Goal: Task Accomplishment & Management: Use online tool/utility

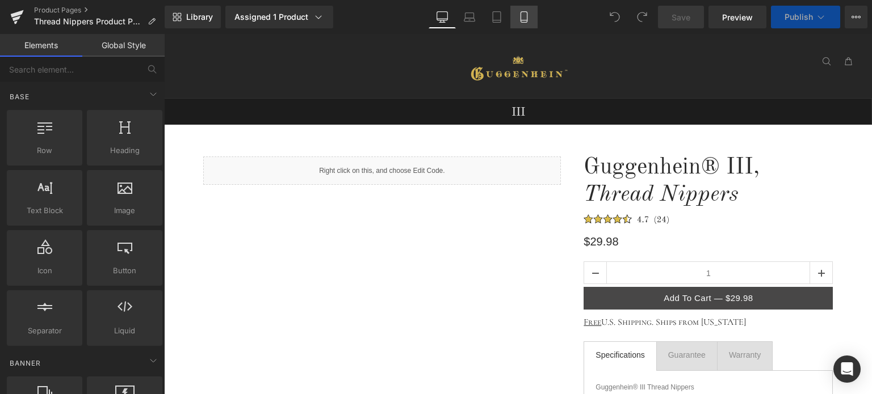
click at [525, 19] on icon at bounding box center [523, 16] width 11 height 11
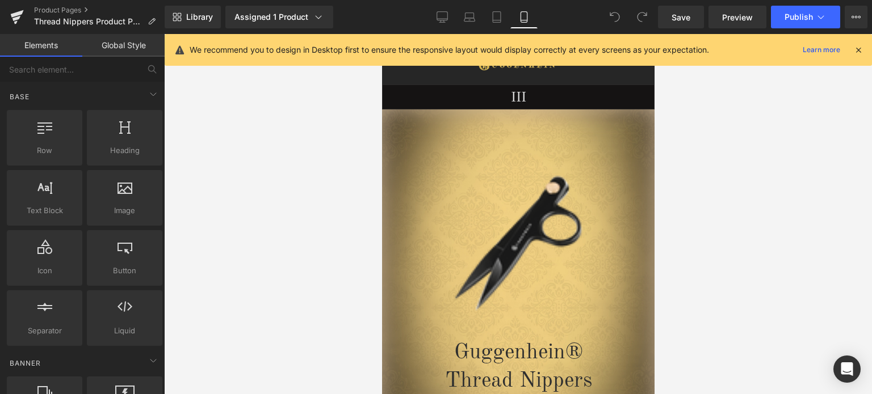
click at [859, 48] on icon at bounding box center [858, 50] width 10 height 10
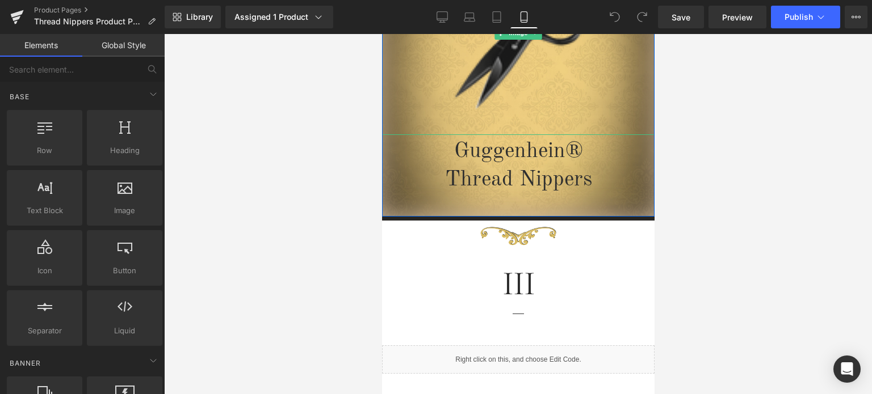
scroll to position [340, 0]
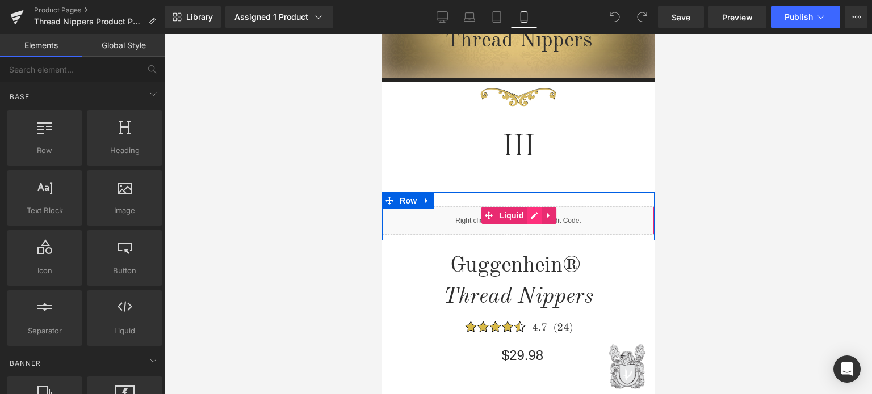
click at [527, 220] on div "Liquid" at bounding box center [517, 221] width 272 height 28
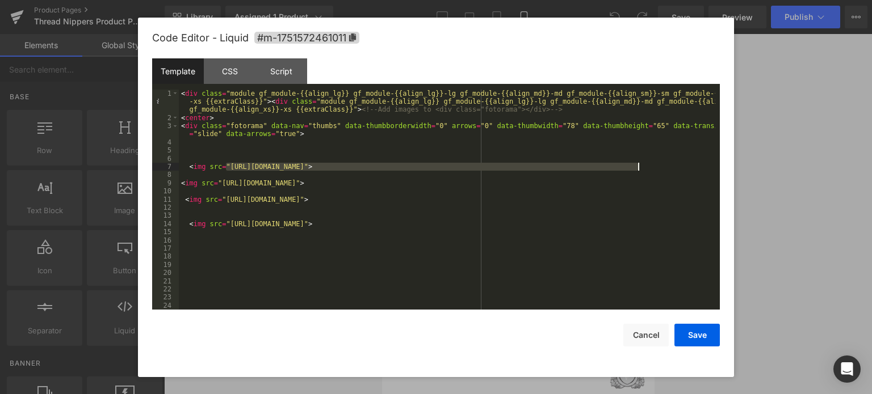
drag, startPoint x: 226, startPoint y: 171, endPoint x: 636, endPoint y: 169, distance: 409.7
click at [636, 169] on div "< div class = "module gf_module-{{align_lg}} gf_module-{{align_lg}}-lg gf_modul…" at bounding box center [447, 216] width 536 height 253
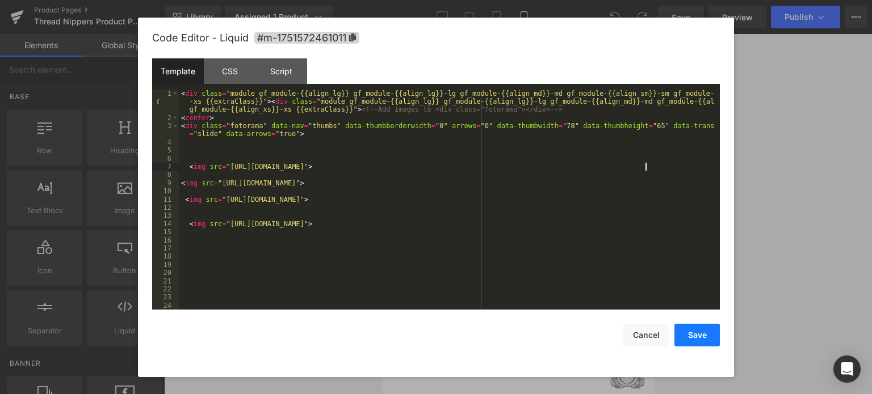
click at [702, 335] on button "Save" at bounding box center [696, 335] width 45 height 23
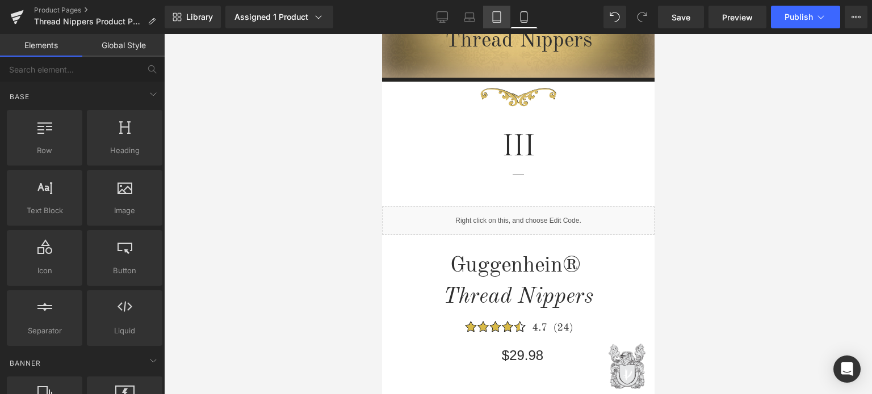
click at [492, 19] on icon at bounding box center [496, 16] width 11 height 11
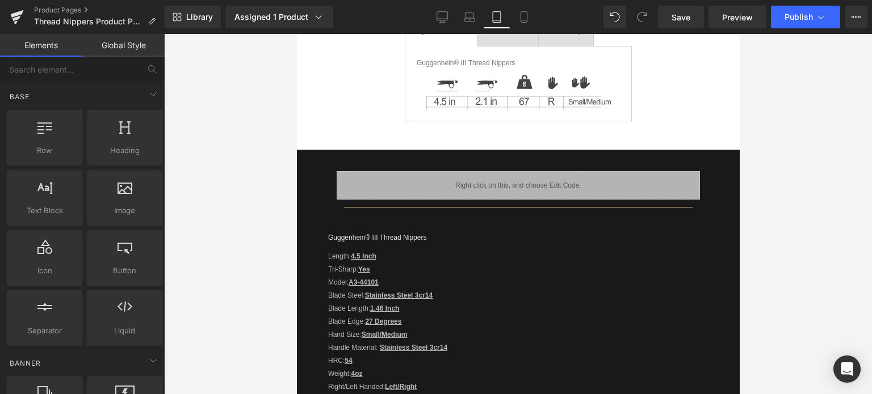
scroll to position [77, 0]
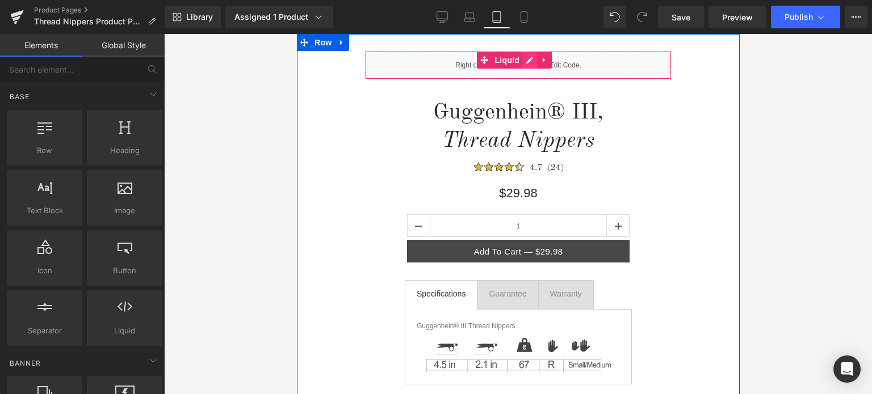
click at [526, 60] on div "Liquid" at bounding box center [517, 65] width 306 height 28
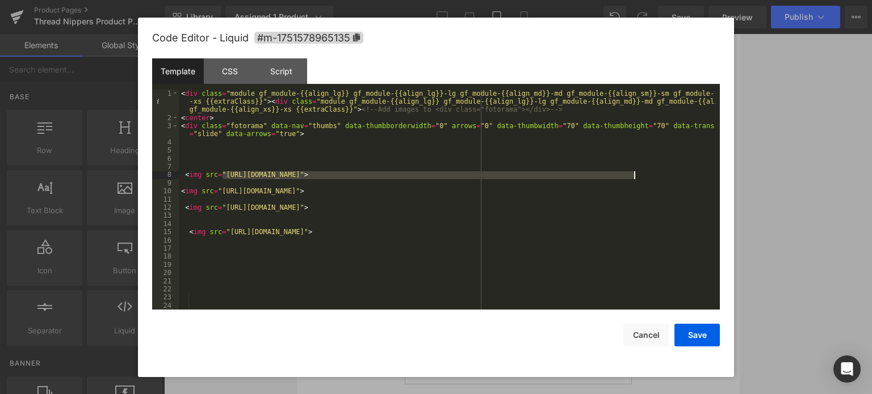
drag, startPoint x: 222, startPoint y: 173, endPoint x: 635, endPoint y: 176, distance: 413.1
click at [635, 176] on div "< div class = "module gf_module-{{align_lg}} gf_module-{{align_lg}}-lg gf_modul…" at bounding box center [447, 216] width 536 height 253
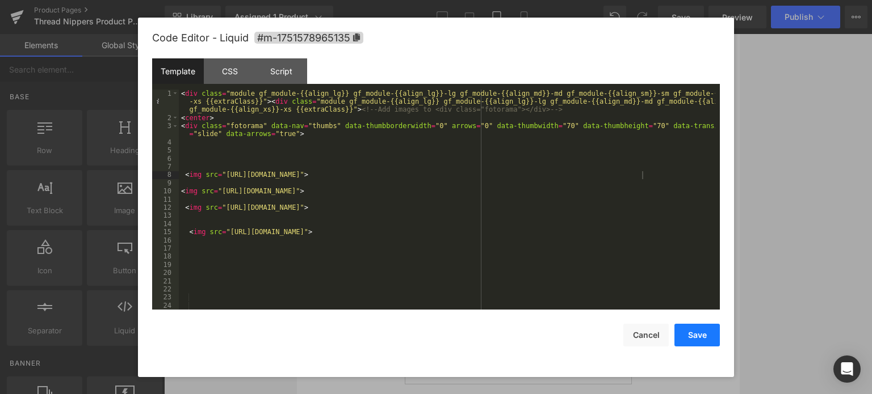
click at [697, 340] on button "Save" at bounding box center [696, 335] width 45 height 23
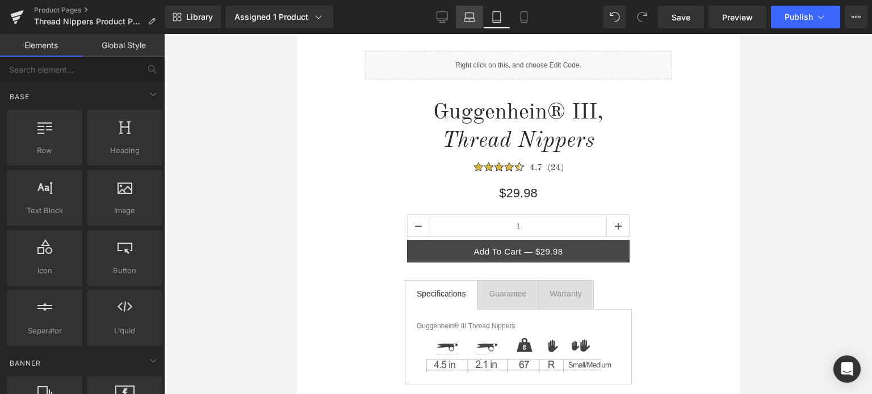
click at [475, 19] on icon at bounding box center [469, 16] width 11 height 11
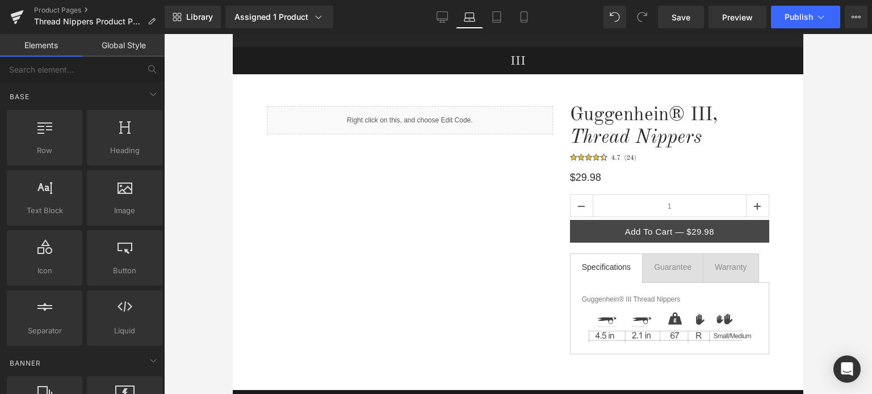
scroll to position [0, 0]
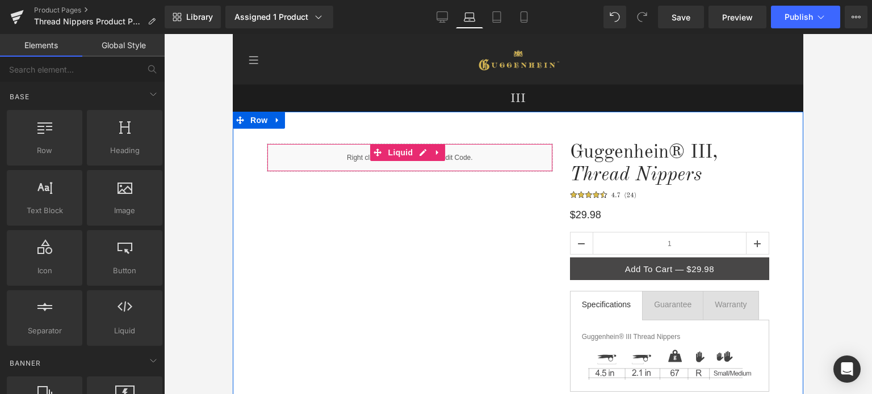
click at [422, 155] on div "Liquid" at bounding box center [410, 158] width 286 height 28
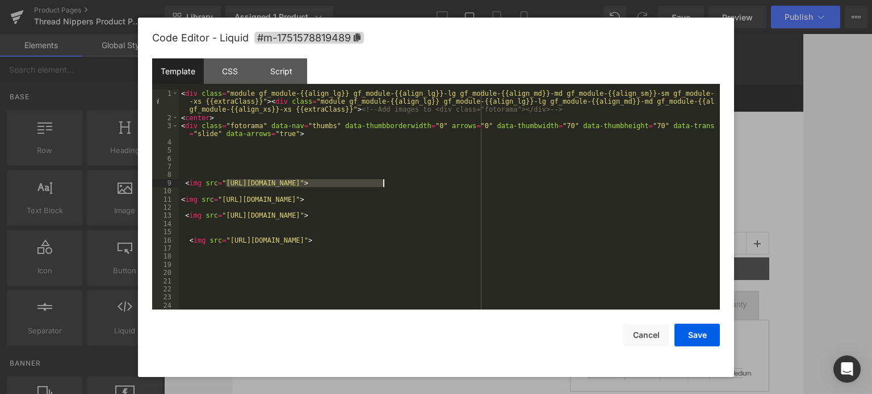
drag, startPoint x: 233, startPoint y: 181, endPoint x: 259, endPoint y: 176, distance: 26.5
click at [407, 182] on div "< div class = "module gf_module-{{align_lg}} gf_module-{{align_lg}}-lg gf_modul…" at bounding box center [447, 216] width 536 height 253
click at [227, 184] on div "< div class = "module gf_module-{{align_lg}} gf_module-{{align_lg}}-lg gf_modul…" at bounding box center [447, 200] width 536 height 221
drag, startPoint x: 222, startPoint y: 183, endPoint x: 634, endPoint y: 184, distance: 411.4
click at [634, 184] on div "< div class = "module gf_module-{{align_lg}} gf_module-{{align_lg}}-lg gf_modul…" at bounding box center [447, 216] width 536 height 253
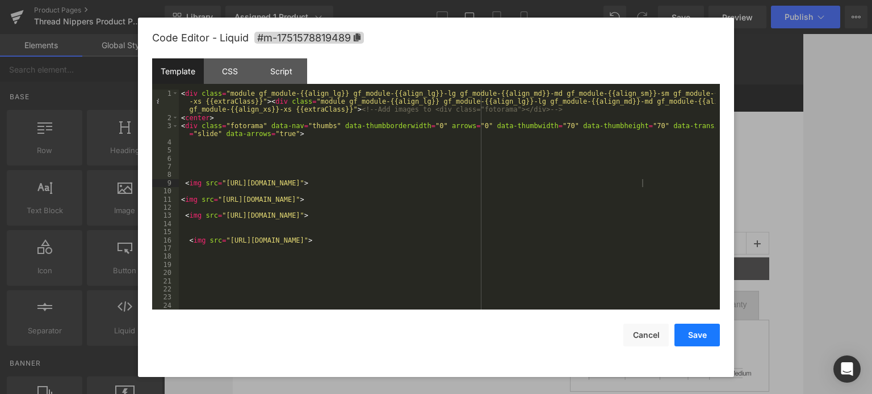
click at [700, 335] on button "Save" at bounding box center [696, 335] width 45 height 23
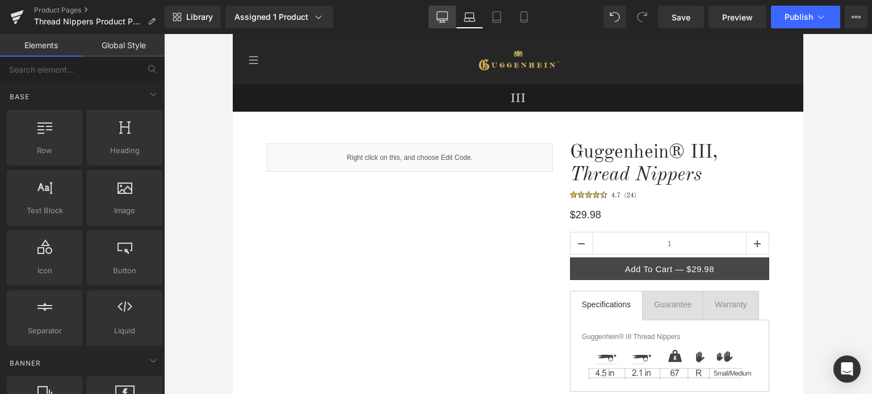
click at [440, 16] on icon at bounding box center [441, 16] width 11 height 11
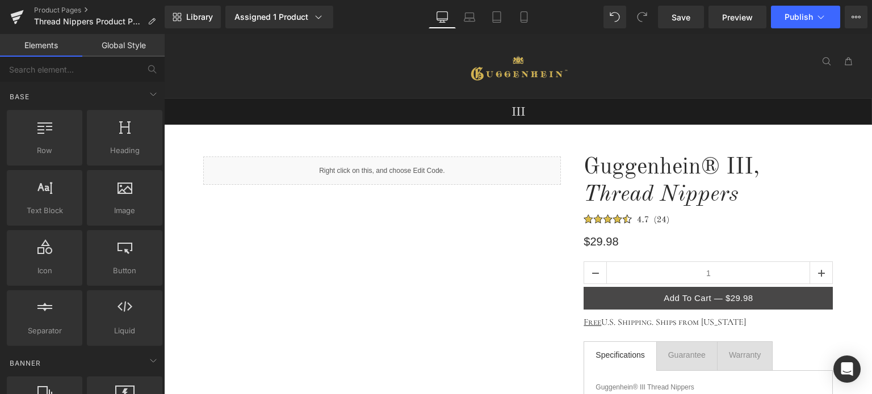
scroll to position [64, 0]
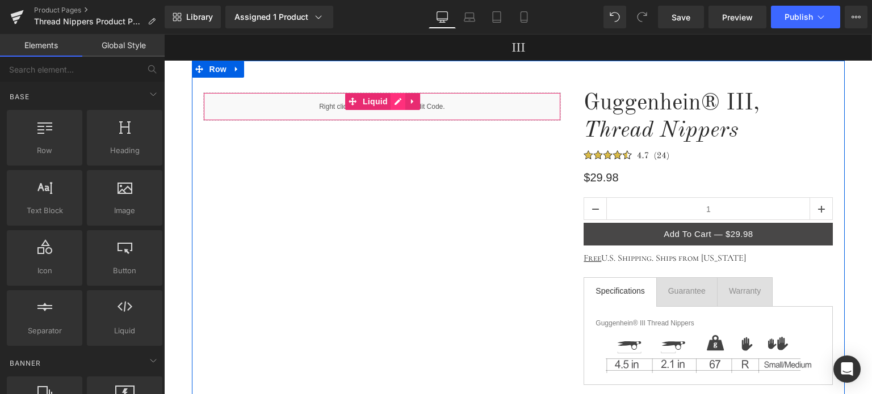
click at [387, 100] on div "Liquid" at bounding box center [382, 106] width 358 height 28
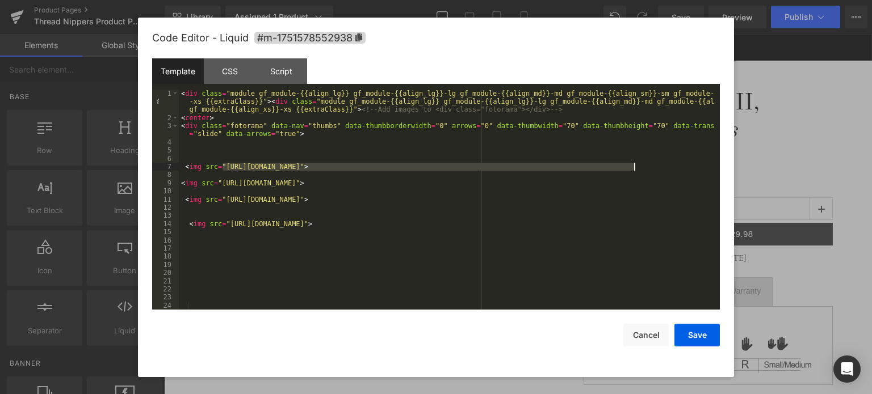
drag, startPoint x: 221, startPoint y: 165, endPoint x: 633, endPoint y: 167, distance: 412.0
click at [633, 167] on div "< div class = "module gf_module-{{align_lg}} gf_module-{{align_lg}}-lg gf_modul…" at bounding box center [447, 216] width 536 height 253
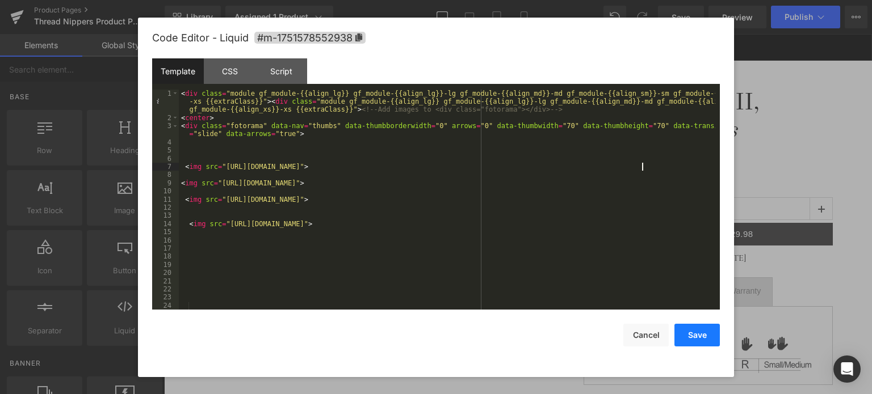
click at [698, 334] on button "Save" at bounding box center [696, 335] width 45 height 23
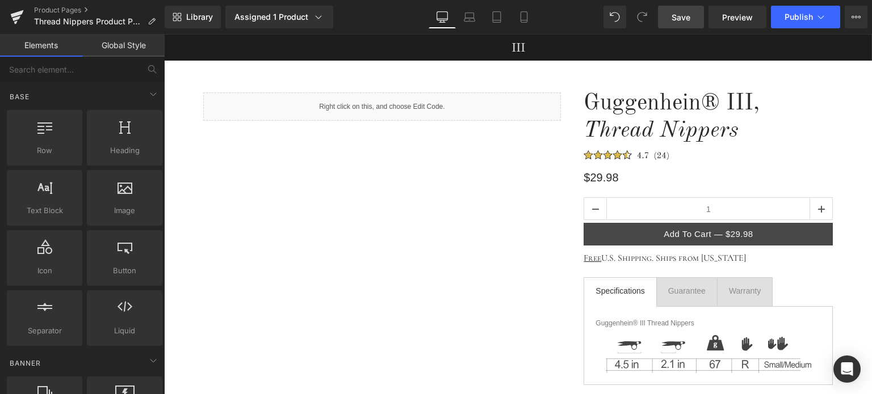
click at [687, 20] on span "Save" at bounding box center [680, 17] width 19 height 12
click at [684, 22] on span "Save" at bounding box center [680, 17] width 19 height 12
click at [527, 20] on icon at bounding box center [523, 20] width 6 height 0
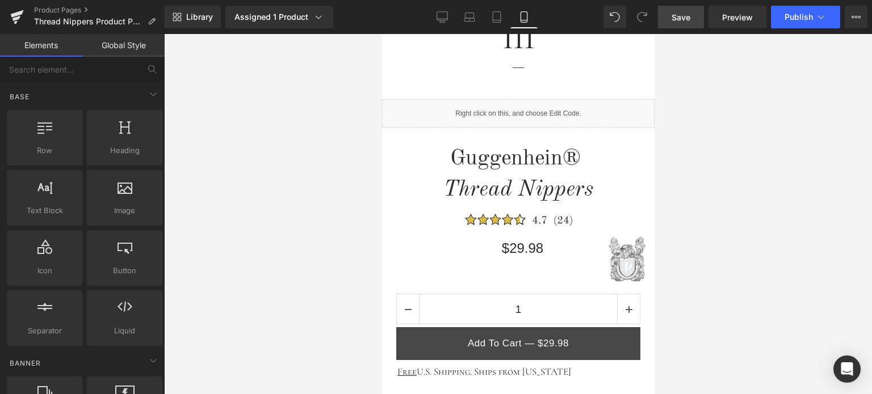
scroll to position [107, 0]
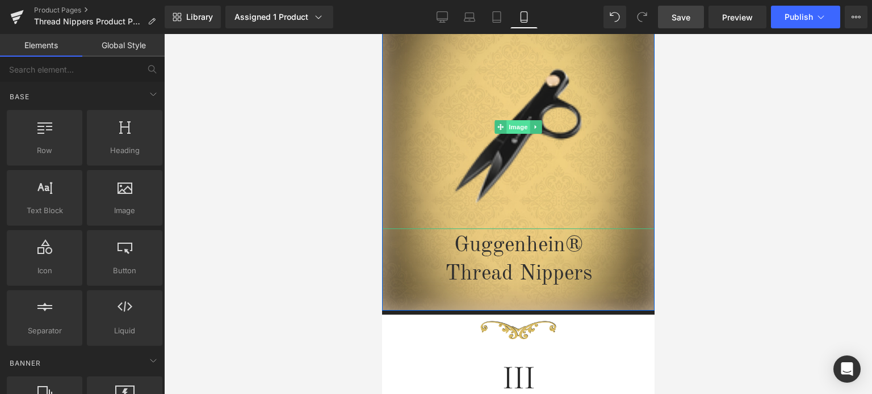
click at [510, 127] on span "Image" at bounding box center [518, 127] width 24 height 14
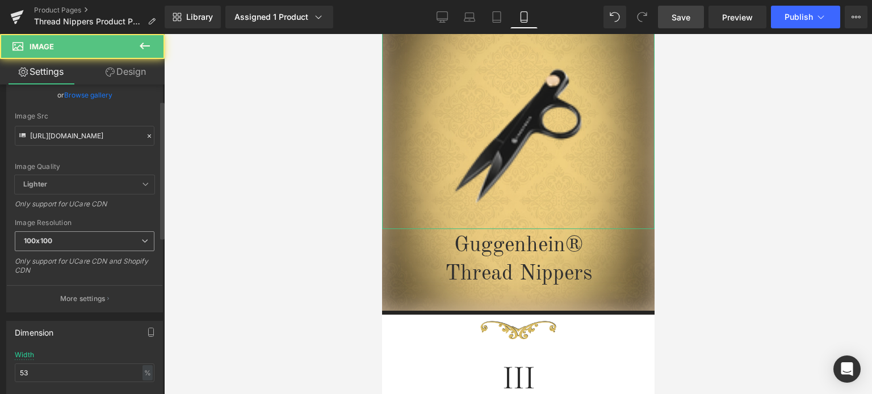
scroll to position [113, 0]
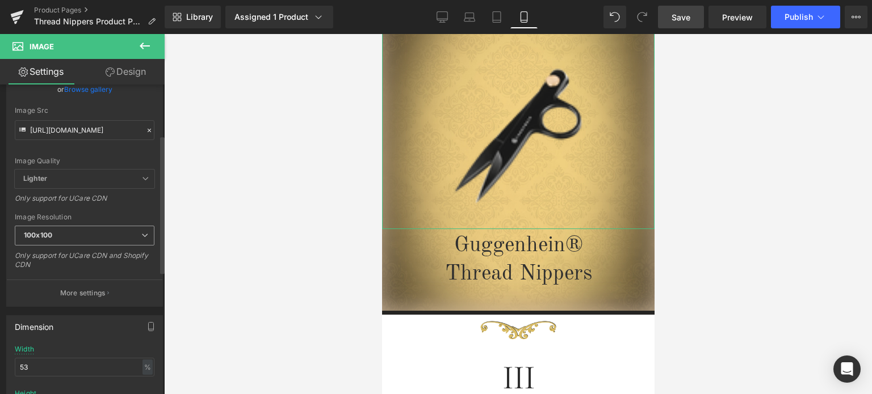
click at [89, 233] on span "100x100" at bounding box center [85, 236] width 140 height 20
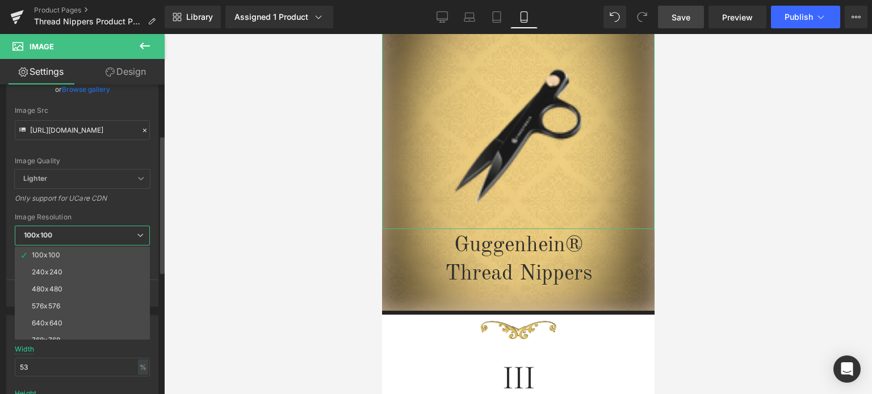
scroll to position [162, 0]
click at [89, 327] on li "3000x3000" at bounding box center [85, 331] width 140 height 17
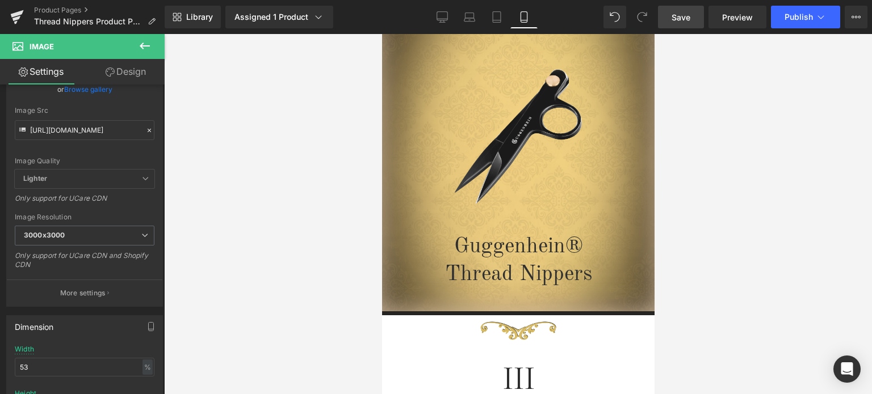
click at [683, 14] on span "Save" at bounding box center [680, 17] width 19 height 12
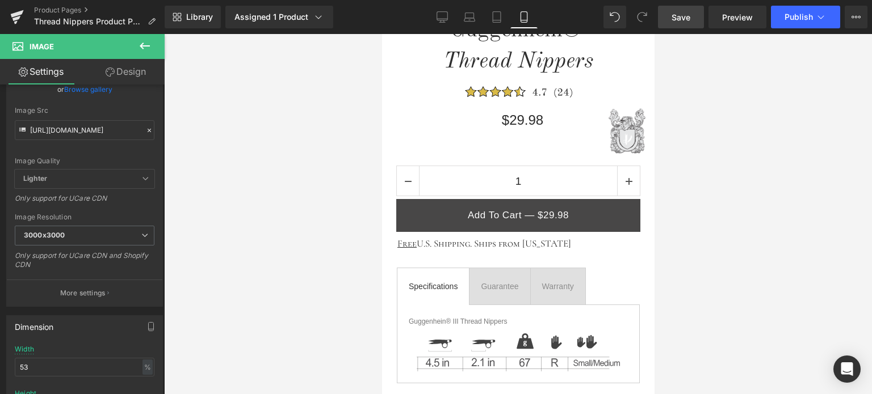
scroll to position [772, 0]
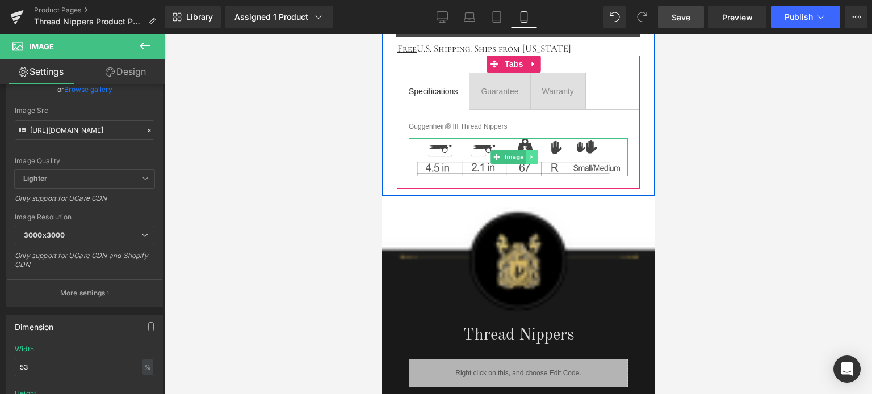
click at [532, 154] on icon at bounding box center [531, 157] width 6 height 7
click at [527, 155] on icon at bounding box center [525, 157] width 6 height 6
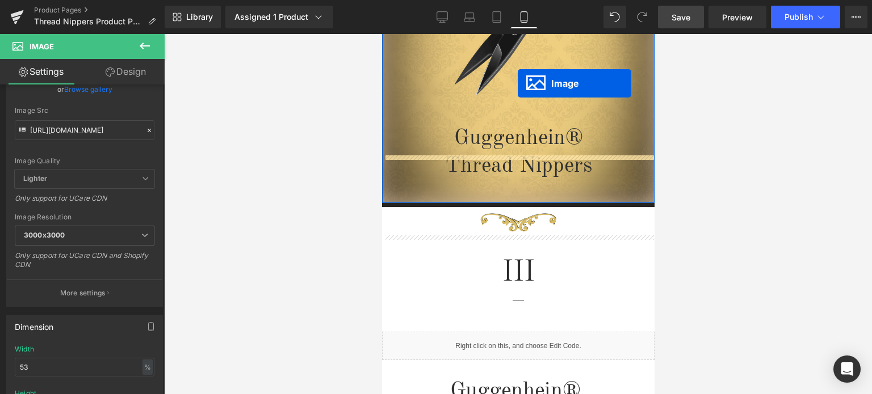
scroll to position [148, 0]
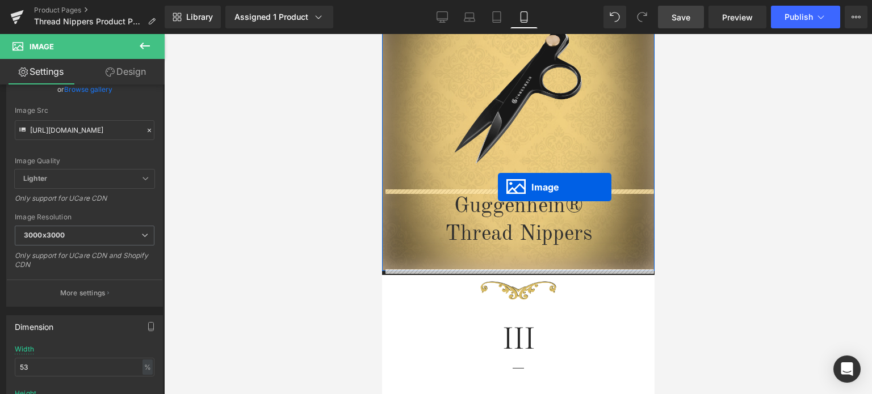
drag, startPoint x: 495, startPoint y: 196, endPoint x: 497, endPoint y: 187, distance: 9.4
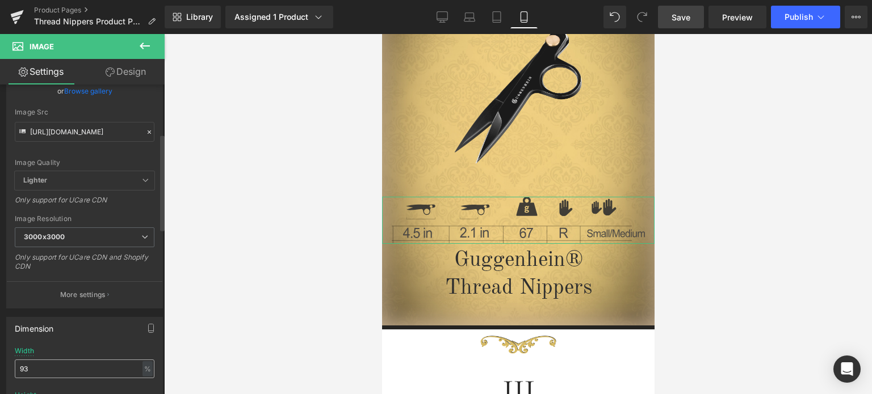
scroll to position [227, 0]
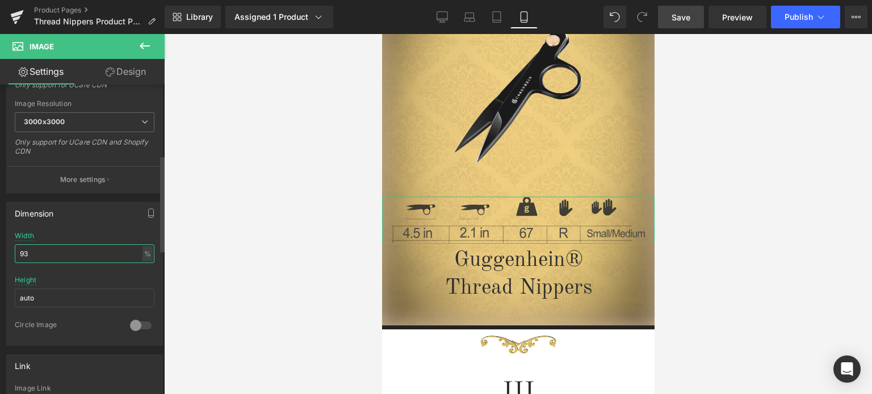
click at [19, 254] on input "93" at bounding box center [85, 254] width 140 height 19
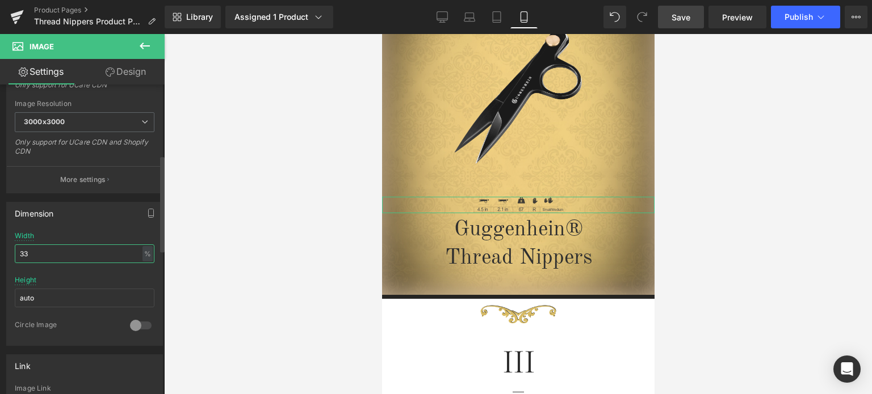
click at [19, 253] on input "33" at bounding box center [85, 254] width 140 height 19
type input "43"
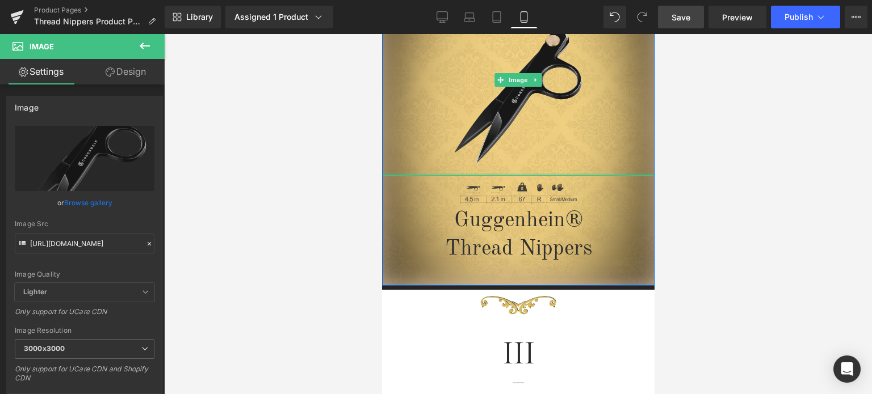
drag, startPoint x: 561, startPoint y: 187, endPoint x: 563, endPoint y: 173, distance: 14.9
click at [563, 173] on div "Image" at bounding box center [517, 80] width 272 height 191
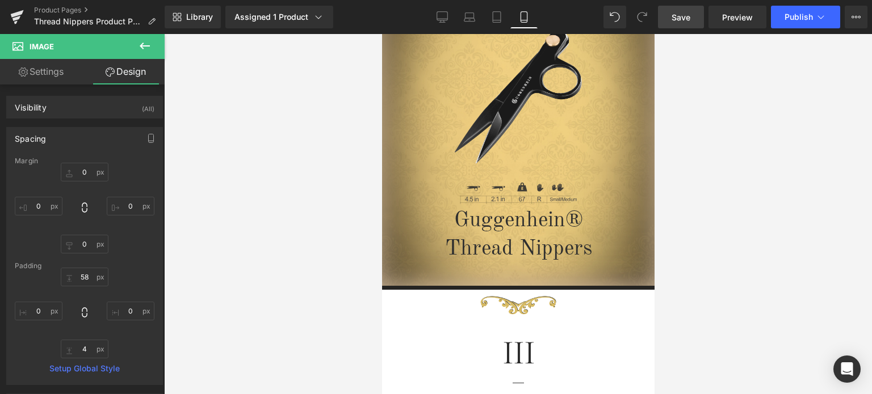
click at [142, 44] on icon at bounding box center [145, 46] width 10 height 7
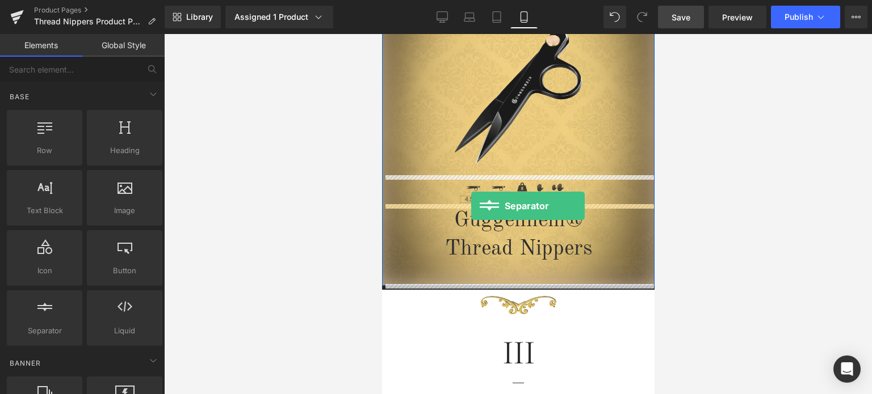
drag, startPoint x: 440, startPoint y: 359, endPoint x: 470, endPoint y: 206, distance: 156.1
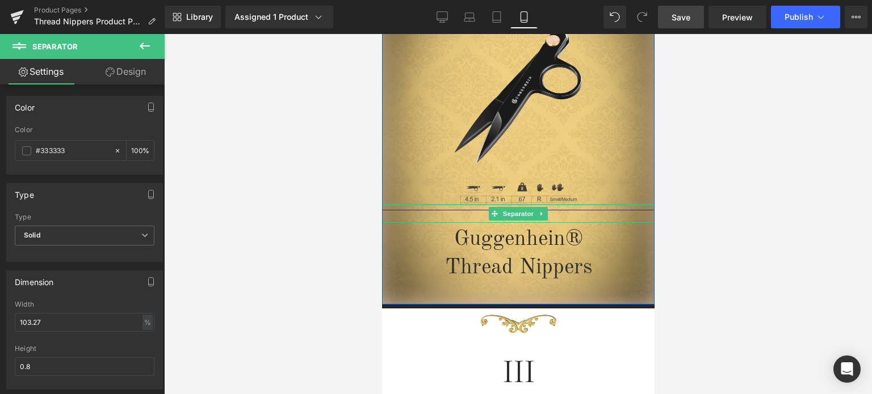
click at [589, 207] on div "Separator" at bounding box center [517, 213] width 272 height 19
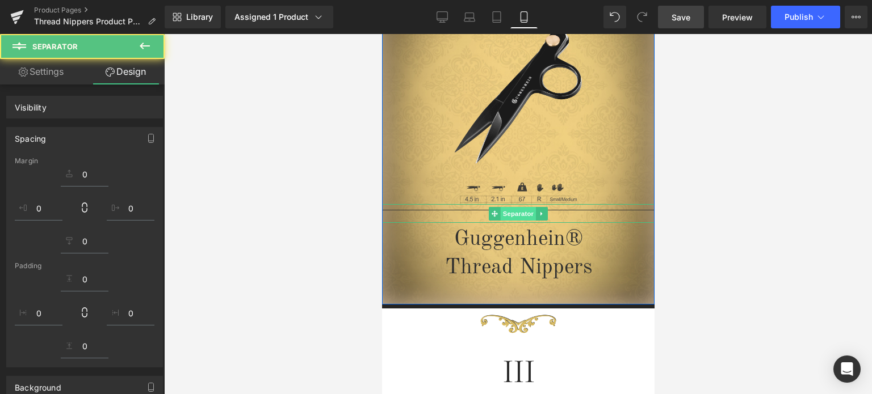
click at [518, 212] on span "Separator" at bounding box center [517, 214] width 35 height 14
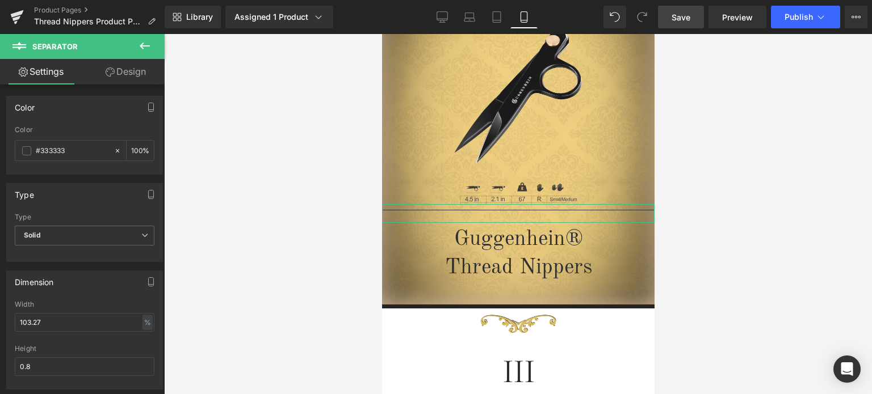
click at [127, 74] on link "Design" at bounding box center [126, 72] width 82 height 26
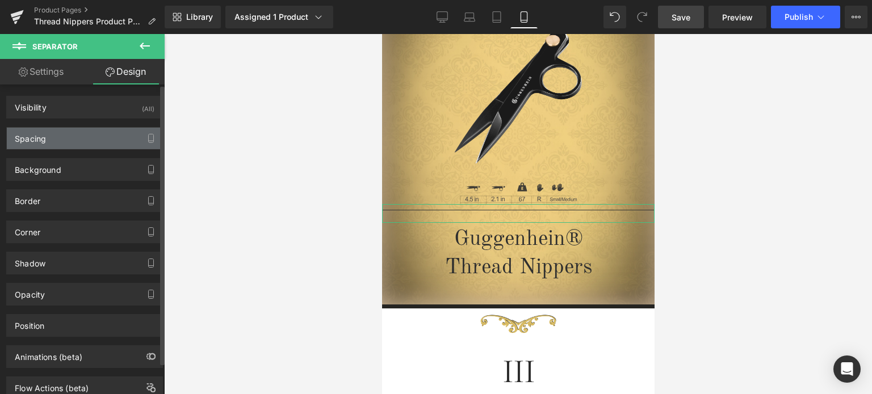
click at [73, 141] on div "Spacing" at bounding box center [84, 139] width 155 height 22
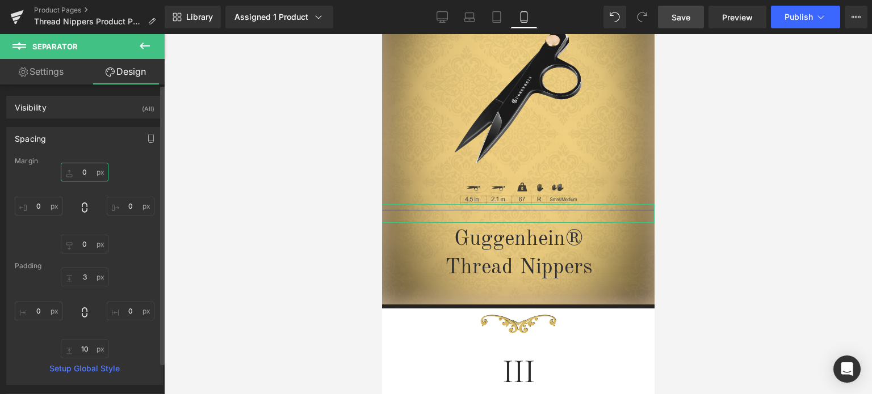
click at [86, 173] on input "text" at bounding box center [85, 172] width 48 height 19
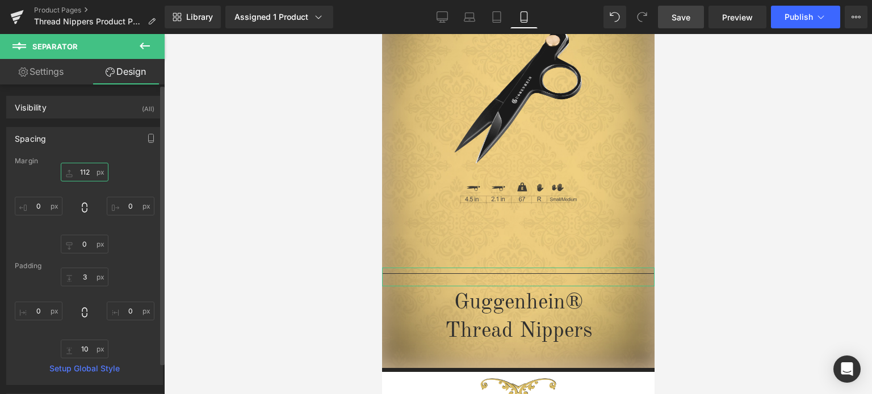
drag, startPoint x: 89, startPoint y: 171, endPoint x: 78, endPoint y: 173, distance: 10.5
click at [78, 173] on input "112" at bounding box center [85, 172] width 48 height 19
type input "112"
click at [611, 15] on icon at bounding box center [611, 13] width 3 height 3
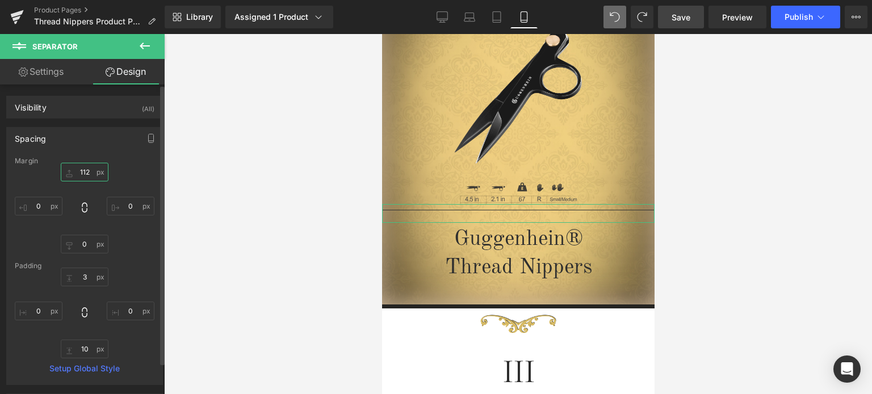
click at [82, 171] on input "112" at bounding box center [85, 172] width 48 height 19
click at [614, 19] on icon at bounding box center [614, 17] width 10 height 10
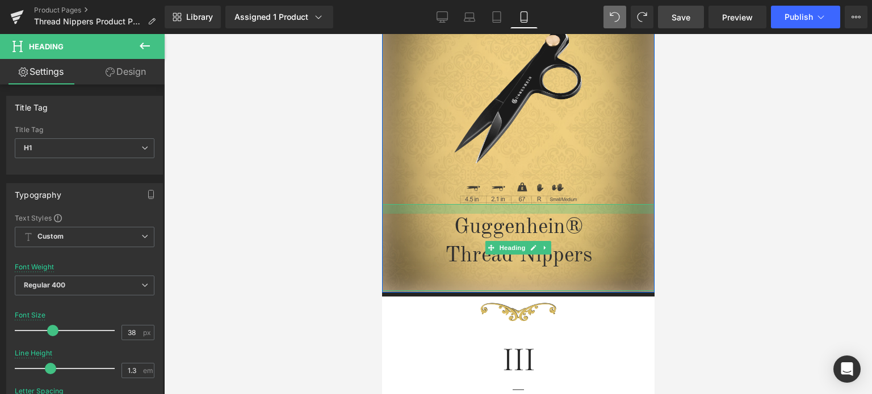
drag, startPoint x: 574, startPoint y: 205, endPoint x: 1075, endPoint y: 249, distance: 502.9
click at [573, 212] on div at bounding box center [517, 209] width 272 height 10
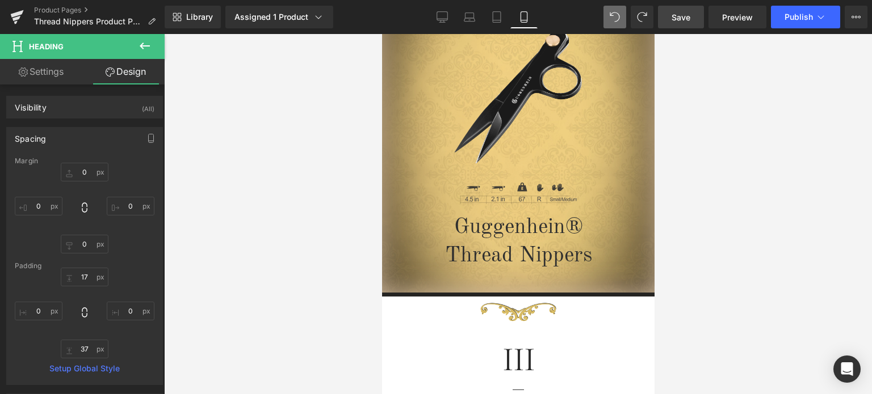
drag, startPoint x: 685, startPoint y: 19, endPoint x: 176, endPoint y: 106, distance: 517.0
click at [685, 19] on span "Save" at bounding box center [680, 17] width 19 height 12
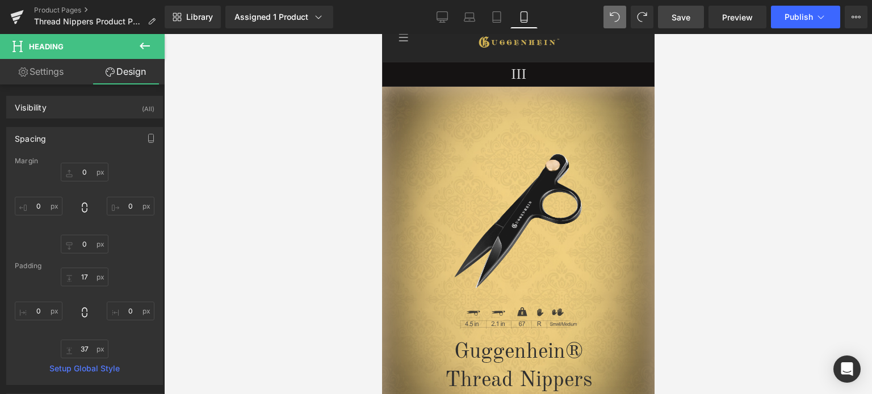
scroll to position [0, 0]
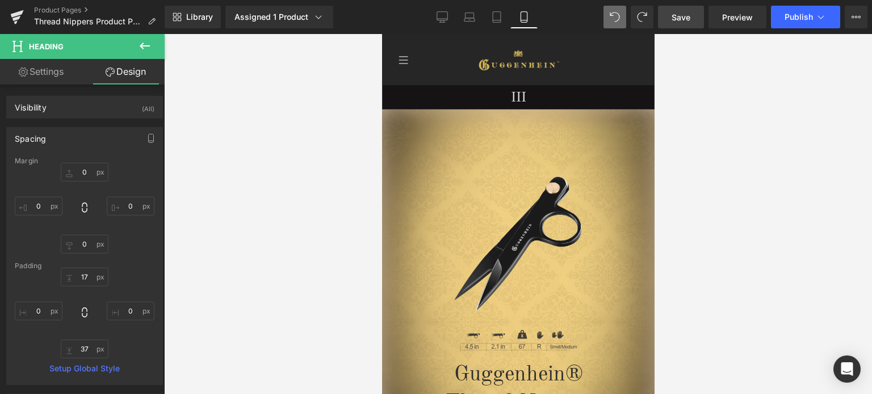
click at [692, 16] on link "Save" at bounding box center [681, 17] width 46 height 23
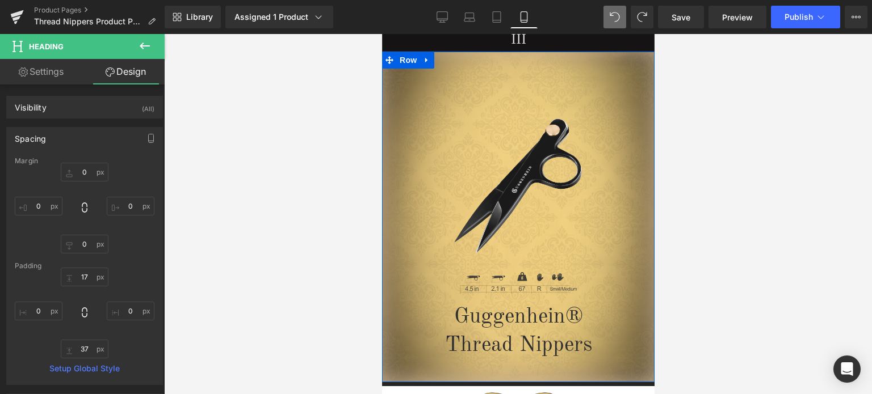
scroll to position [64, 0]
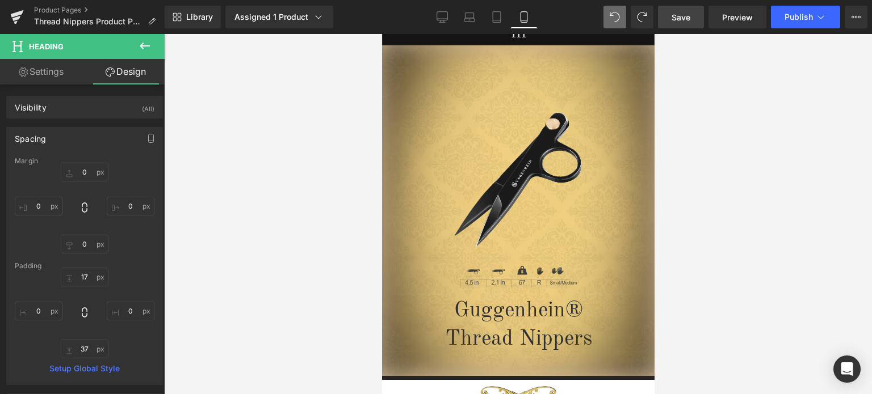
click at [685, 15] on span "Save" at bounding box center [680, 17] width 19 height 12
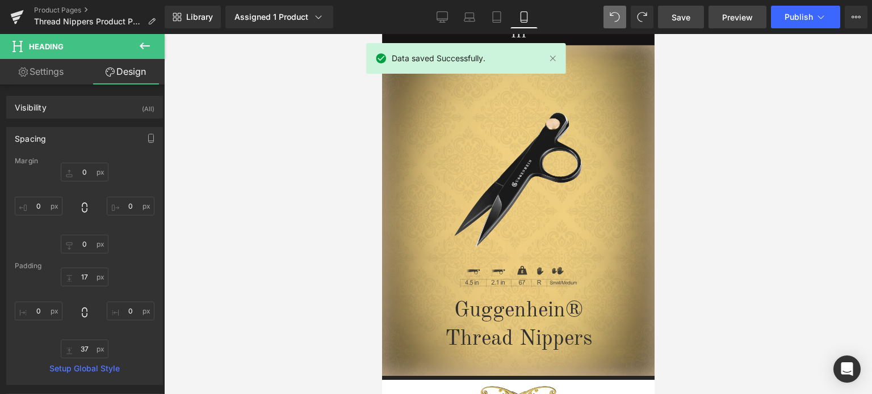
click at [744, 19] on span "Preview" at bounding box center [737, 17] width 31 height 12
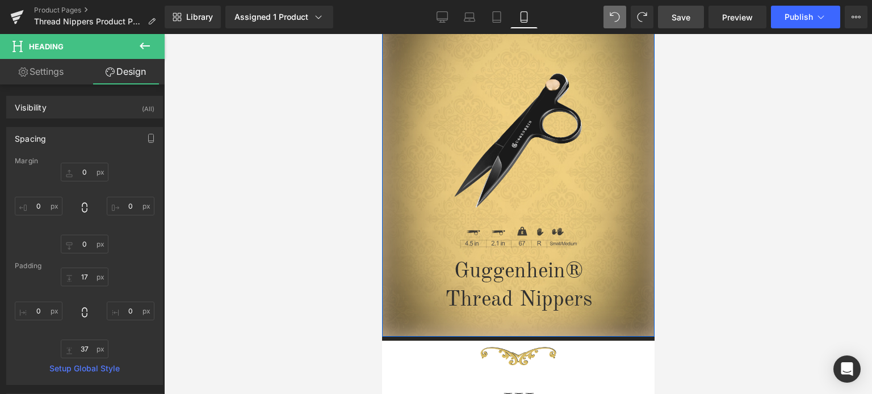
scroll to position [121, 0]
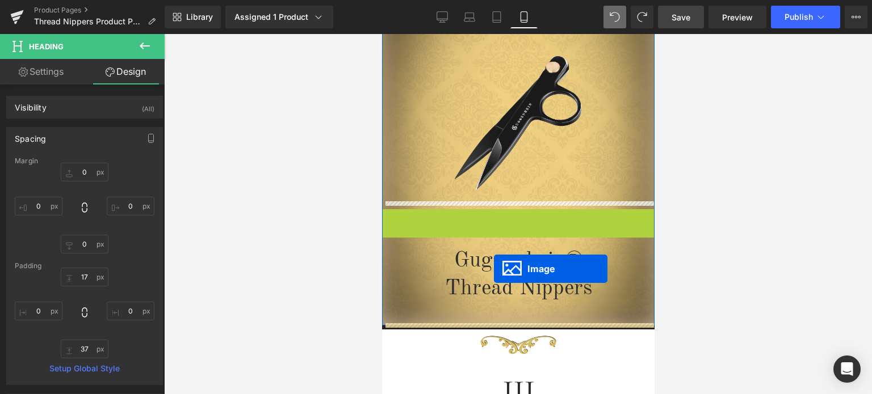
drag, startPoint x: 495, startPoint y: 216, endPoint x: 493, endPoint y: 270, distance: 53.4
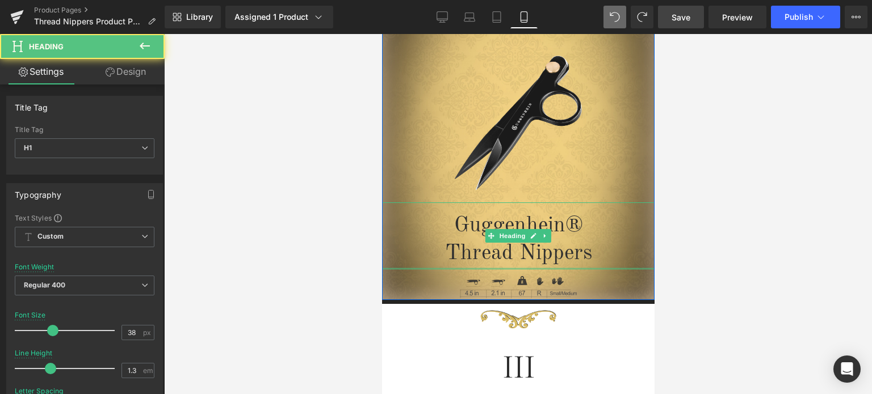
drag, startPoint x: 562, startPoint y: 287, endPoint x: 1166, endPoint y: 304, distance: 604.6
click at [567, 267] on div "Guggenhein® Thread Nippers Heading" at bounding box center [517, 237] width 272 height 68
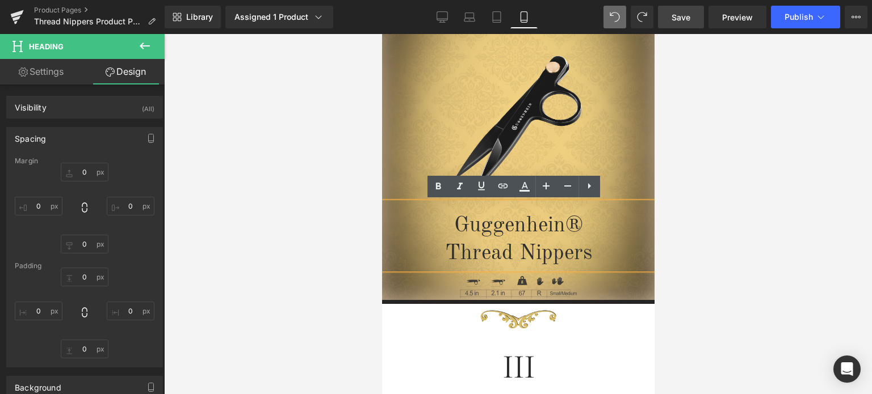
click at [868, 226] on div at bounding box center [518, 214] width 708 height 360
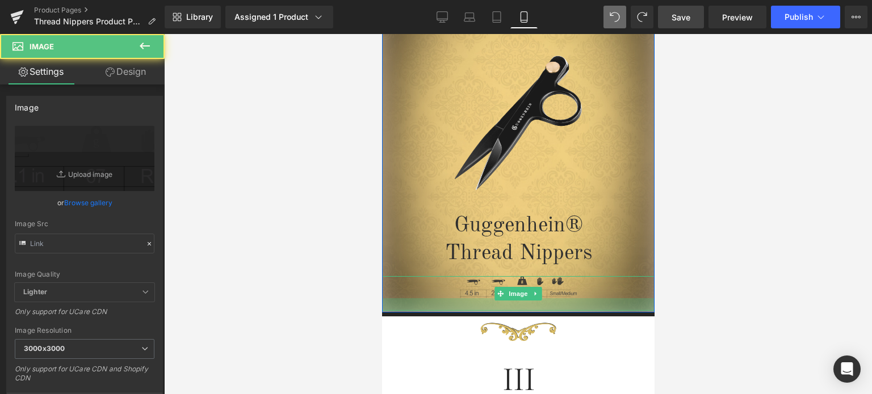
drag, startPoint x: 575, startPoint y: 296, endPoint x: 1102, endPoint y: 316, distance: 527.6
click at [576, 309] on div at bounding box center [517, 304] width 272 height 12
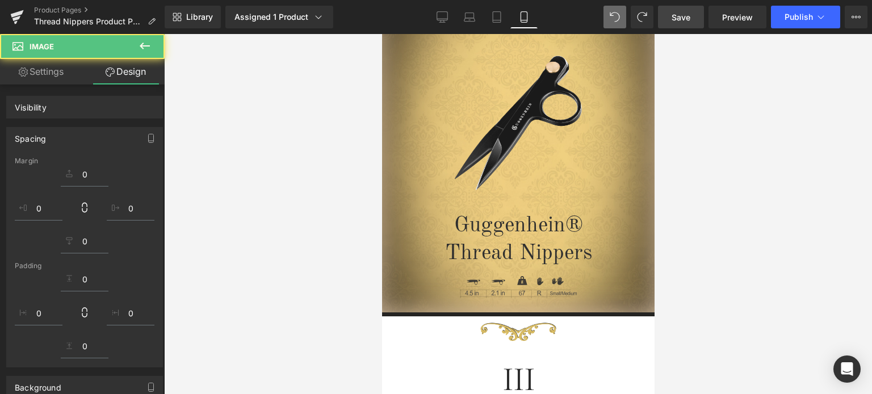
click at [723, 282] on div at bounding box center [518, 214] width 708 height 360
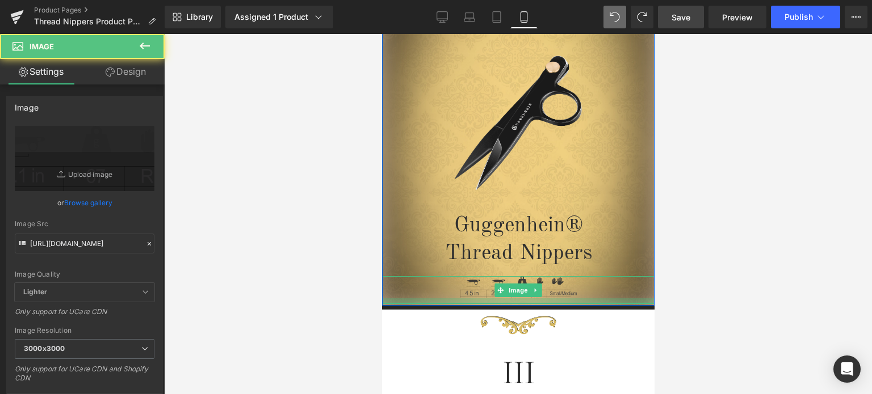
drag, startPoint x: 568, startPoint y: 308, endPoint x: 1137, endPoint y: 305, distance: 569.2
click at [570, 301] on div at bounding box center [517, 301] width 272 height 6
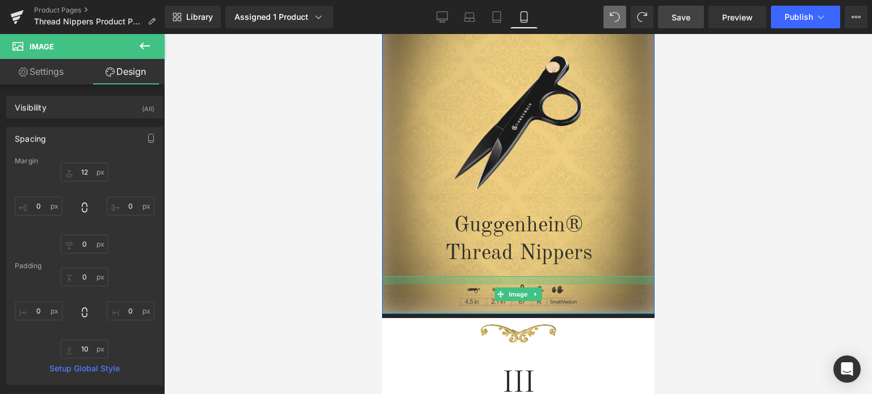
drag, startPoint x: 567, startPoint y: 276, endPoint x: 566, endPoint y: 285, distance: 8.6
click at [566, 285] on div "Image" at bounding box center [517, 294] width 272 height 36
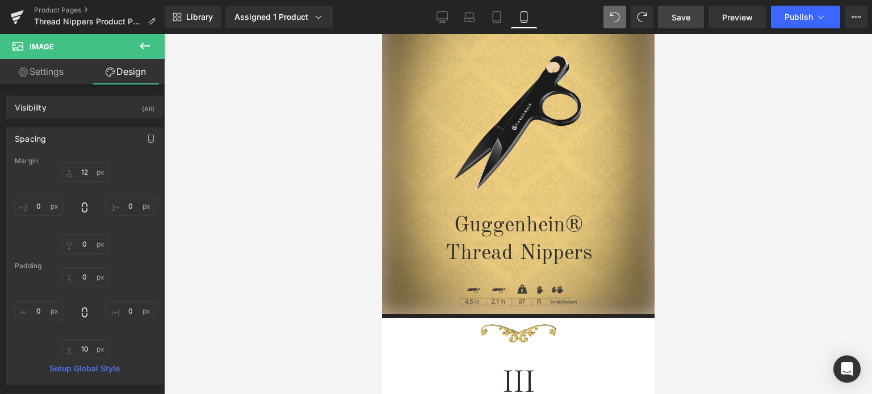
click at [745, 249] on div at bounding box center [518, 214] width 708 height 360
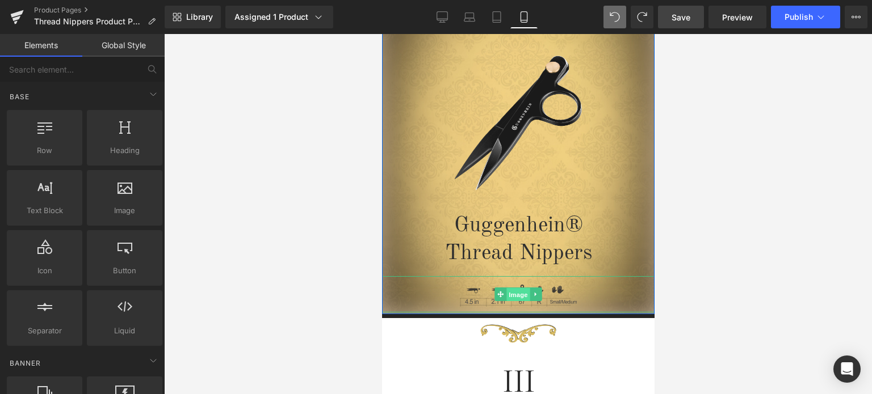
click at [512, 295] on span "Image" at bounding box center [518, 295] width 24 height 14
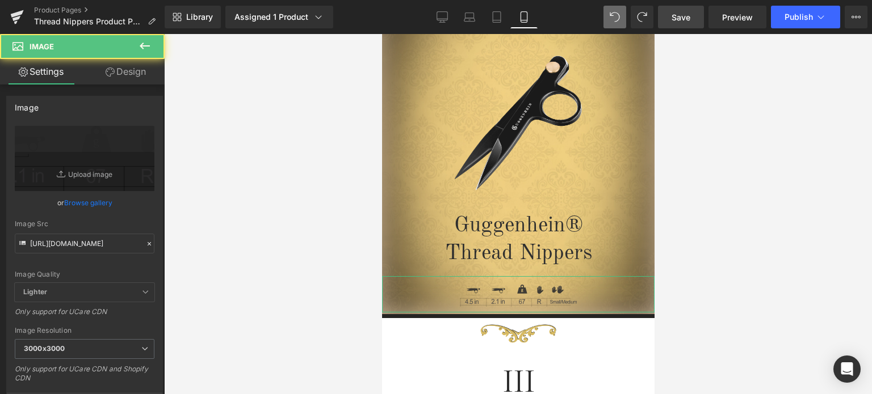
click at [131, 69] on link "Design" at bounding box center [126, 72] width 82 height 26
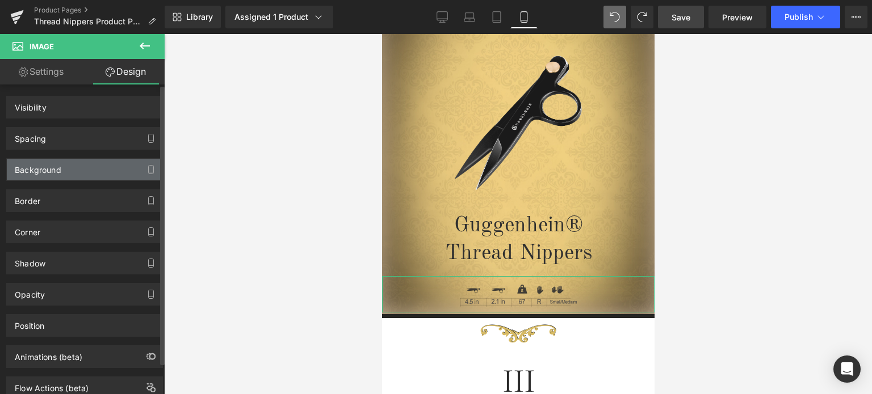
click at [81, 170] on div "Background" at bounding box center [84, 170] width 155 height 22
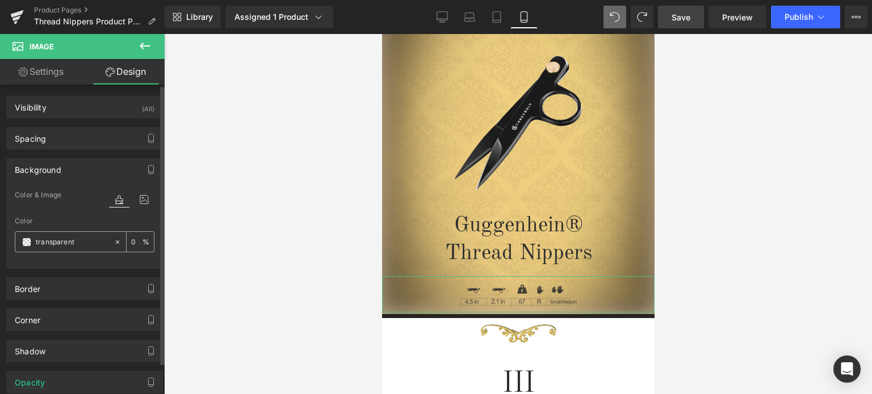
click at [29, 243] on span at bounding box center [26, 242] width 9 height 9
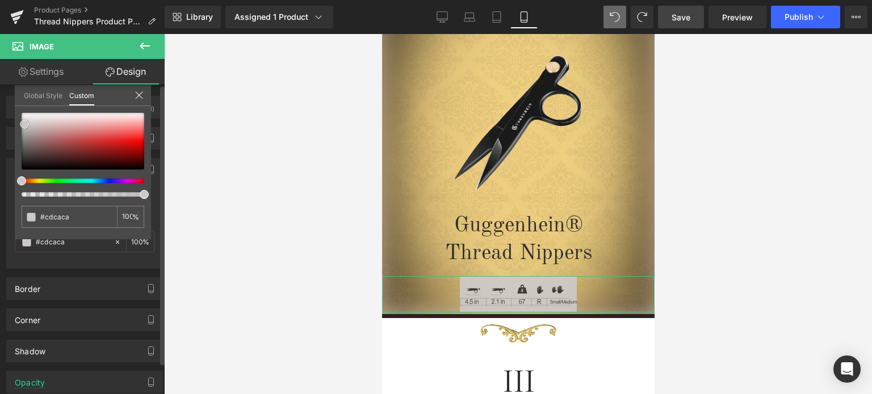
drag, startPoint x: 28, startPoint y: 164, endPoint x: 24, endPoint y: 124, distance: 39.9
click at [24, 124] on div at bounding box center [83, 141] width 123 height 57
click at [33, 181] on div at bounding box center [78, 181] width 123 height 5
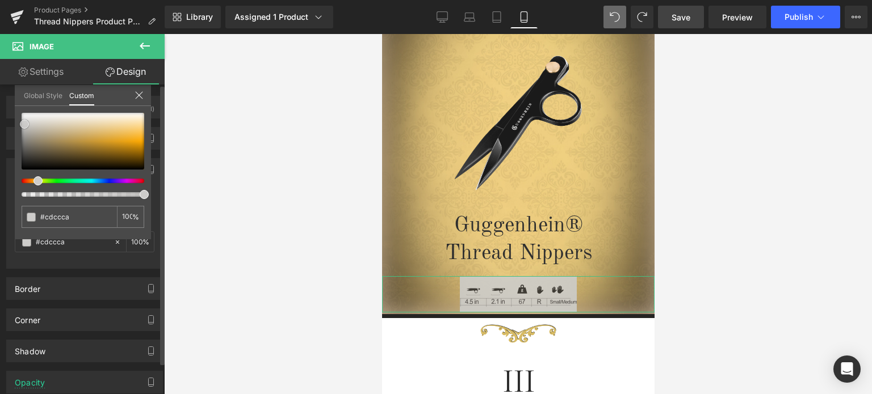
click at [113, 144] on div at bounding box center [83, 141] width 123 height 57
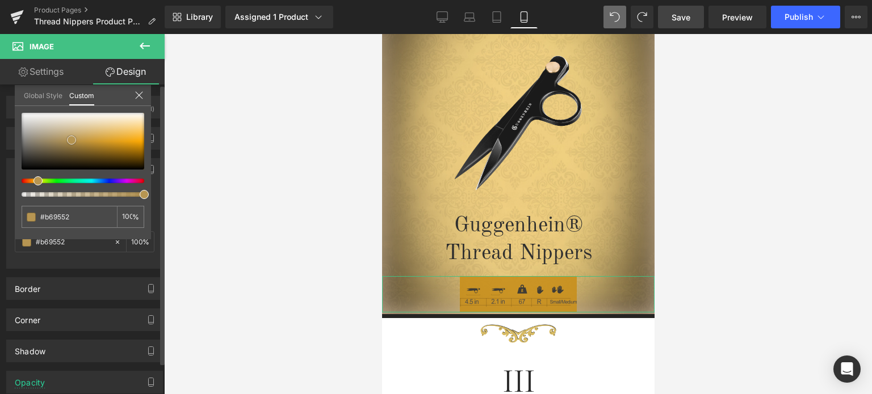
click at [72, 140] on div at bounding box center [83, 141] width 123 height 57
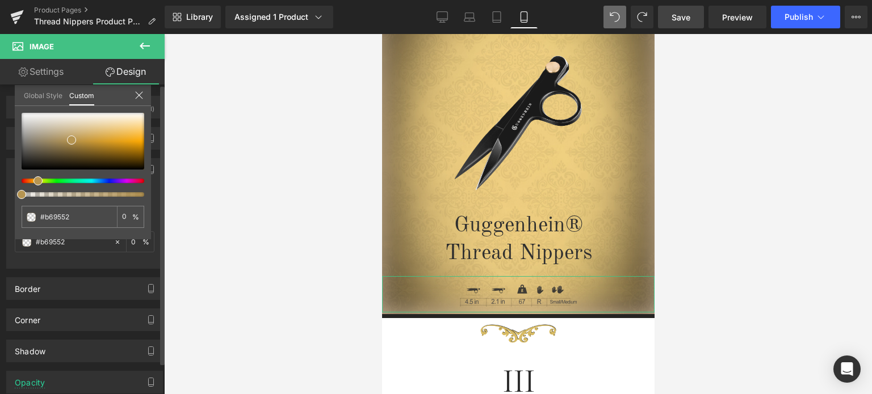
drag, startPoint x: 144, startPoint y: 196, endPoint x: 11, endPoint y: 194, distance: 132.2
click at [11, 194] on div "Background Color & Image color Color transparent 0 % Image Replace Image Upload…" at bounding box center [85, 209] width 170 height 119
drag, startPoint x: 127, startPoint y: 272, endPoint x: 221, endPoint y: 277, distance: 94.9
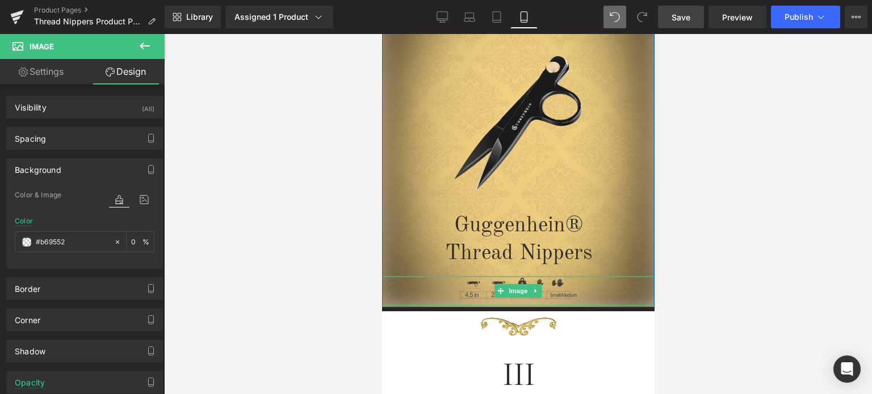
drag, startPoint x: 579, startPoint y: 277, endPoint x: 583, endPoint y: 270, distance: 8.7
click at [583, 270] on div "Image Guggenhein® Thread Nippers Heading Image" at bounding box center [517, 158] width 272 height 295
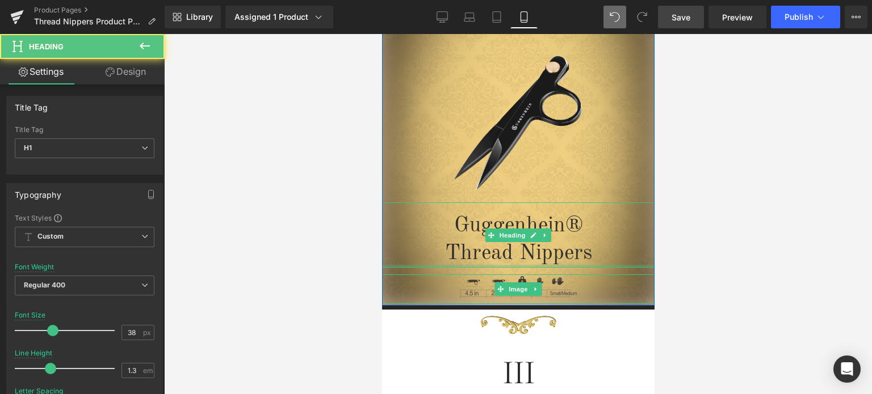
drag, startPoint x: 564, startPoint y: 268, endPoint x: 1099, endPoint y: 295, distance: 535.8
click at [567, 265] on div at bounding box center [517, 266] width 272 height 3
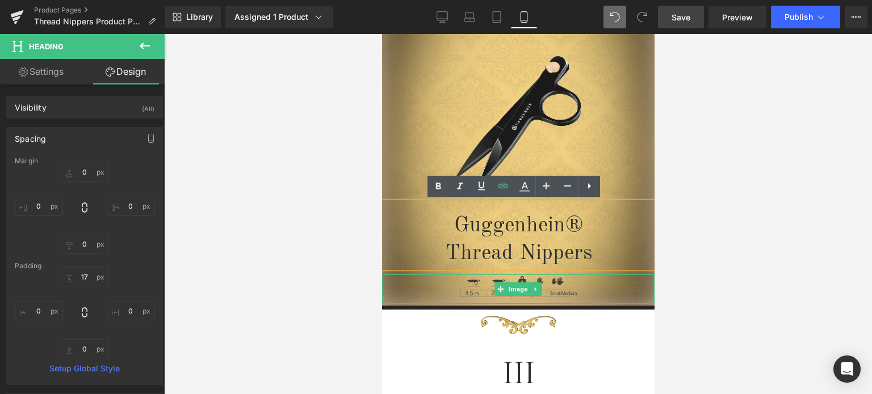
click at [871, 246] on div at bounding box center [518, 214] width 708 height 360
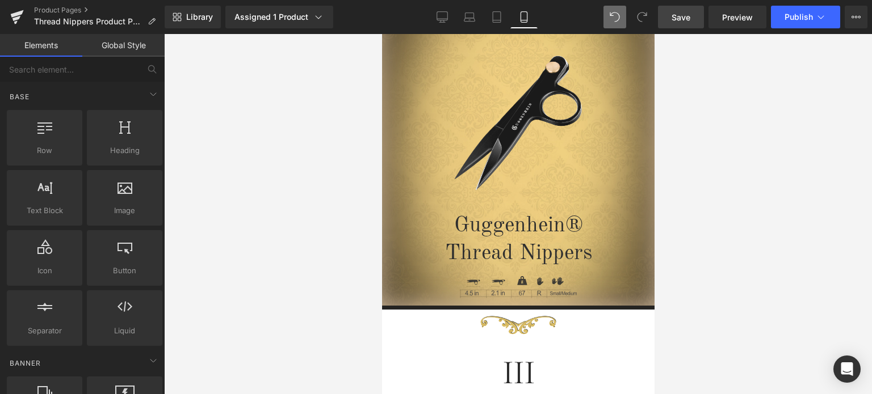
scroll to position [291, 0]
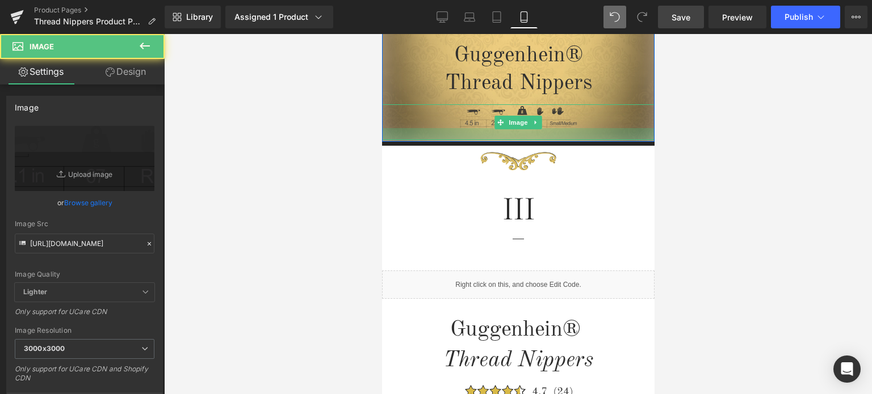
drag, startPoint x: 581, startPoint y: 133, endPoint x: 579, endPoint y: 140, distance: 6.5
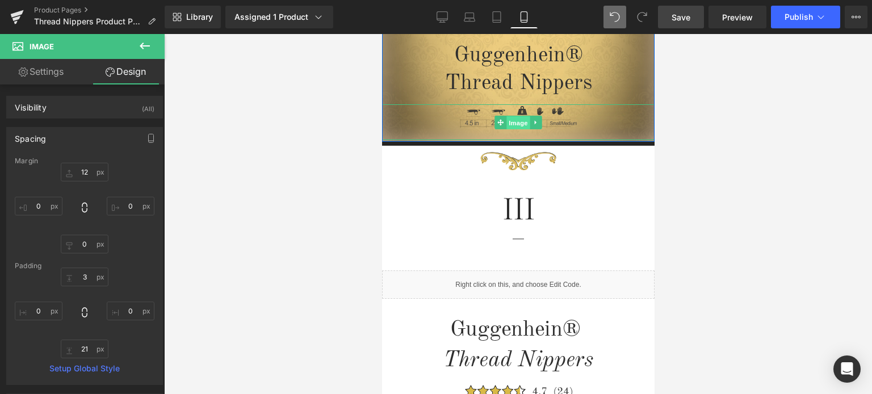
click at [514, 119] on span "Image" at bounding box center [518, 123] width 24 height 14
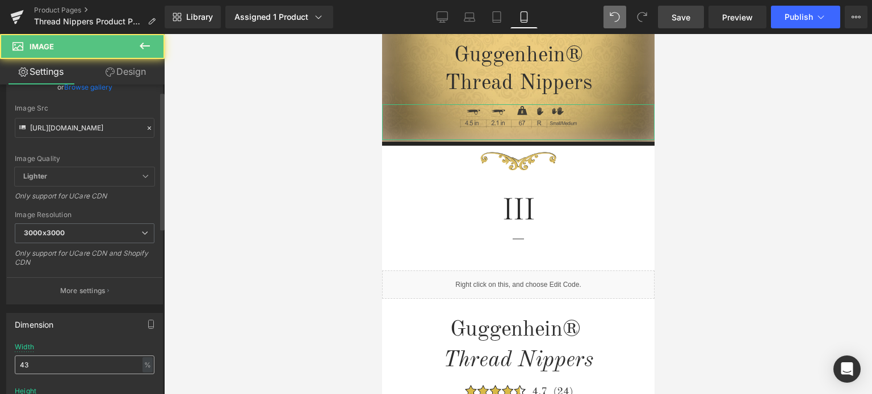
scroll to position [227, 0]
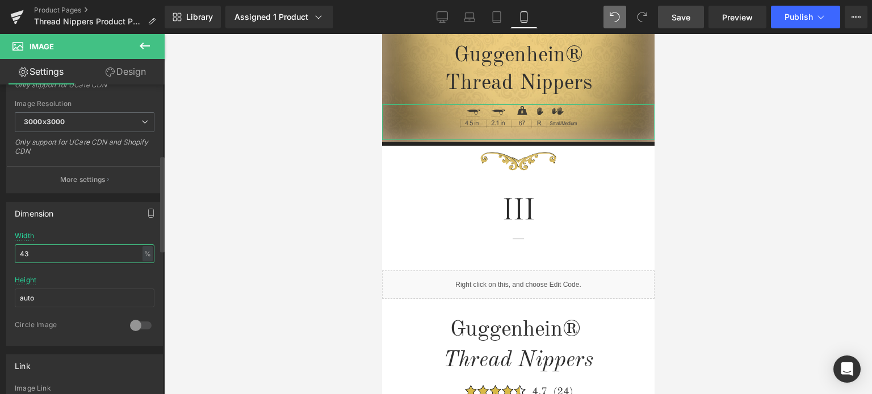
click at [19, 251] on input "43" at bounding box center [85, 254] width 140 height 19
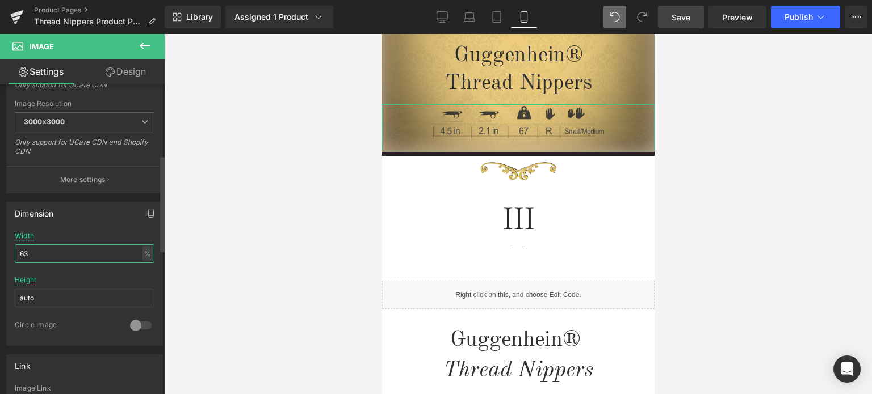
click at [19, 252] on input "63" at bounding box center [85, 254] width 140 height 19
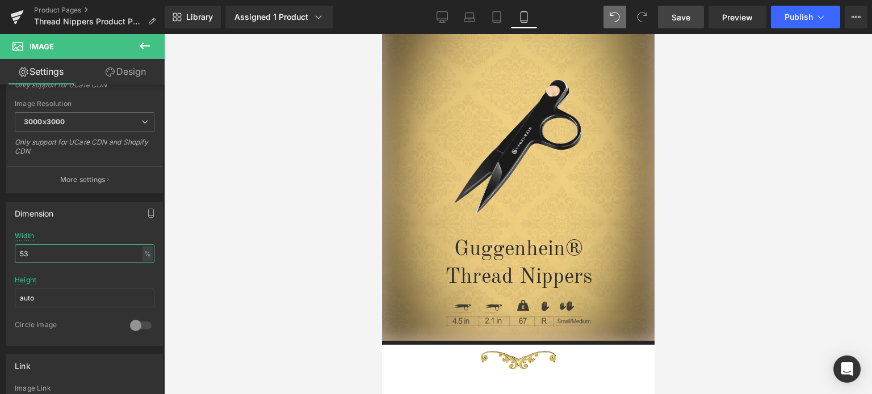
scroll to position [256, 0]
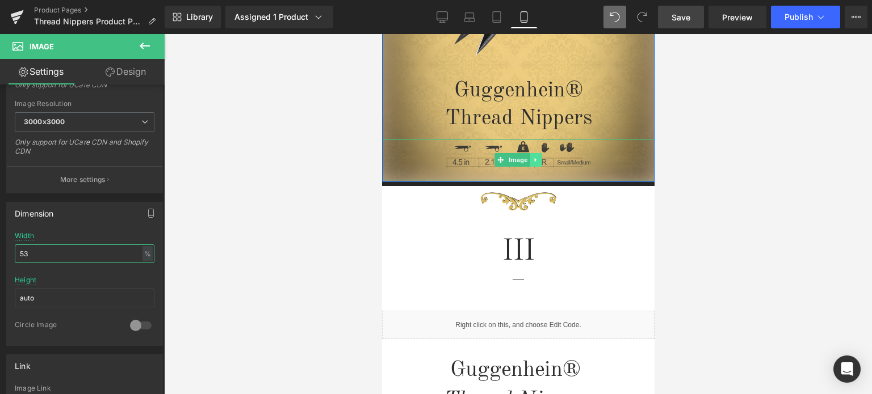
type input "53"
click at [533, 160] on icon at bounding box center [535, 160] width 6 height 7
click at [536, 163] on link at bounding box center [541, 160] width 12 height 14
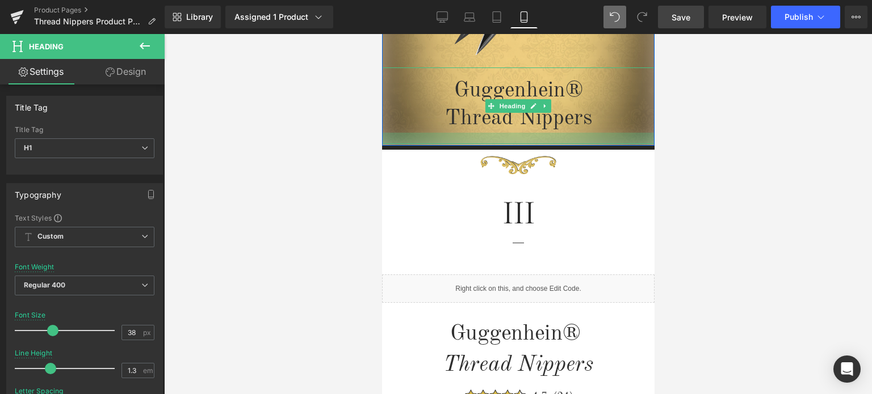
drag, startPoint x: 588, startPoint y: 131, endPoint x: 584, endPoint y: 142, distance: 12.4
click at [584, 142] on div at bounding box center [517, 138] width 272 height 11
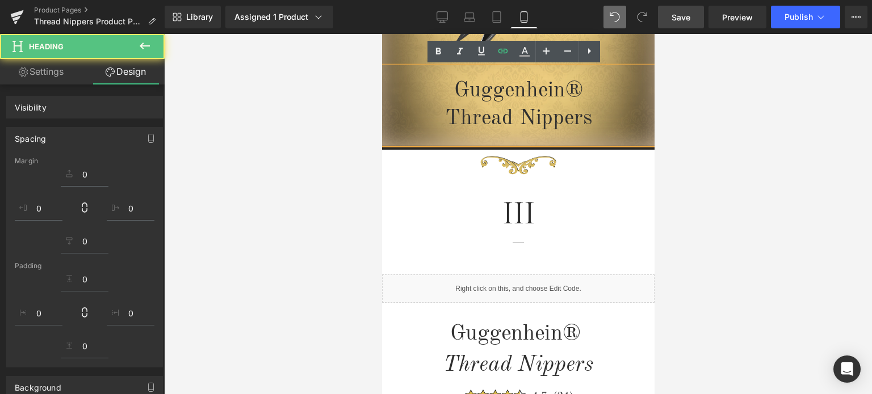
click at [747, 148] on div at bounding box center [518, 214] width 708 height 360
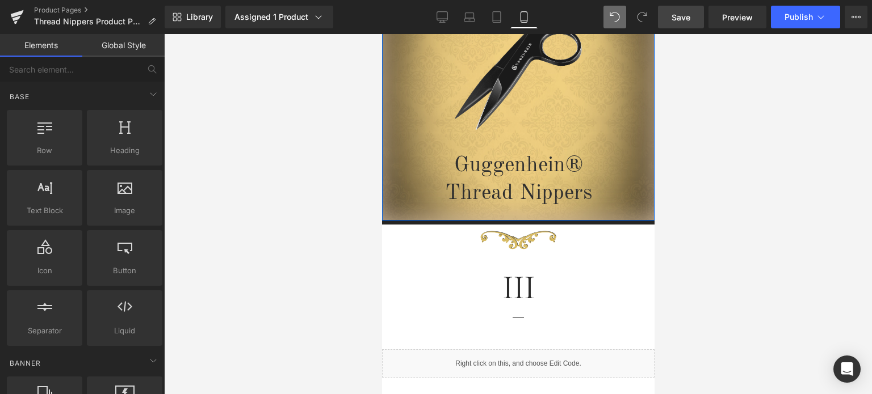
scroll to position [142, 0]
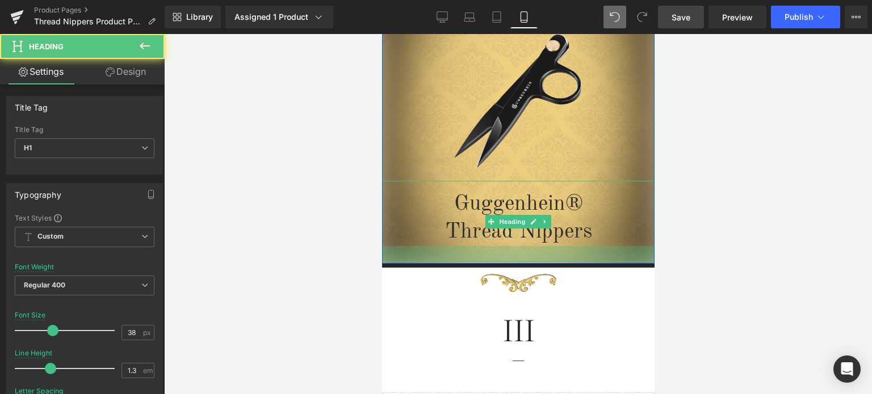
drag, startPoint x: 594, startPoint y: 253, endPoint x: 1177, endPoint y: 274, distance: 583.7
click at [594, 254] on div at bounding box center [517, 254] width 272 height 16
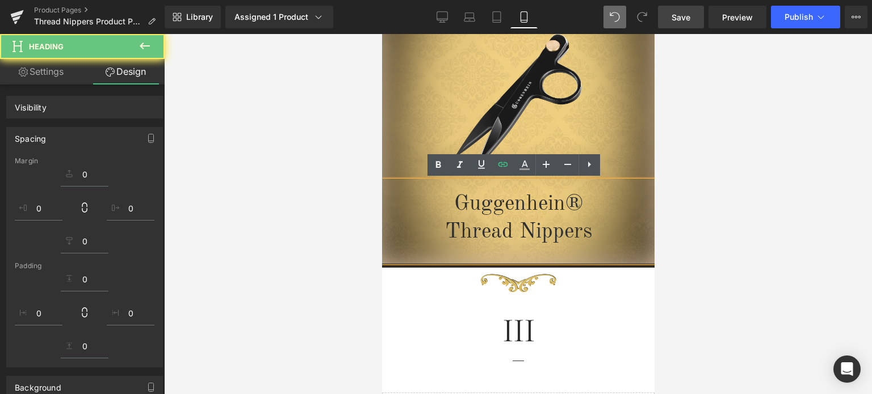
click at [720, 222] on div at bounding box center [518, 214] width 708 height 360
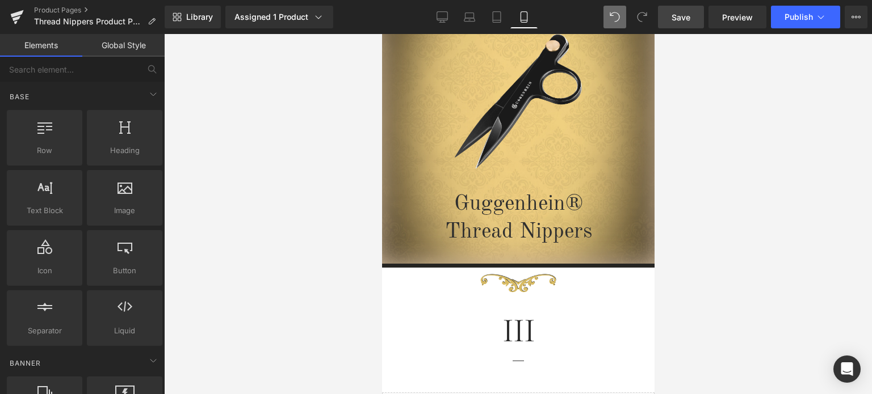
click at [682, 14] on span "Save" at bounding box center [680, 17] width 19 height 12
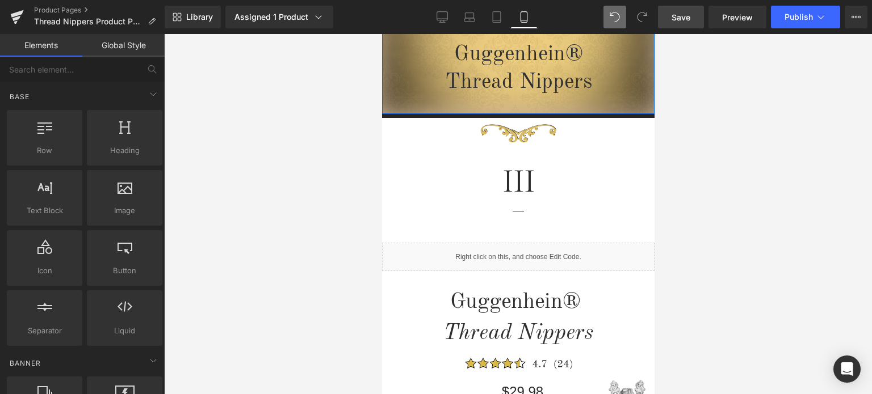
scroll to position [369, 0]
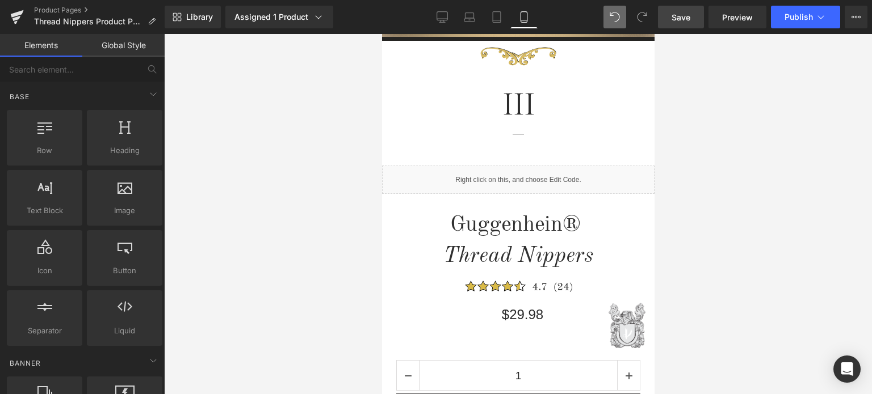
click at [693, 19] on link "Save" at bounding box center [681, 17] width 46 height 23
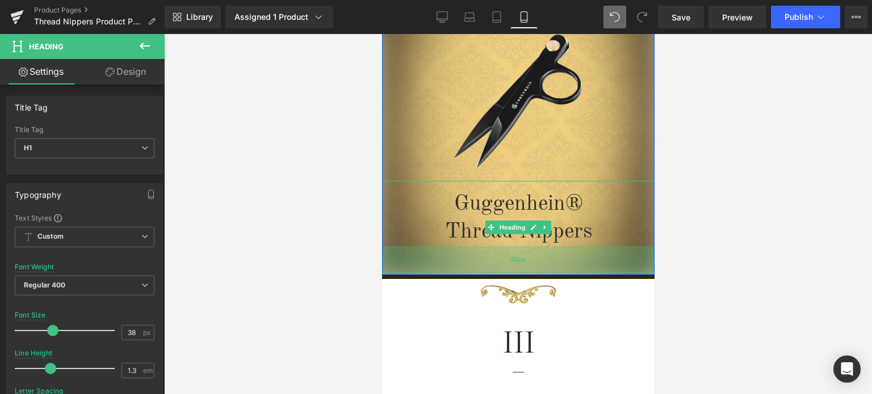
drag, startPoint x: 563, startPoint y: 254, endPoint x: 562, endPoint y: 266, distance: 12.0
click at [562, 266] on div "48px" at bounding box center [517, 259] width 272 height 27
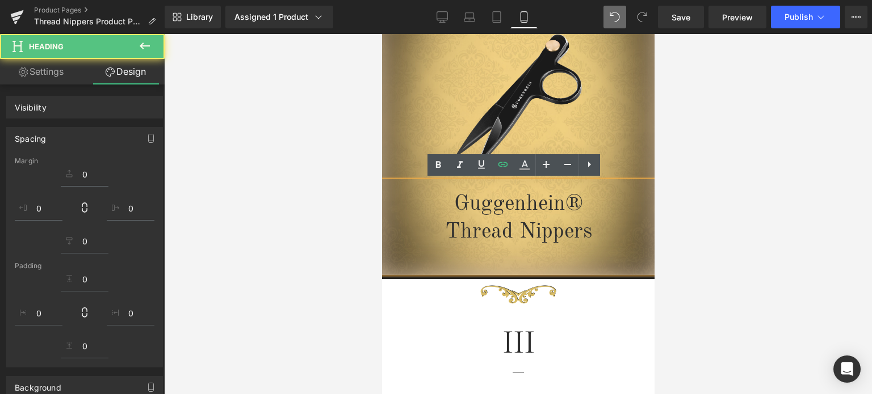
click at [760, 249] on div at bounding box center [518, 214] width 708 height 360
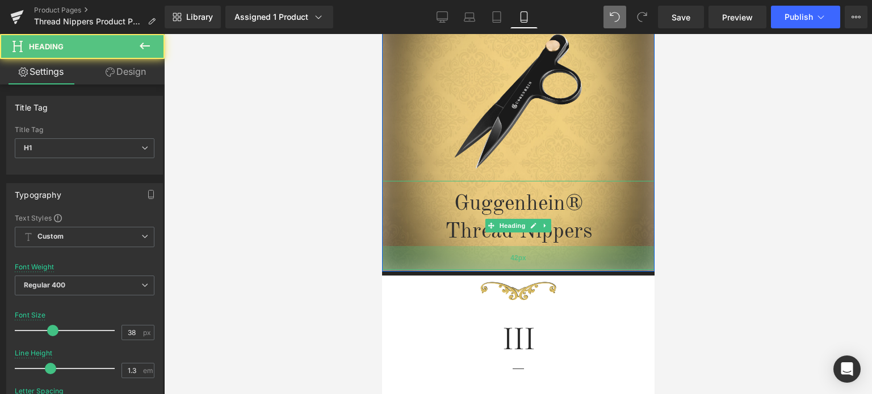
drag, startPoint x: 566, startPoint y: 269, endPoint x: 1059, endPoint y: 230, distance: 495.2
click at [567, 265] on div "42px" at bounding box center [517, 258] width 272 height 24
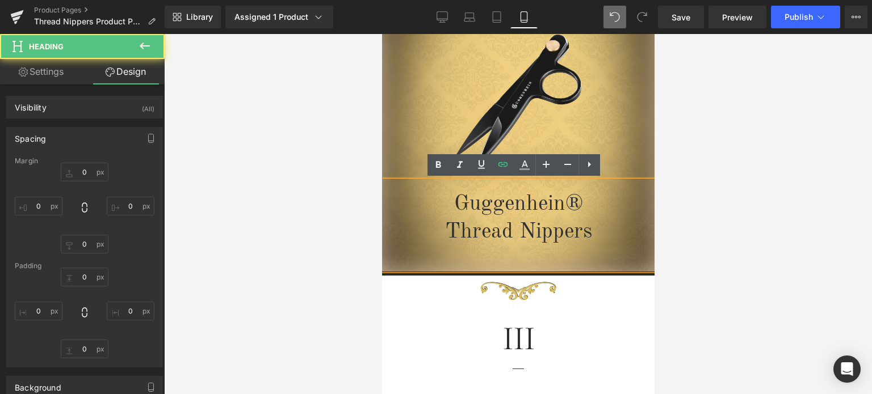
click at [690, 207] on div at bounding box center [518, 214] width 708 height 360
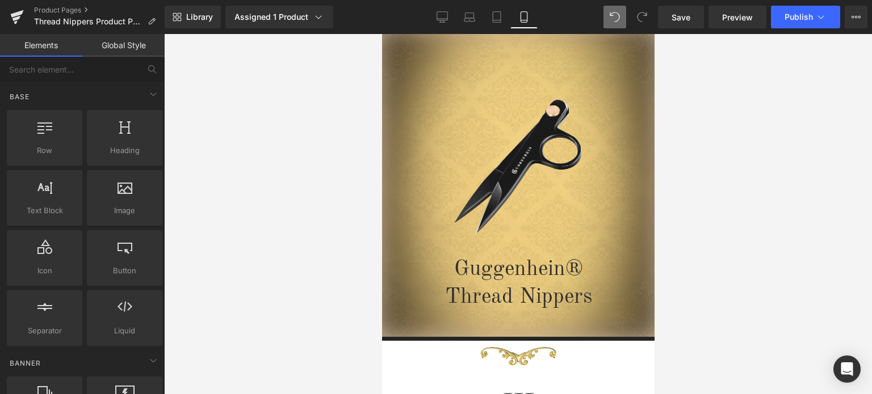
scroll to position [29, 0]
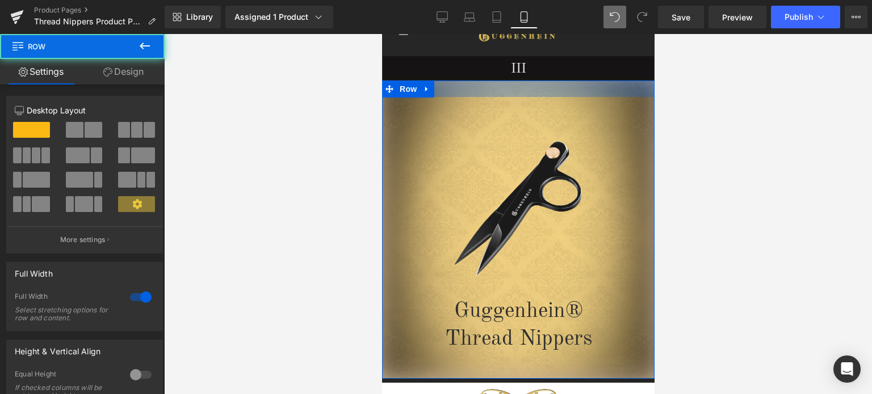
drag, startPoint x: 592, startPoint y: 94, endPoint x: 594, endPoint y: 88, distance: 6.3
click at [594, 88] on div at bounding box center [517, 89] width 272 height 16
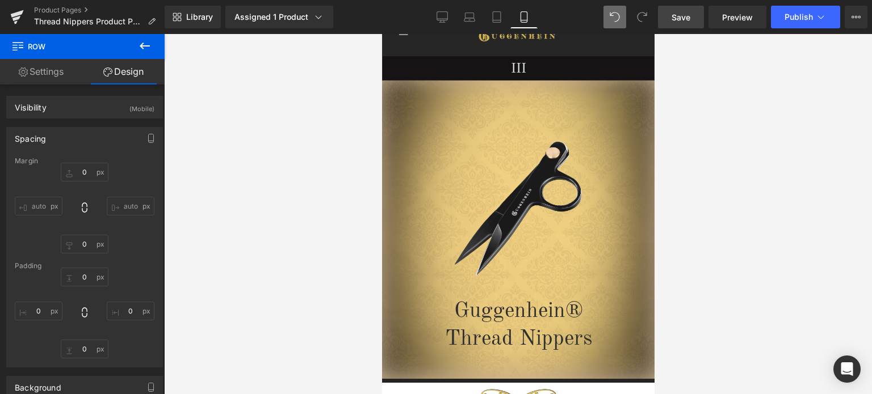
click at [692, 22] on link "Save" at bounding box center [681, 17] width 46 height 23
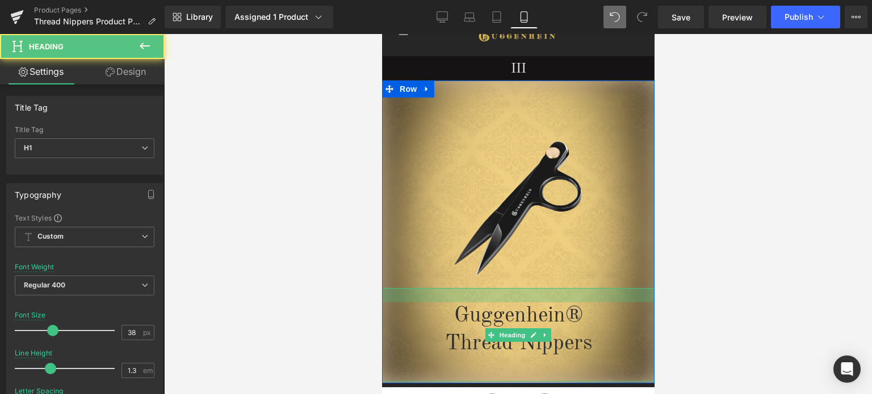
click at [560, 294] on div at bounding box center [517, 295] width 272 height 14
click at [738, 261] on div at bounding box center [518, 214] width 708 height 360
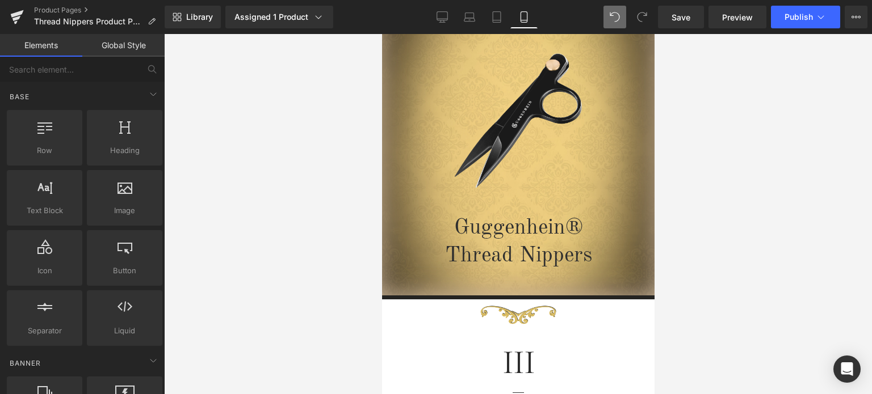
scroll to position [142, 0]
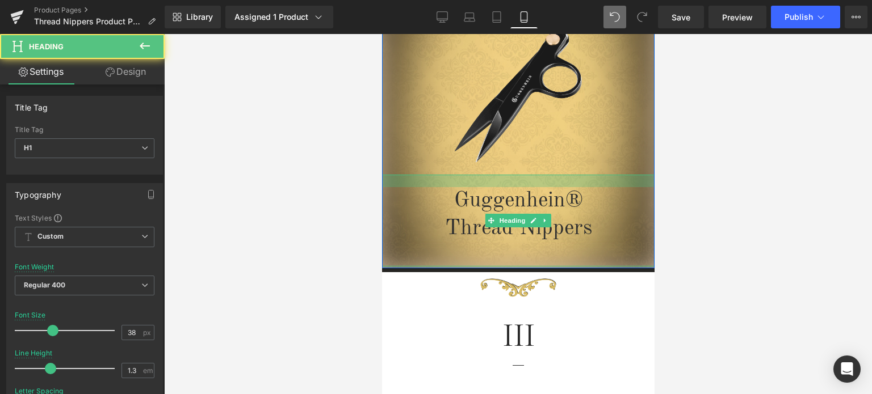
drag, startPoint x: 590, startPoint y: 181, endPoint x: 1124, endPoint y: 184, distance: 534.0
click at [590, 179] on div at bounding box center [517, 181] width 272 height 12
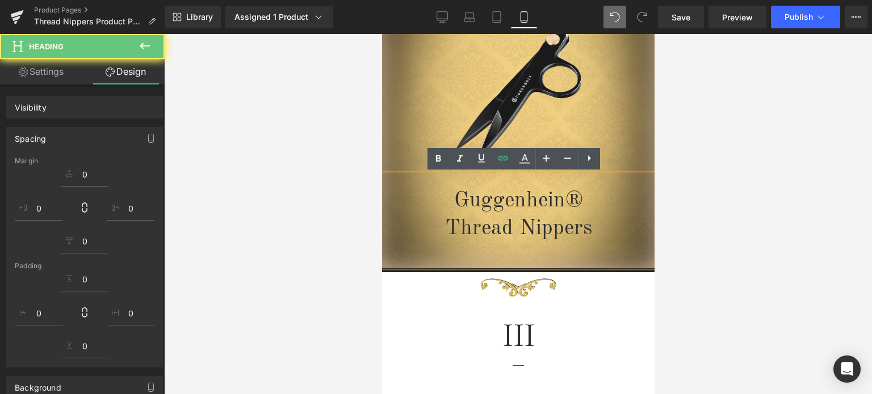
click at [743, 152] on div at bounding box center [518, 214] width 708 height 360
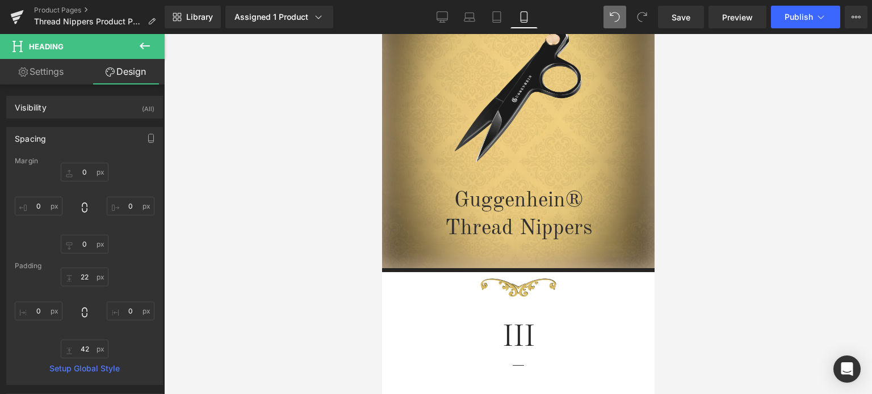
click at [804, 227] on div at bounding box center [518, 214] width 708 height 360
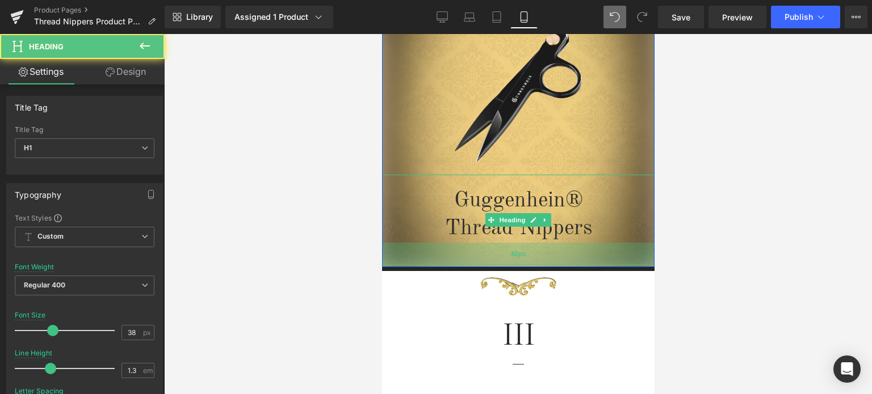
click at [584, 258] on div "40px" at bounding box center [517, 254] width 272 height 23
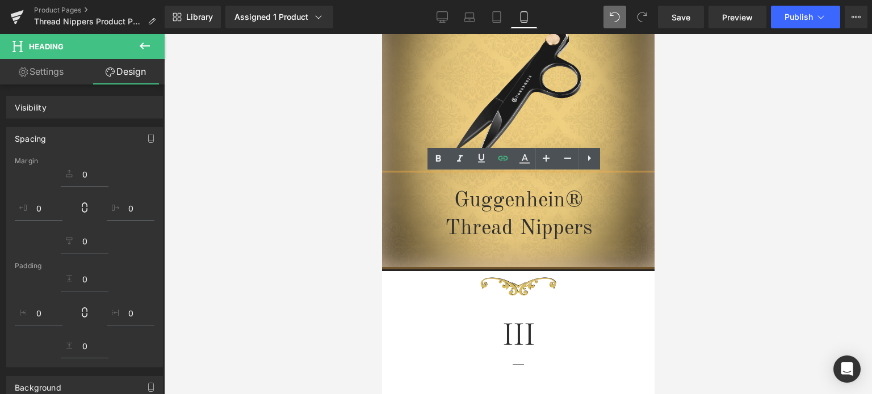
click at [774, 218] on div at bounding box center [518, 214] width 708 height 360
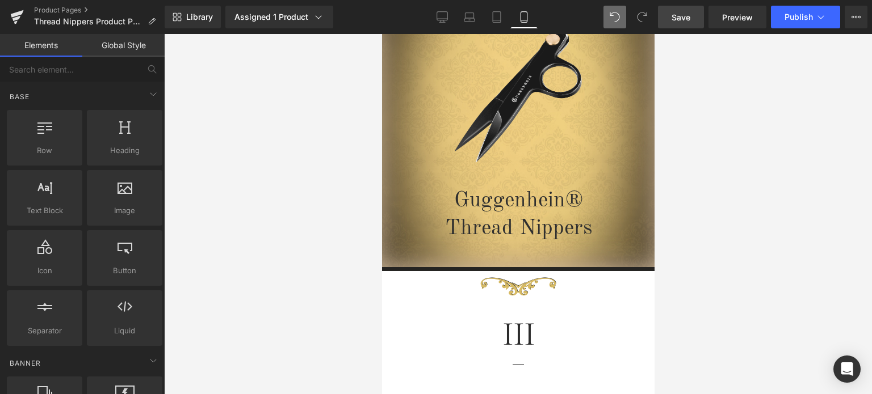
click at [684, 14] on span "Save" at bounding box center [680, 17] width 19 height 12
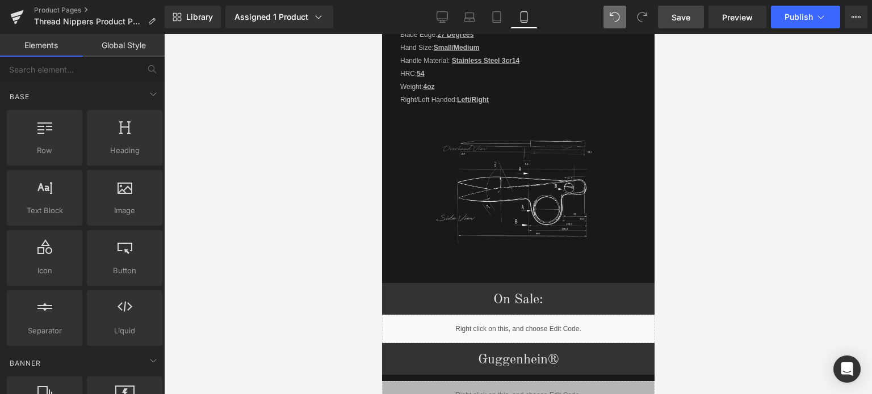
scroll to position [1589, 0]
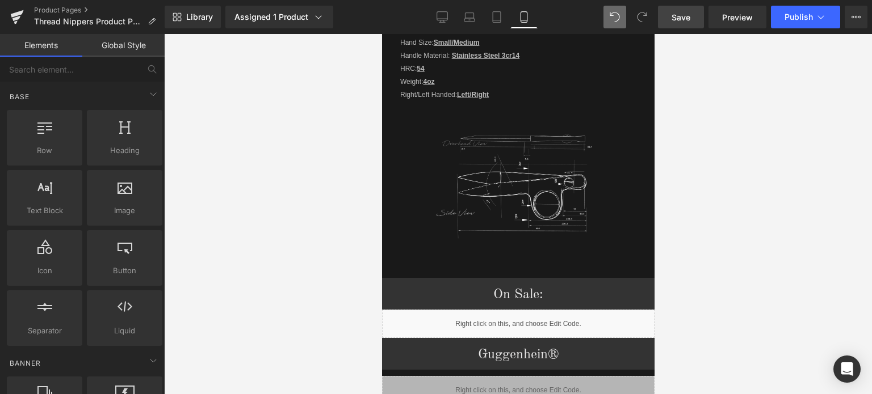
drag, startPoint x: 650, startPoint y: 86, endPoint x: 1046, endPoint y: 298, distance: 449.1
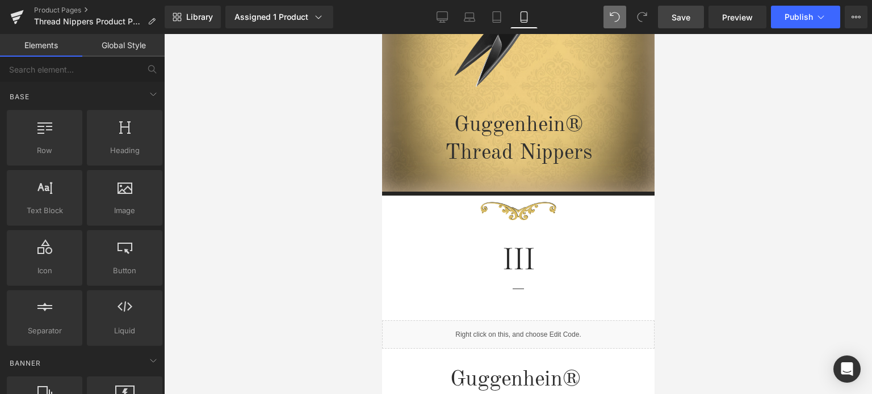
scroll to position [304, 0]
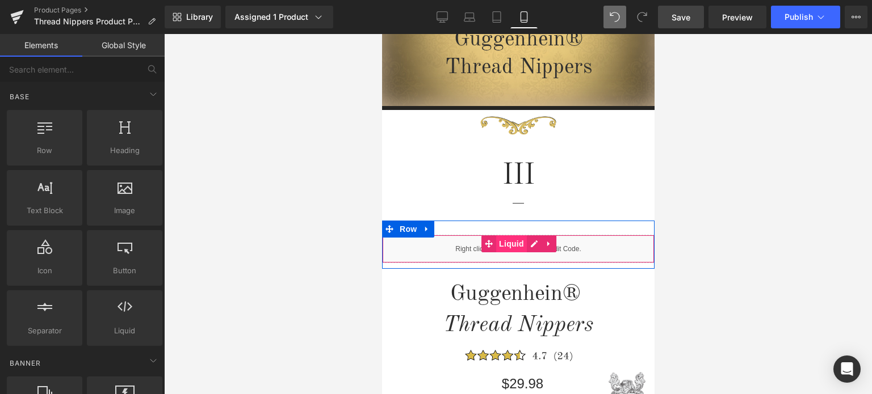
click at [511, 247] on span "Liquid" at bounding box center [510, 243] width 31 height 17
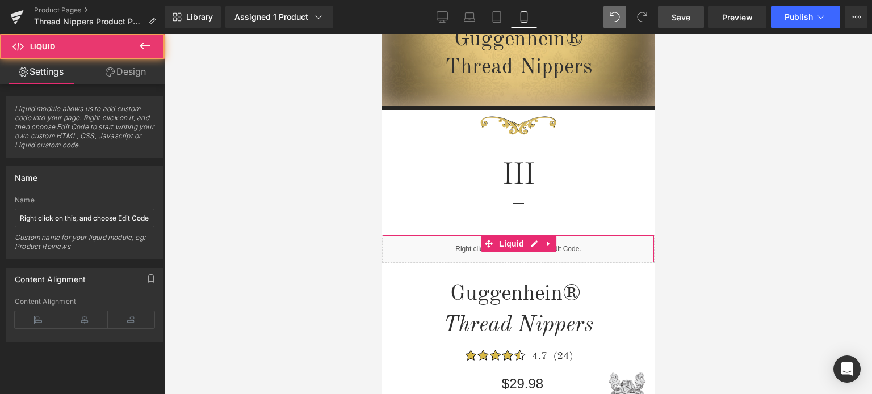
drag, startPoint x: 133, startPoint y: 71, endPoint x: 78, endPoint y: 120, distance: 73.6
click at [133, 71] on link "Design" at bounding box center [126, 72] width 82 height 26
click at [0, 0] on div "Spacing" at bounding box center [0, 0] width 0 height 0
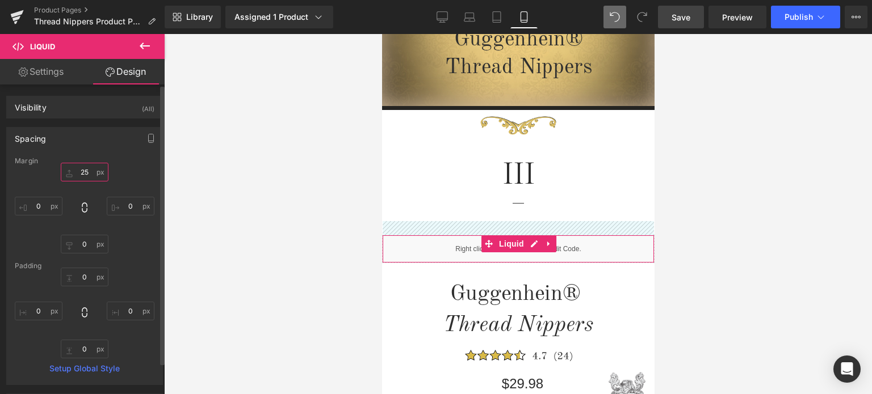
click at [91, 173] on input "text" at bounding box center [85, 172] width 48 height 19
click at [86, 171] on input "text" at bounding box center [85, 172] width 48 height 19
click at [85, 171] on input "text" at bounding box center [85, 172] width 48 height 19
click at [89, 171] on input "text" at bounding box center [85, 172] width 48 height 19
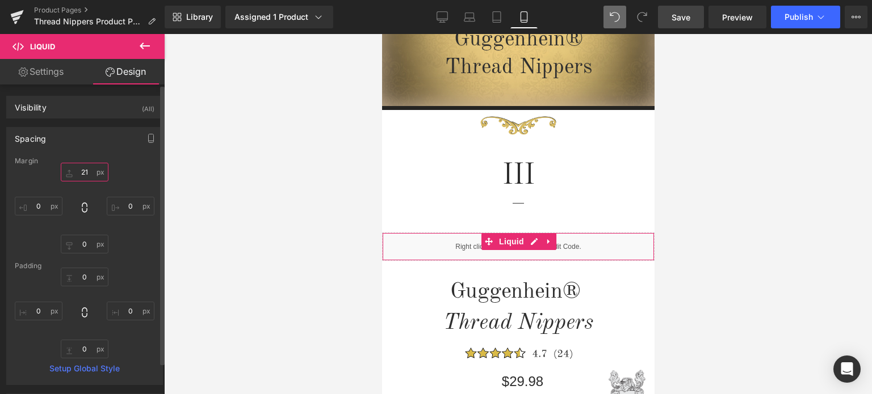
click at [87, 173] on input "21" at bounding box center [85, 172] width 48 height 19
click at [87, 171] on input "21" at bounding box center [85, 172] width 48 height 19
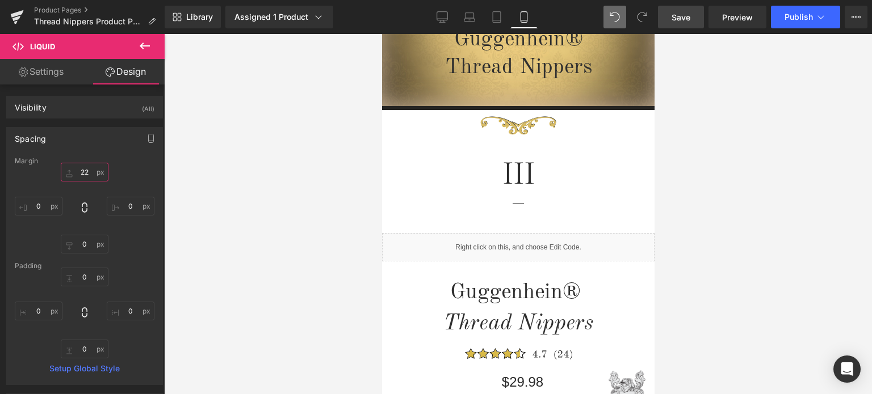
type input "22"
click at [678, 18] on span "Save" at bounding box center [680, 17] width 19 height 12
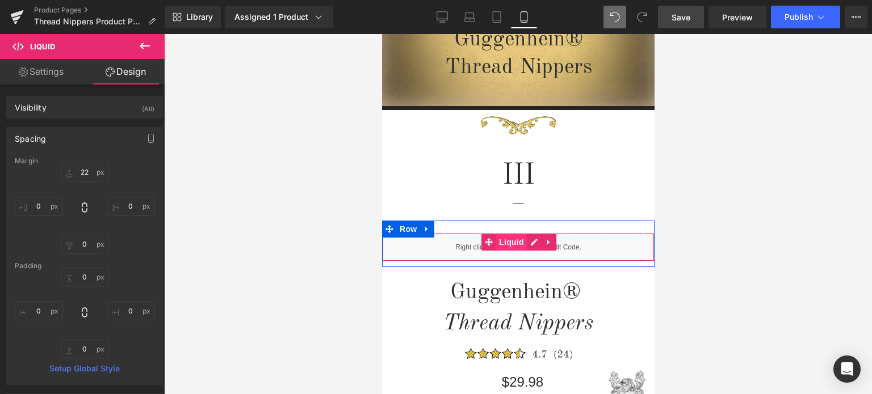
click at [511, 241] on span "Liquid" at bounding box center [510, 242] width 31 height 17
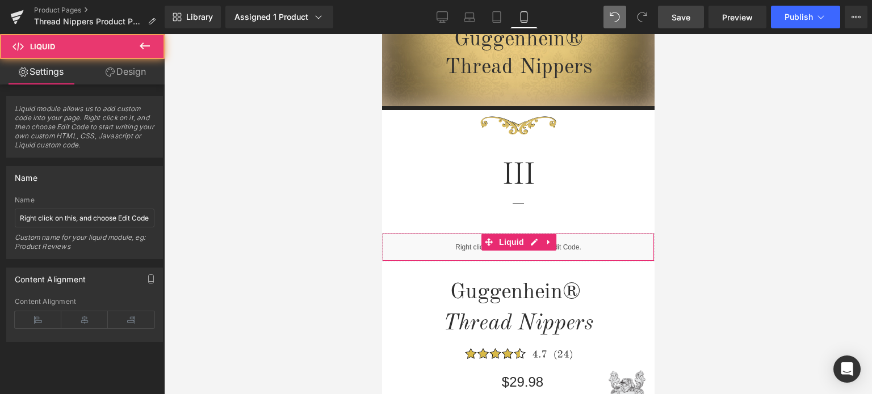
click at [146, 72] on link "Design" at bounding box center [126, 72] width 82 height 26
click at [0, 0] on div "Spacing" at bounding box center [0, 0] width 0 height 0
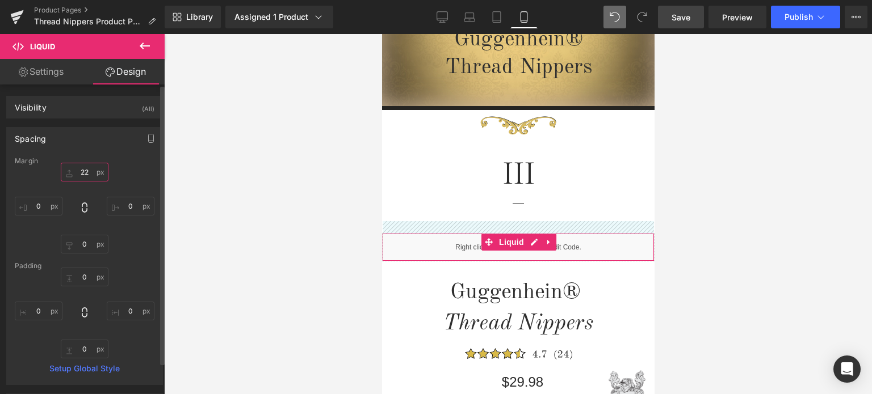
click at [86, 171] on input "22" at bounding box center [85, 172] width 48 height 19
click at [89, 173] on input "22" at bounding box center [85, 172] width 48 height 19
click at [89, 171] on input "22" at bounding box center [85, 172] width 48 height 19
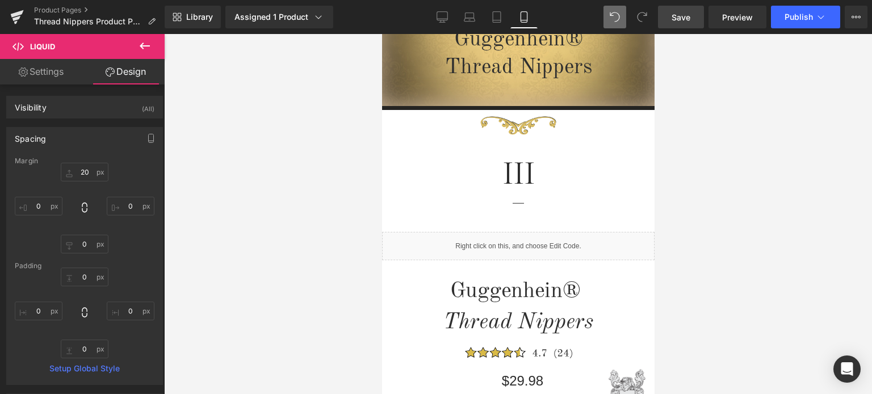
click at [683, 13] on span "Save" at bounding box center [680, 17] width 19 height 12
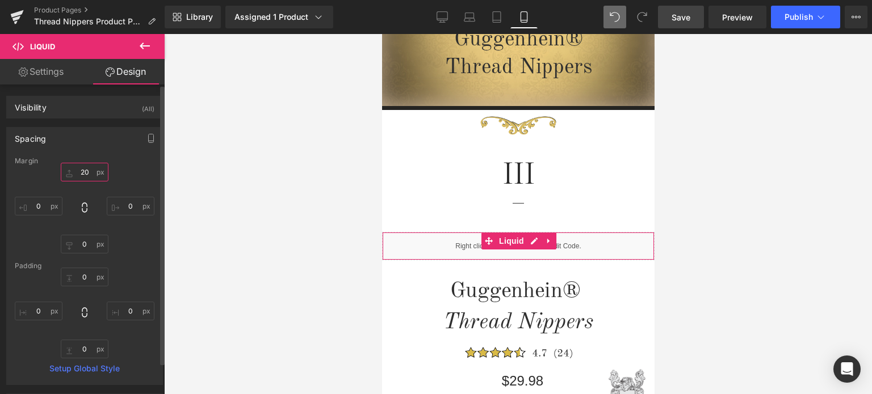
click at [84, 172] on input "20" at bounding box center [85, 172] width 48 height 19
click at [87, 171] on input "20" at bounding box center [85, 172] width 48 height 19
type input "21"
click at [132, 169] on div "21 0 0 0" at bounding box center [85, 208] width 140 height 91
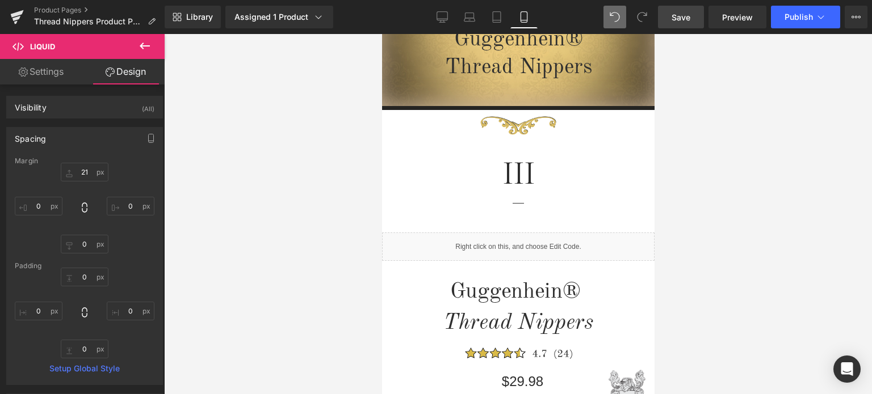
click at [685, 15] on span "Save" at bounding box center [680, 17] width 19 height 12
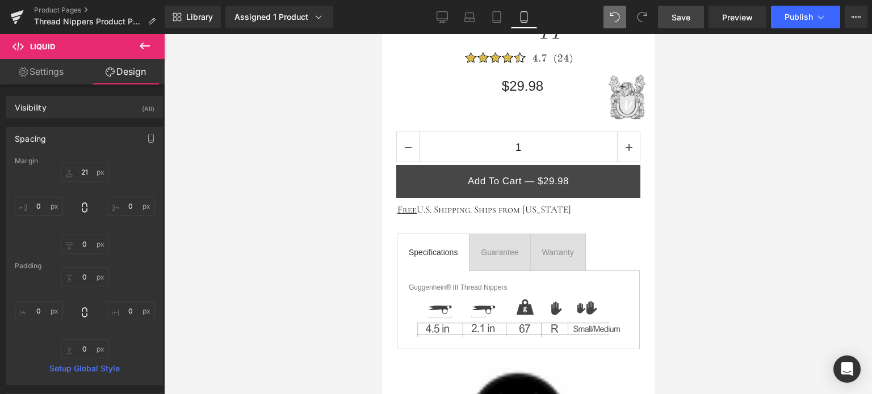
scroll to position [631, 0]
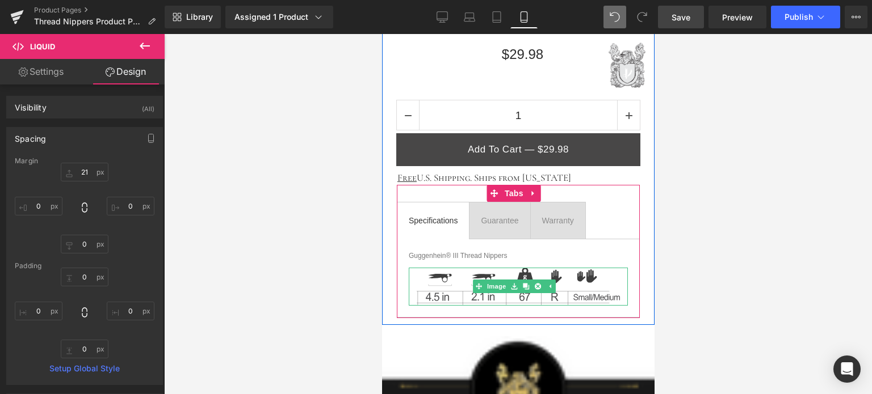
click at [587, 272] on img at bounding box center [518, 287] width 204 height 38
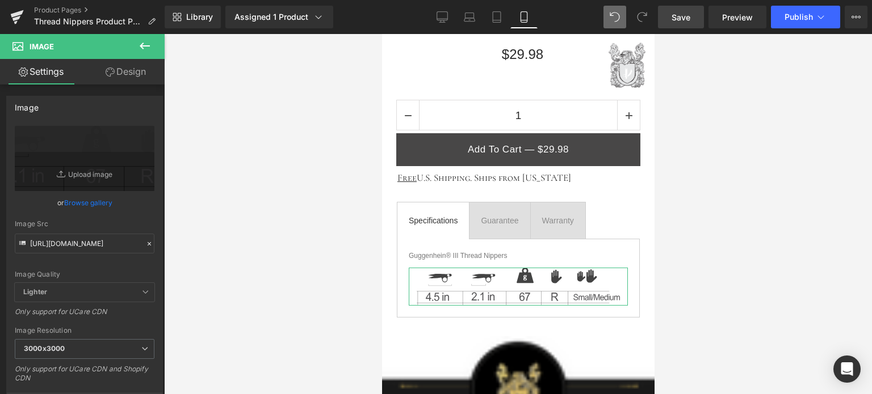
click at [124, 72] on link "Design" at bounding box center [126, 72] width 82 height 26
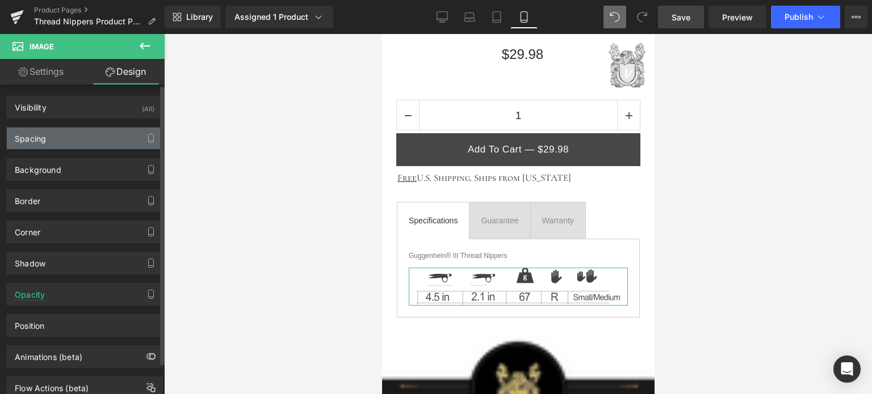
click at [80, 140] on div "Spacing" at bounding box center [84, 139] width 155 height 22
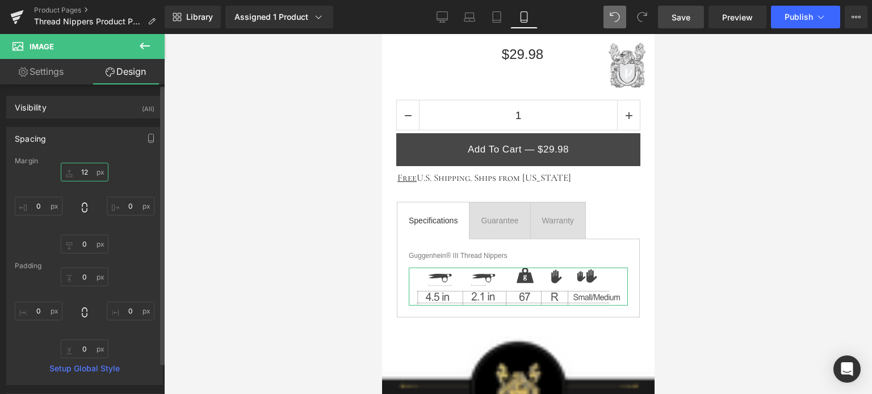
click at [86, 174] on input "text" at bounding box center [85, 172] width 48 height 19
click at [87, 170] on input "text" at bounding box center [85, 172] width 48 height 19
click at [89, 170] on input "text" at bounding box center [85, 172] width 48 height 19
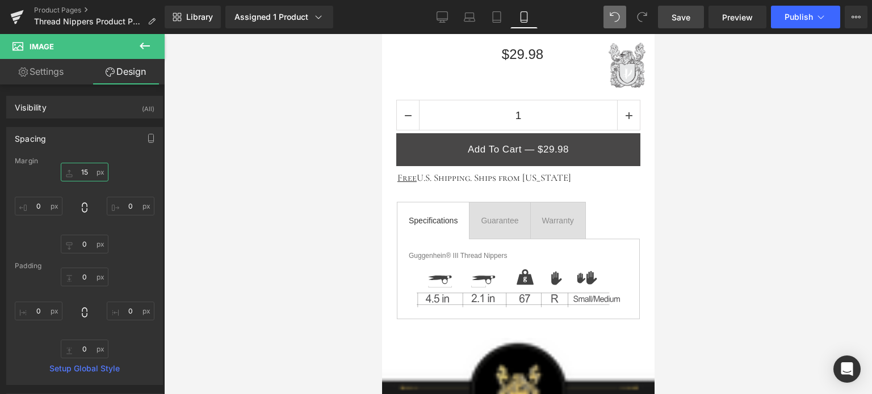
type input "15"
click at [692, 18] on link "Save" at bounding box center [681, 17] width 46 height 23
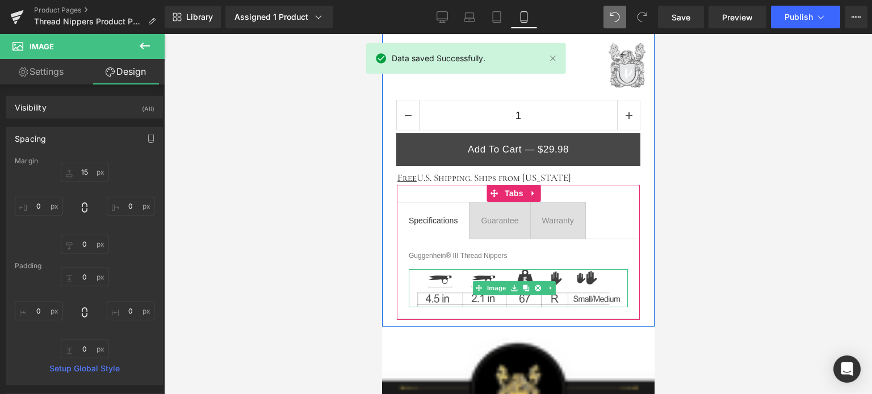
click at [588, 281] on img at bounding box center [518, 289] width 204 height 38
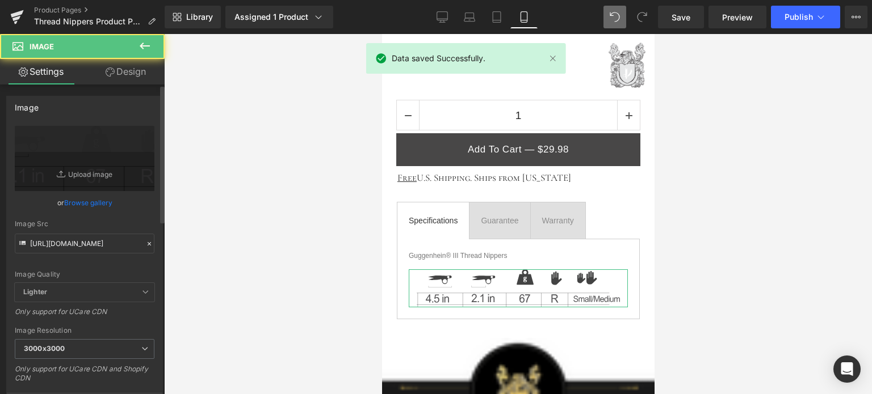
scroll to position [284, 0]
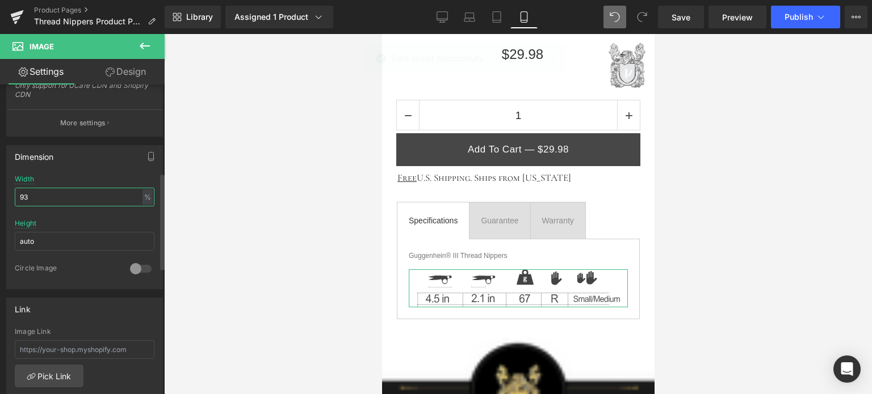
click at [30, 197] on input "93" at bounding box center [85, 197] width 140 height 19
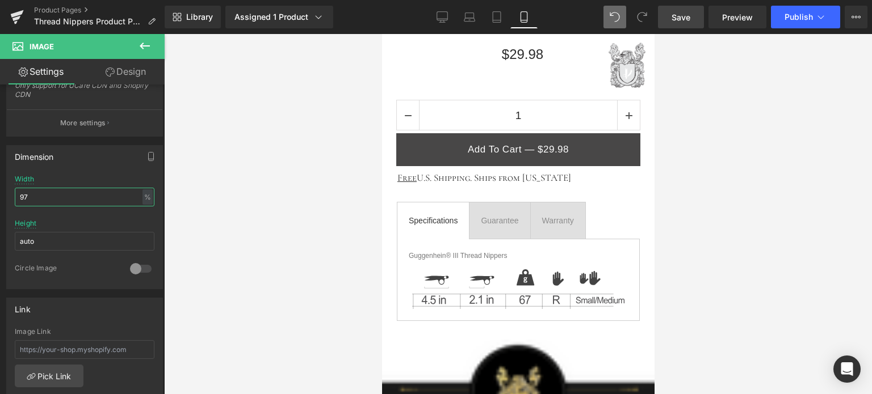
type input "97"
click at [684, 16] on span "Save" at bounding box center [680, 17] width 19 height 12
click at [687, 14] on span "Save" at bounding box center [680, 17] width 19 height 12
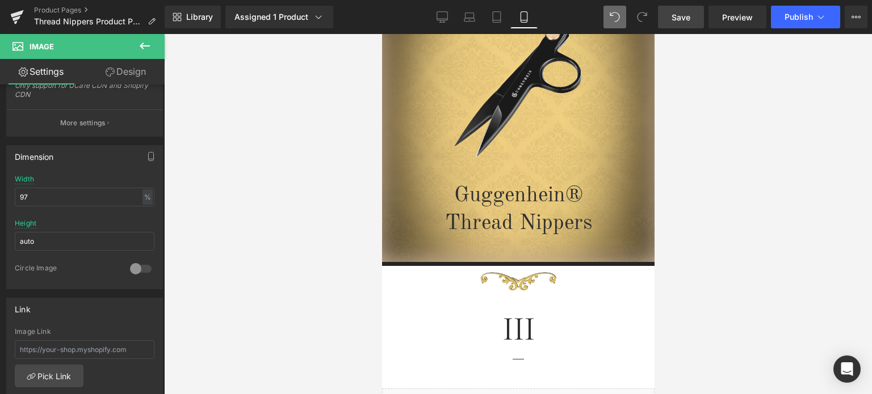
scroll to position [0, 0]
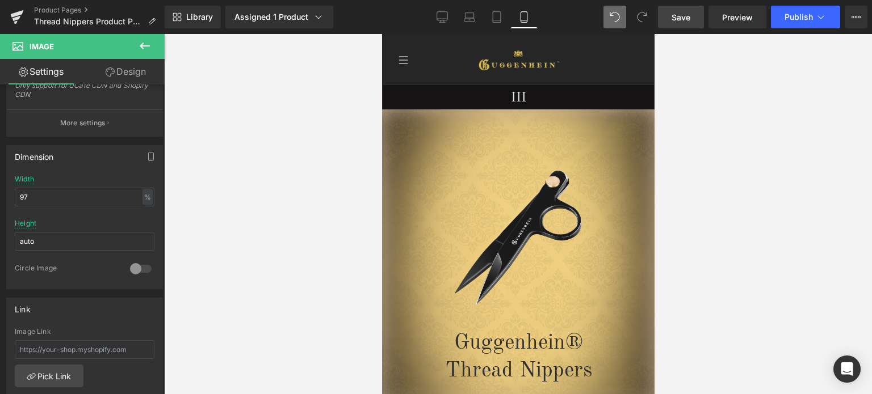
click at [685, 16] on span "Save" at bounding box center [680, 17] width 19 height 12
click at [692, 20] on link "Save" at bounding box center [681, 17] width 46 height 23
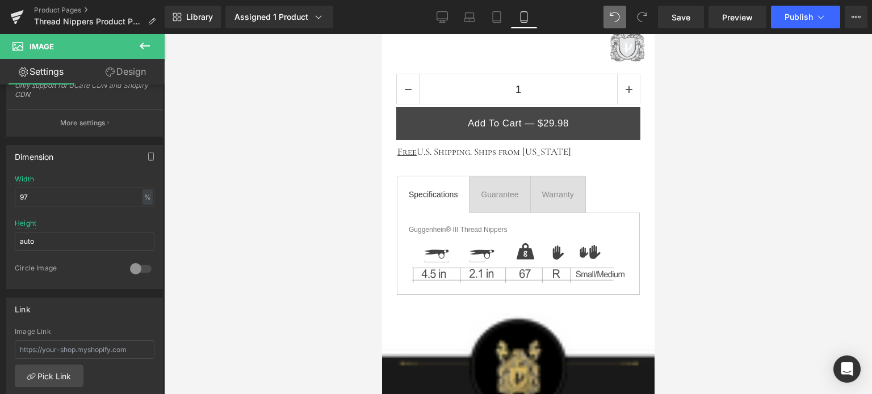
scroll to position [675, 0]
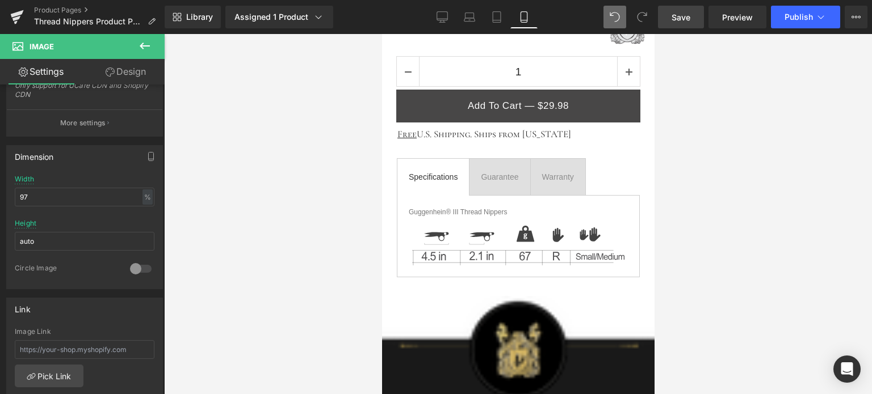
click at [690, 15] on span "Save" at bounding box center [680, 17] width 19 height 12
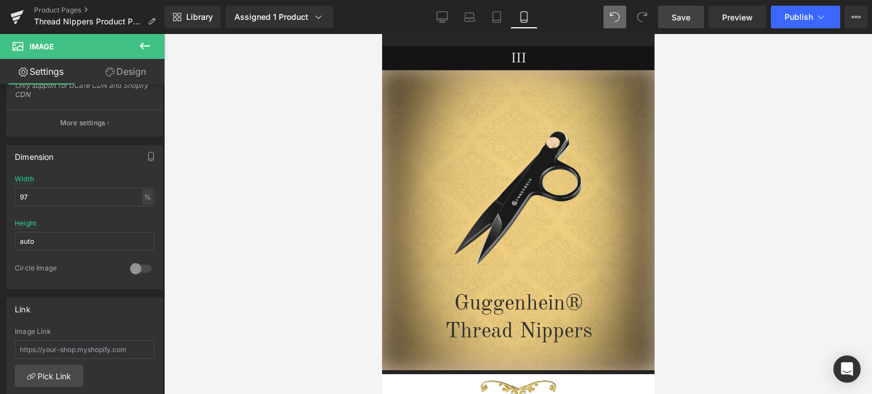
scroll to position [0, 0]
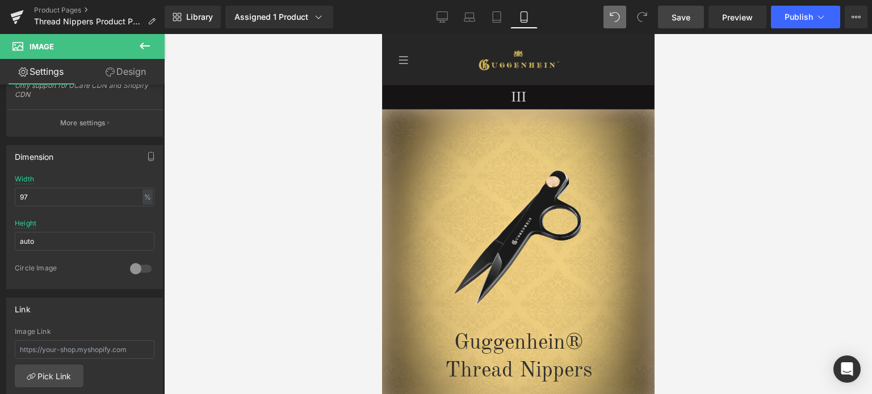
drag, startPoint x: 650, startPoint y: 140, endPoint x: 1053, endPoint y: 75, distance: 408.0
click at [681, 15] on span "Save" at bounding box center [680, 17] width 19 height 12
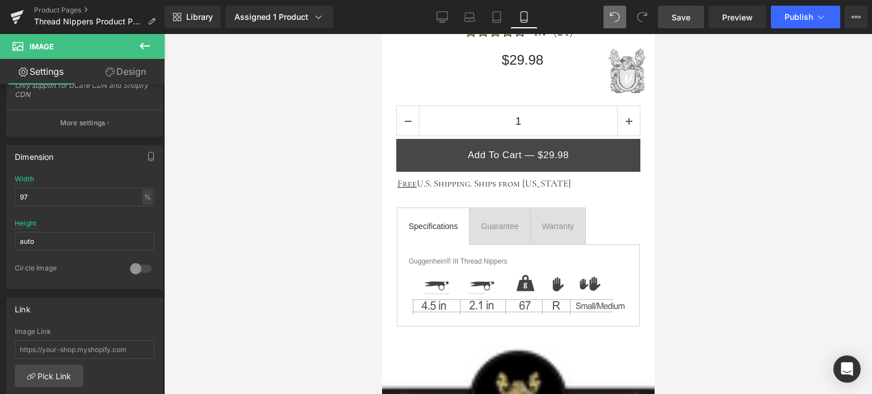
scroll to position [681, 0]
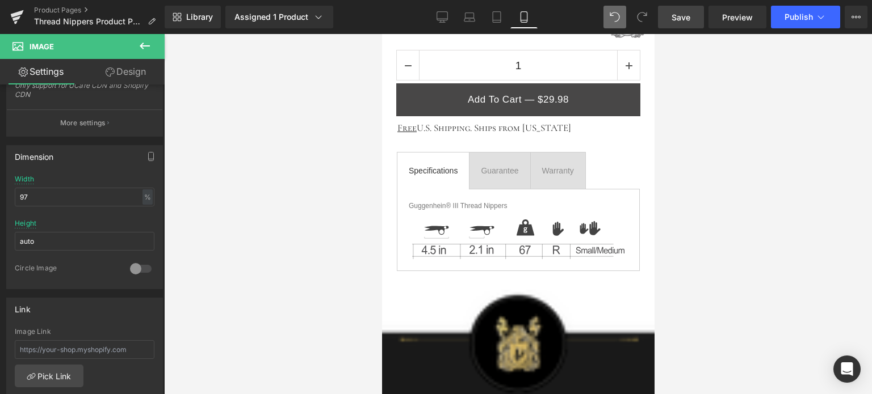
click at [696, 27] on link "Save" at bounding box center [681, 17] width 46 height 23
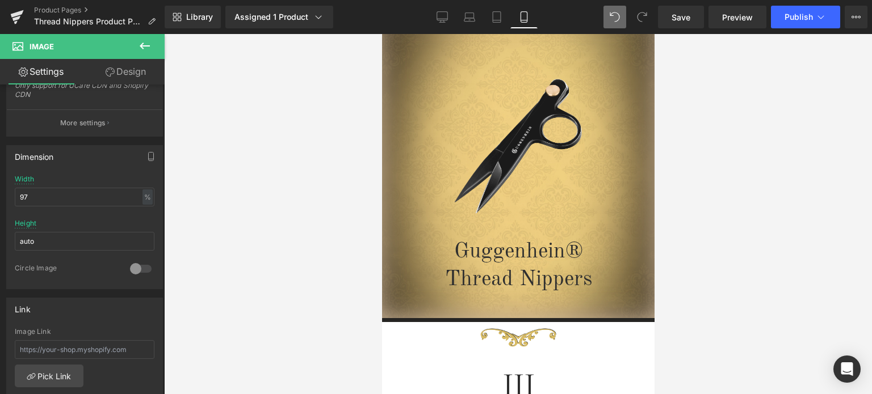
scroll to position [61, 0]
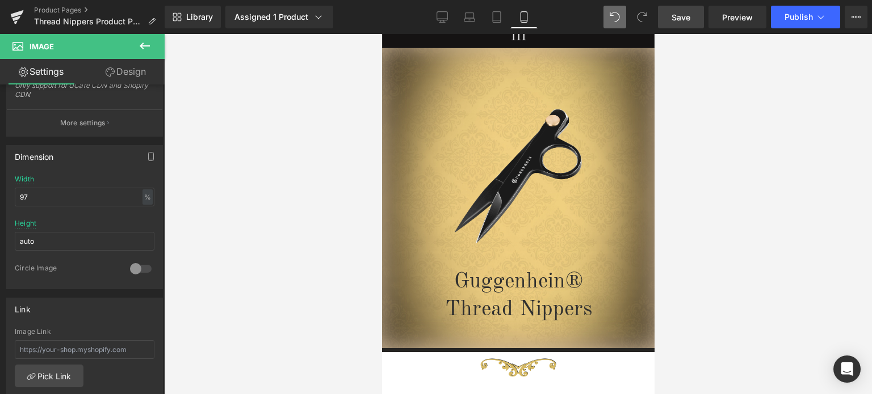
click at [682, 19] on span "Save" at bounding box center [680, 17] width 19 height 12
click at [685, 12] on span "Save" at bounding box center [680, 17] width 19 height 12
click at [684, 18] on span "Save" at bounding box center [680, 17] width 19 height 12
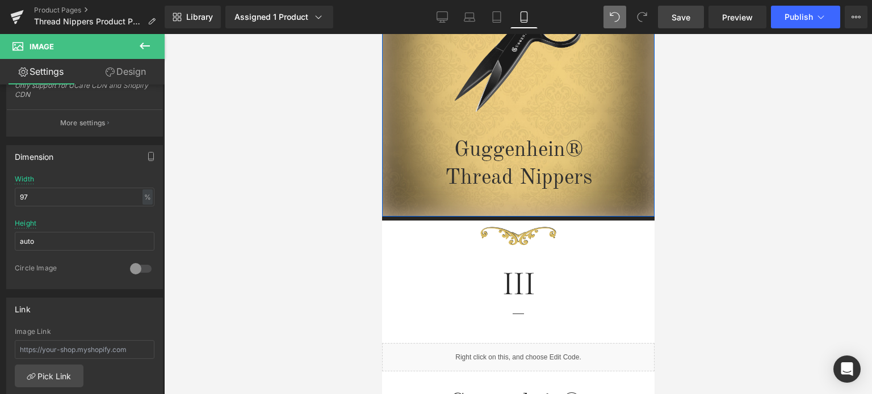
scroll to position [232, 0]
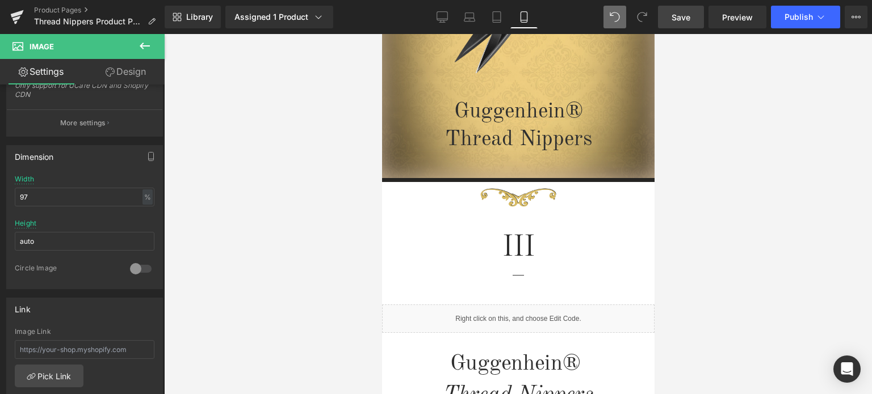
click at [688, 15] on span "Save" at bounding box center [680, 17] width 19 height 12
click at [512, 131] on span "Heading" at bounding box center [512, 132] width 31 height 14
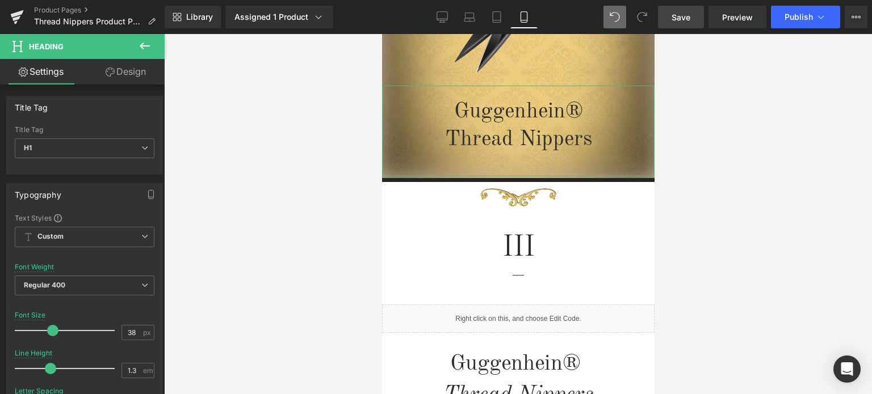
click at [126, 69] on link "Design" at bounding box center [126, 72] width 82 height 26
click at [0, 0] on div "Spacing" at bounding box center [0, 0] width 0 height 0
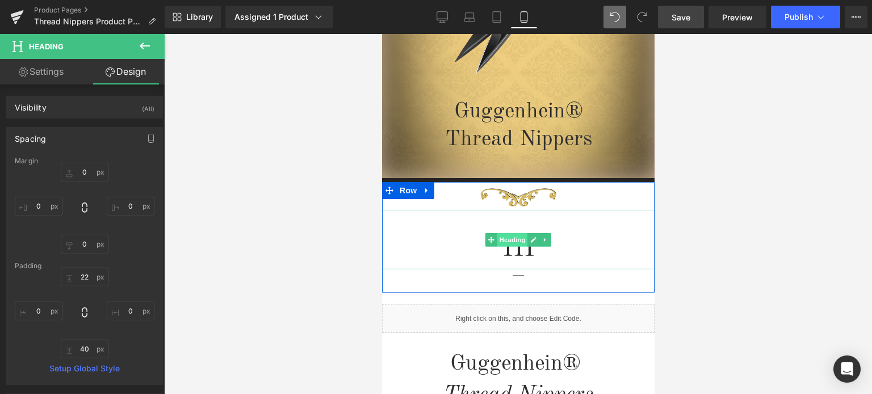
click at [511, 243] on span "Heading" at bounding box center [512, 240] width 31 height 14
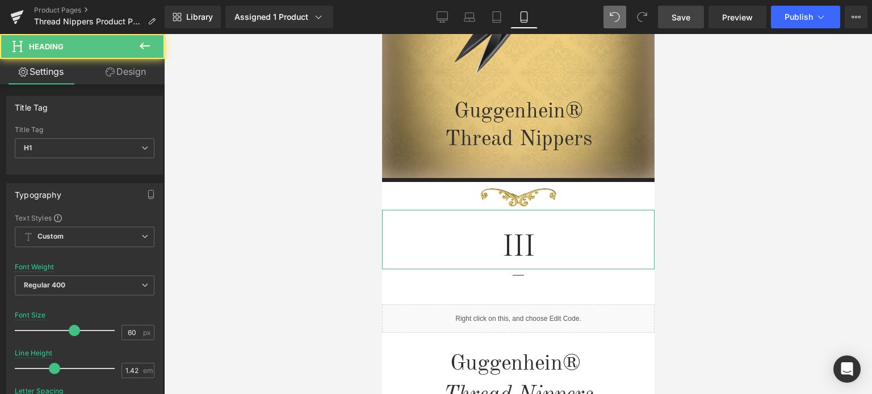
click at [127, 69] on link "Design" at bounding box center [126, 72] width 82 height 26
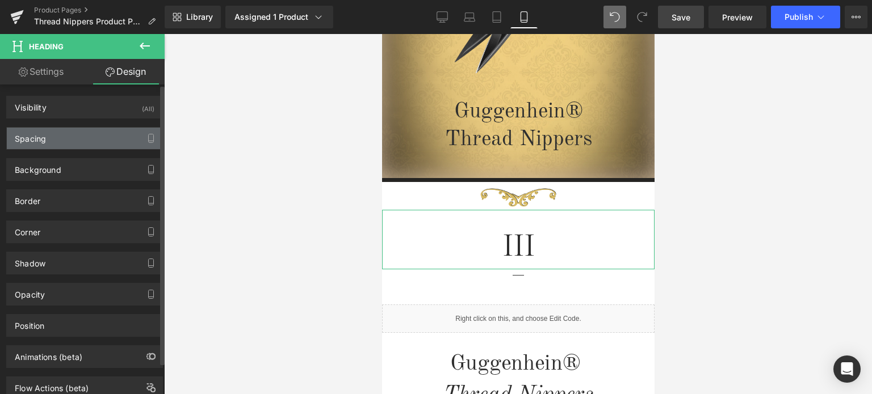
click at [75, 138] on div "Spacing" at bounding box center [84, 139] width 155 height 22
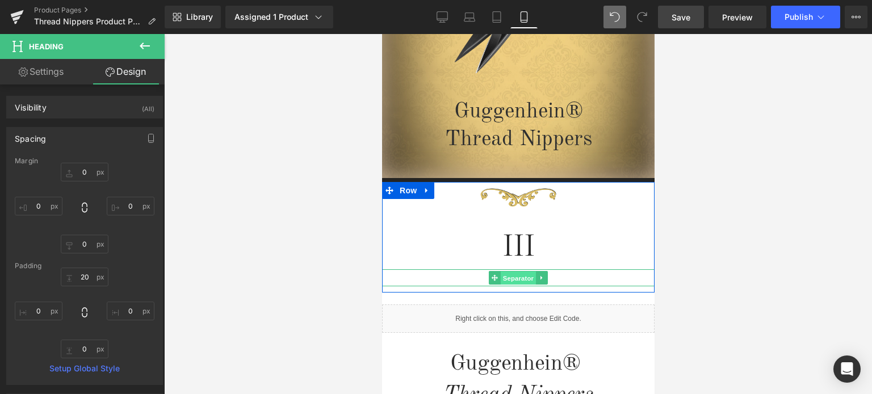
click at [516, 277] on span "Separator" at bounding box center [517, 279] width 35 height 14
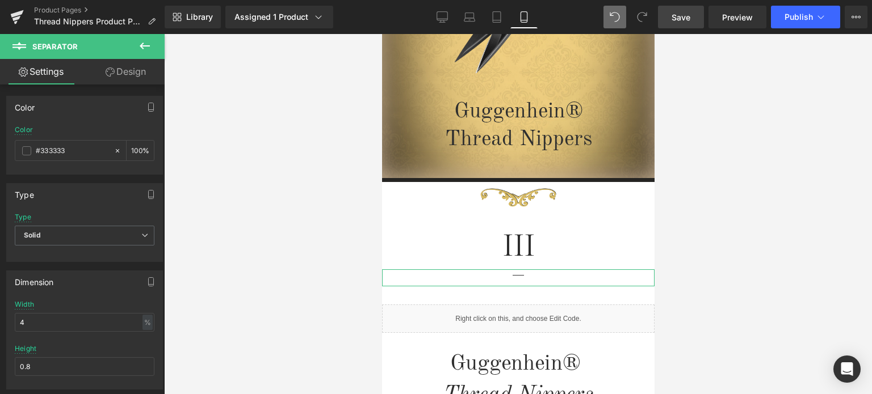
click at [132, 68] on link "Design" at bounding box center [126, 72] width 82 height 26
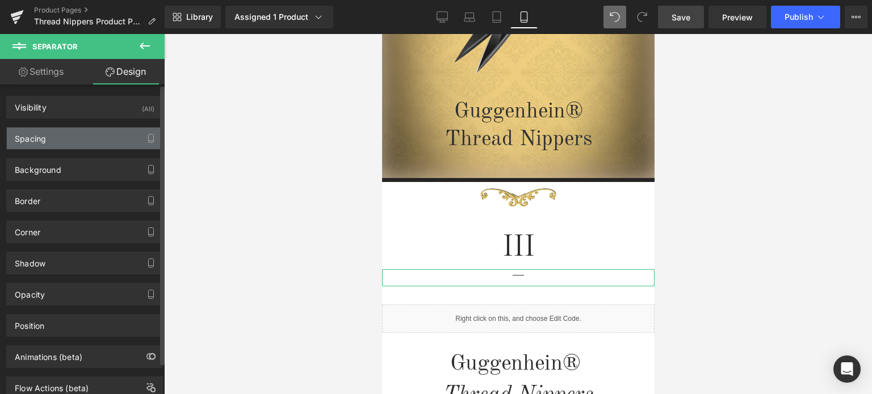
click at [62, 136] on div "Spacing" at bounding box center [84, 139] width 155 height 22
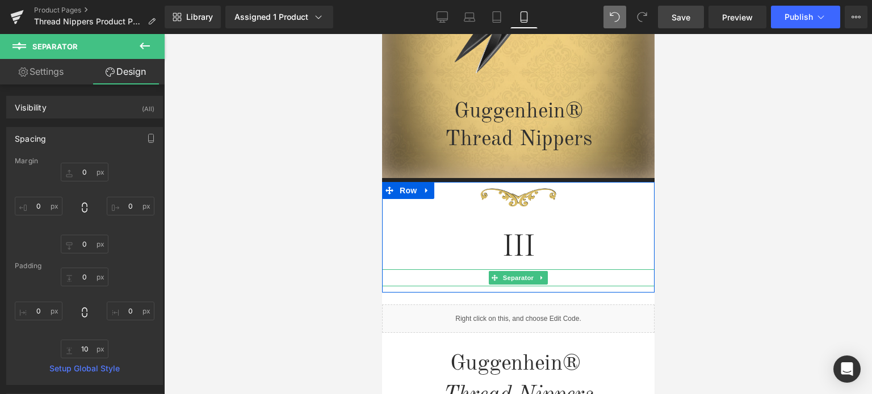
click at [512, 279] on span "Separator" at bounding box center [517, 278] width 35 height 14
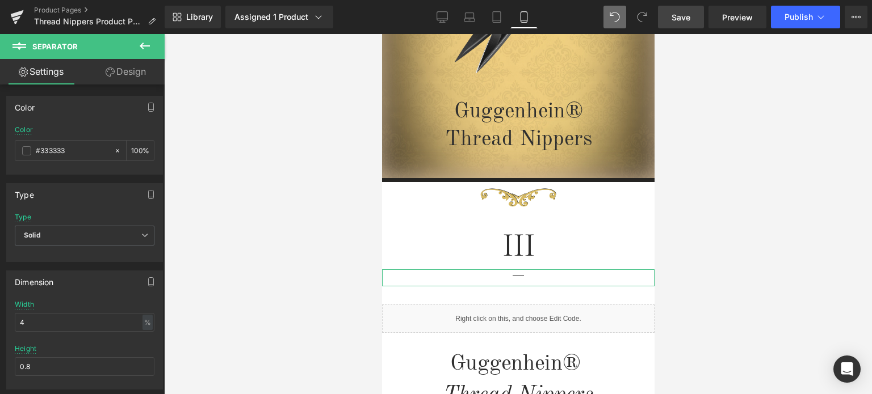
click at [129, 72] on link "Design" at bounding box center [126, 72] width 82 height 26
click at [0, 0] on div "Spacing" at bounding box center [0, 0] width 0 height 0
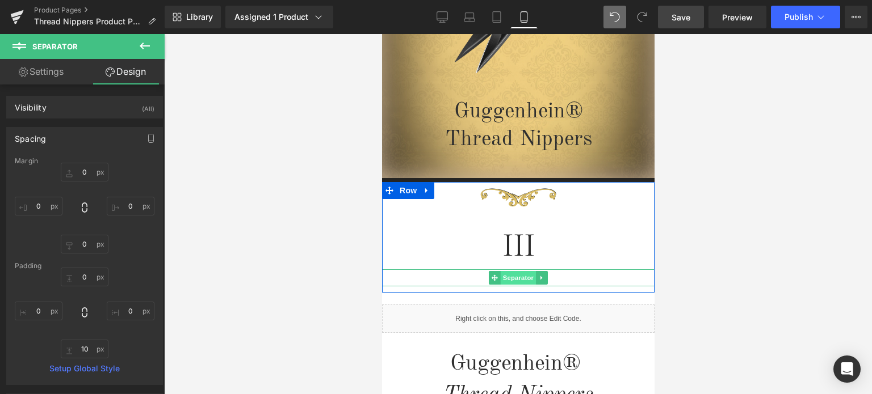
click at [512, 278] on span "Separator" at bounding box center [517, 278] width 35 height 14
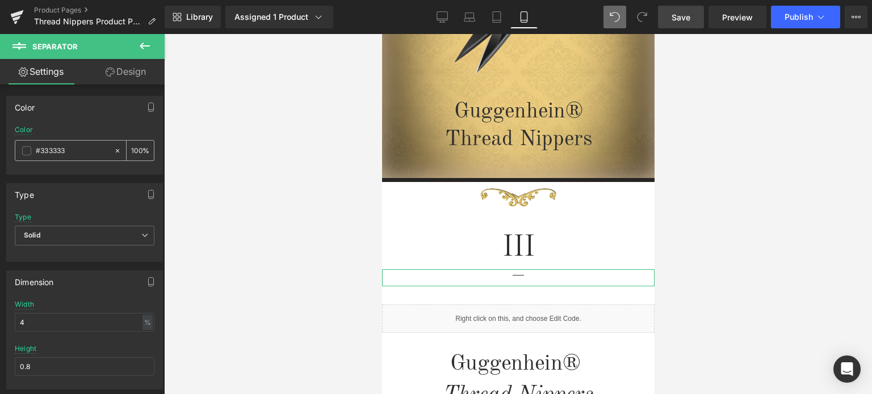
click at [30, 151] on span at bounding box center [26, 150] width 9 height 9
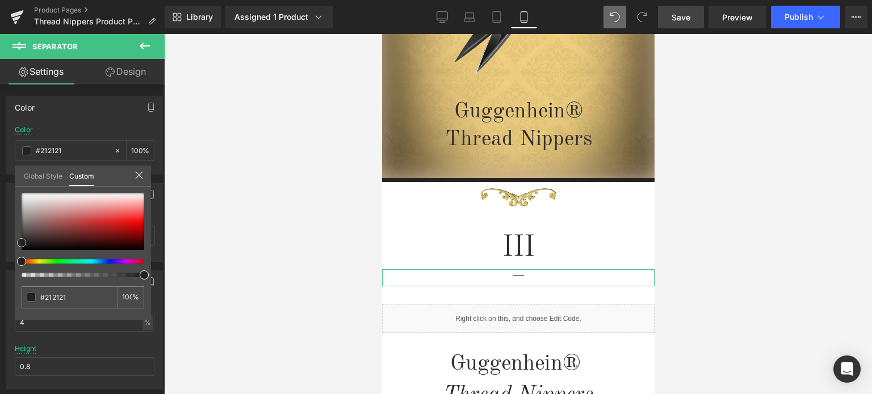
click at [23, 245] on span at bounding box center [21, 242] width 9 height 9
drag, startPoint x: 77, startPoint y: 297, endPoint x: 36, endPoint y: 296, distance: 40.9
click at [36, 296] on div "#333333" at bounding box center [69, 298] width 95 height 22
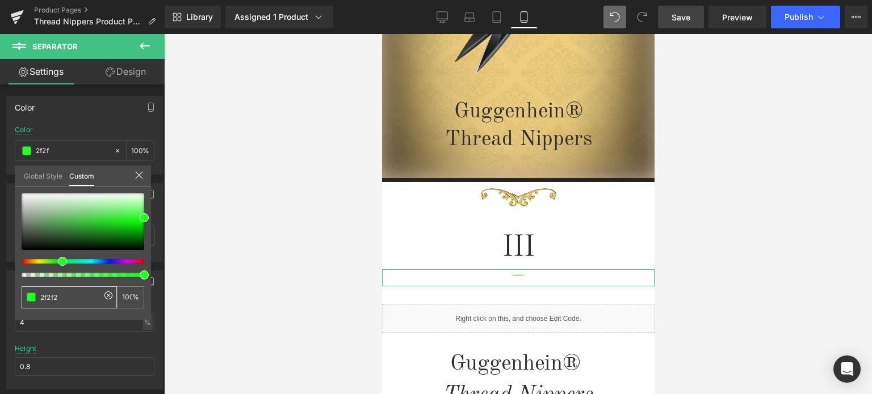
type input "2f2f2f"
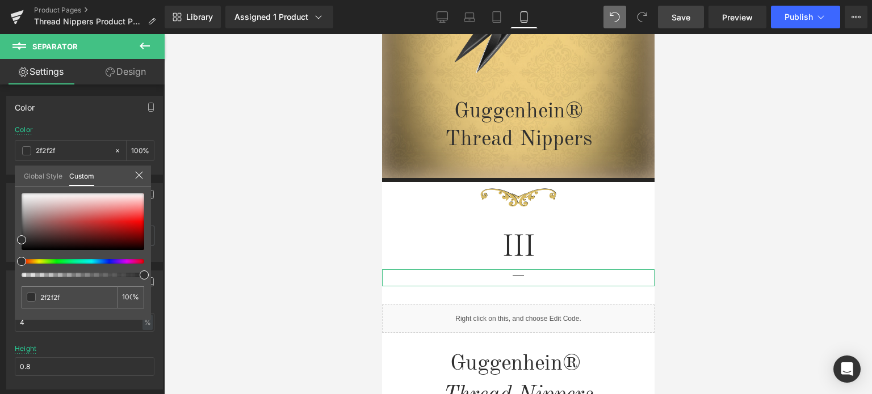
drag, startPoint x: 148, startPoint y: 339, endPoint x: 147, endPoint y: 331, distance: 8.0
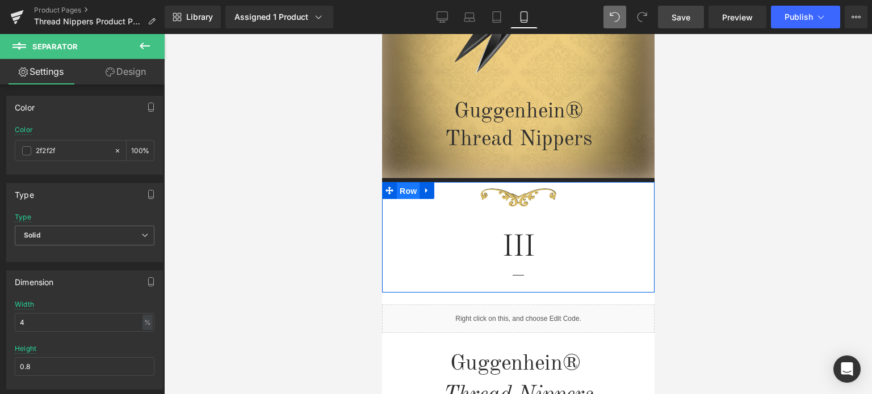
click at [402, 193] on span "Row" at bounding box center [407, 191] width 23 height 17
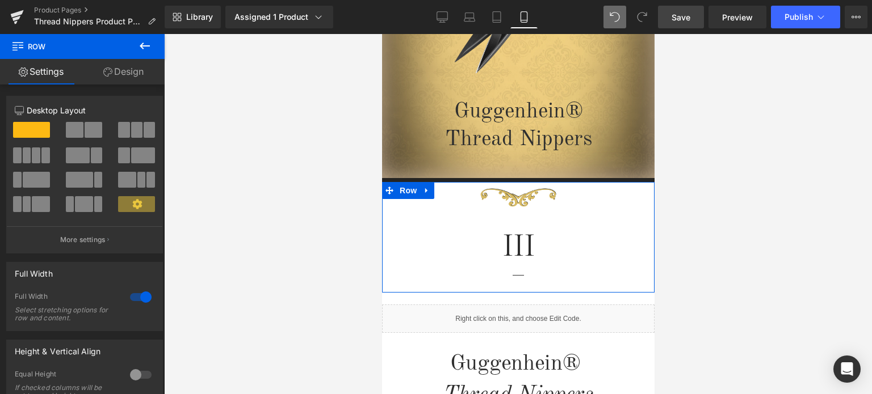
drag, startPoint x: 144, startPoint y: 75, endPoint x: 72, endPoint y: 140, distance: 97.3
click at [144, 75] on link "Design" at bounding box center [123, 72] width 82 height 26
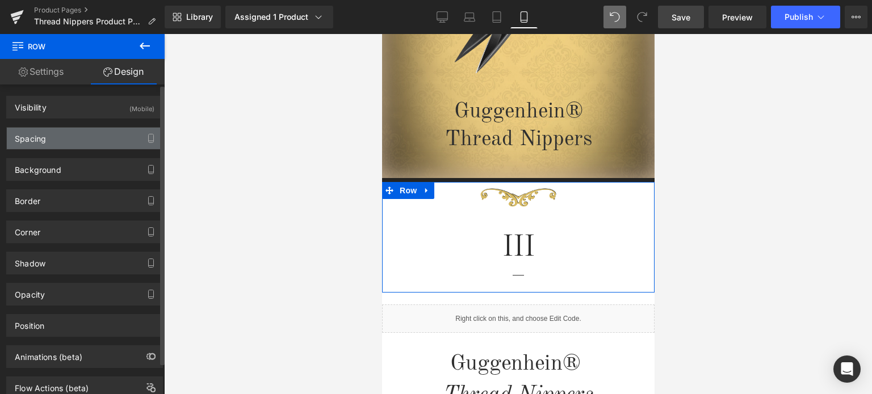
click at [72, 140] on div "Spacing" at bounding box center [84, 139] width 155 height 22
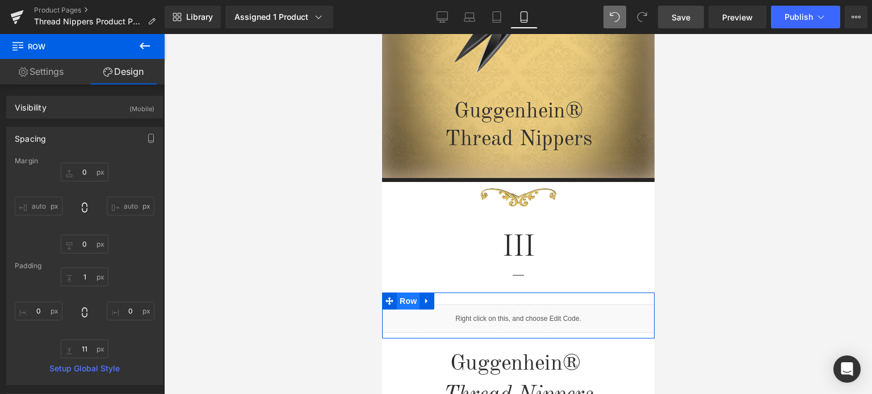
click at [405, 302] on span "Row" at bounding box center [407, 301] width 23 height 17
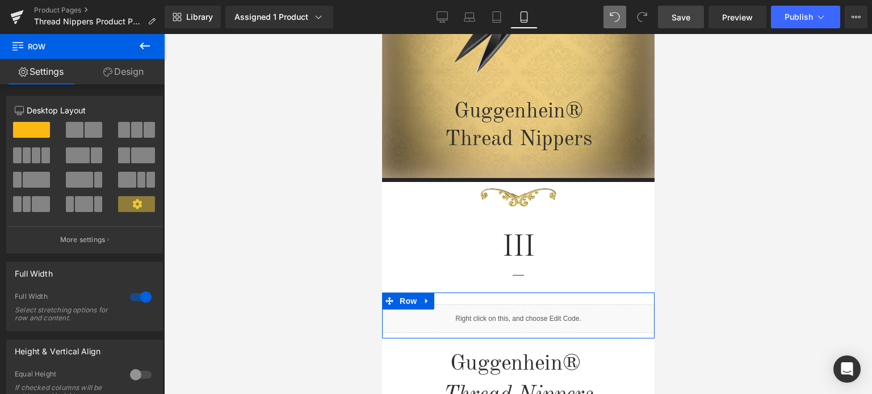
click at [135, 66] on link "Design" at bounding box center [123, 72] width 82 height 26
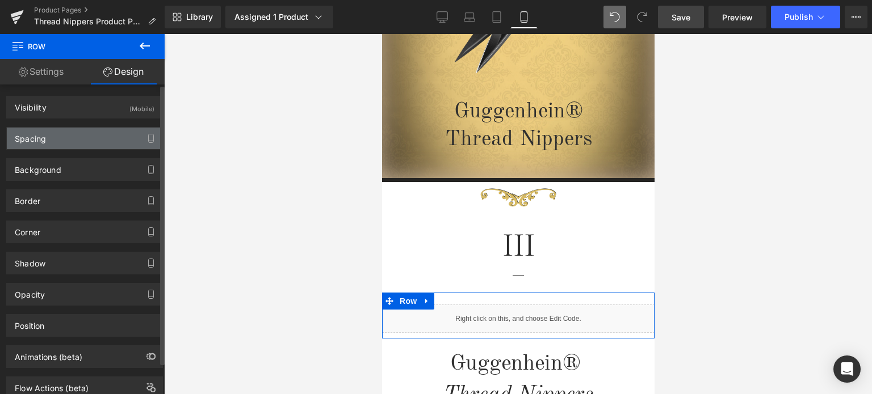
click at [82, 138] on div "Spacing" at bounding box center [84, 139] width 155 height 22
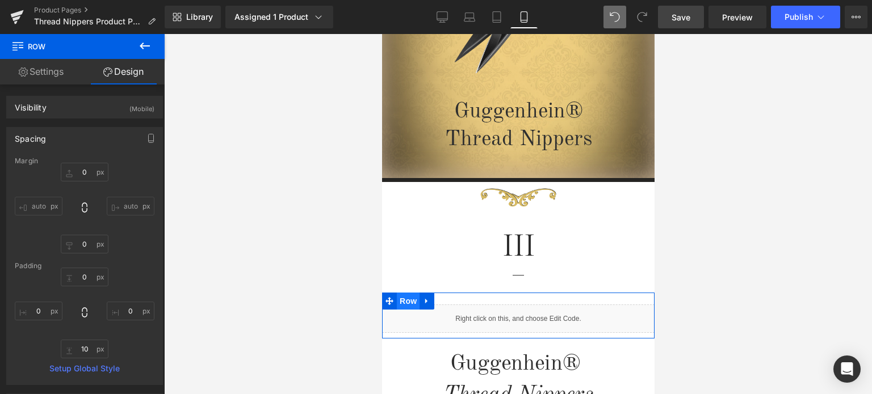
click at [403, 302] on span "Row" at bounding box center [407, 301] width 23 height 17
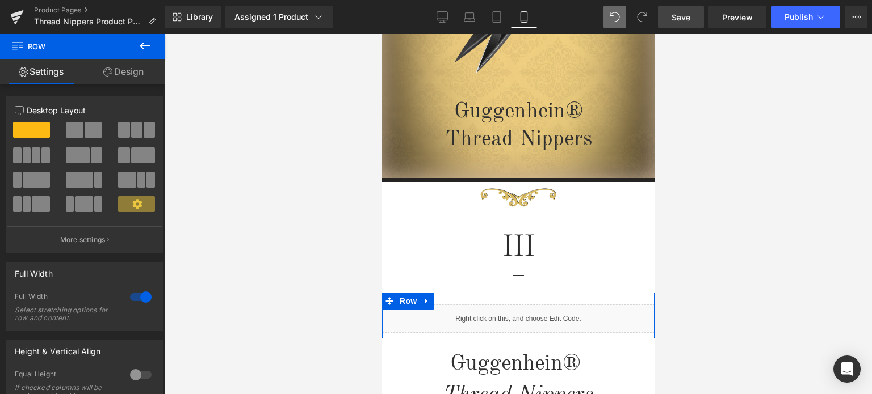
click at [142, 70] on link "Design" at bounding box center [123, 72] width 82 height 26
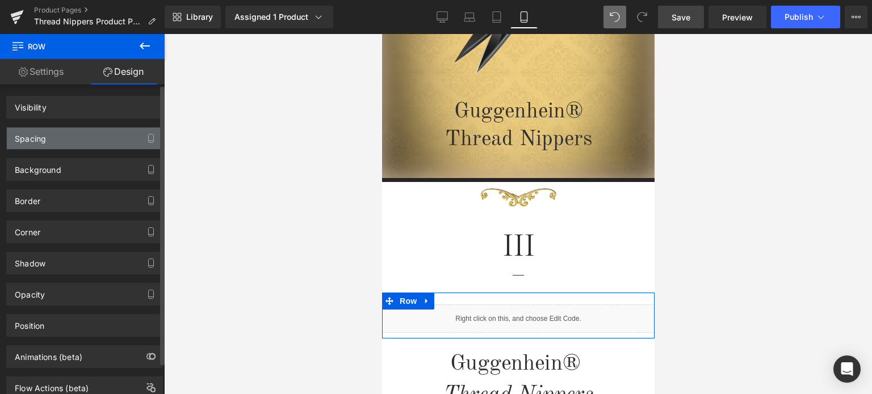
click at [76, 142] on div "Spacing" at bounding box center [84, 139] width 155 height 22
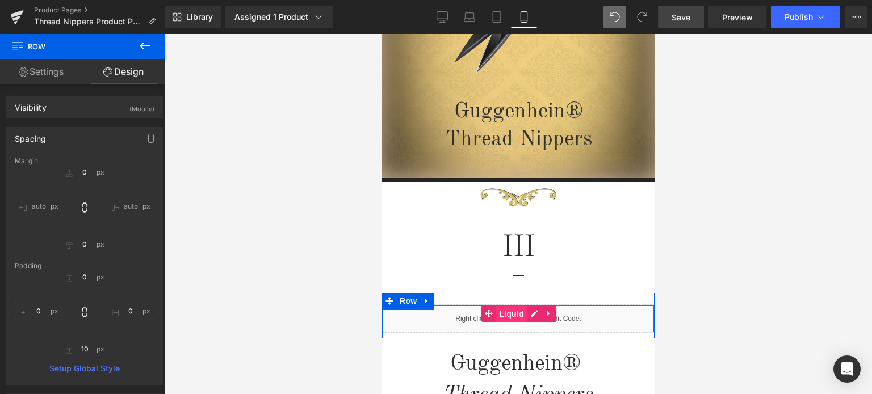
click at [506, 315] on span "Liquid" at bounding box center [510, 314] width 31 height 17
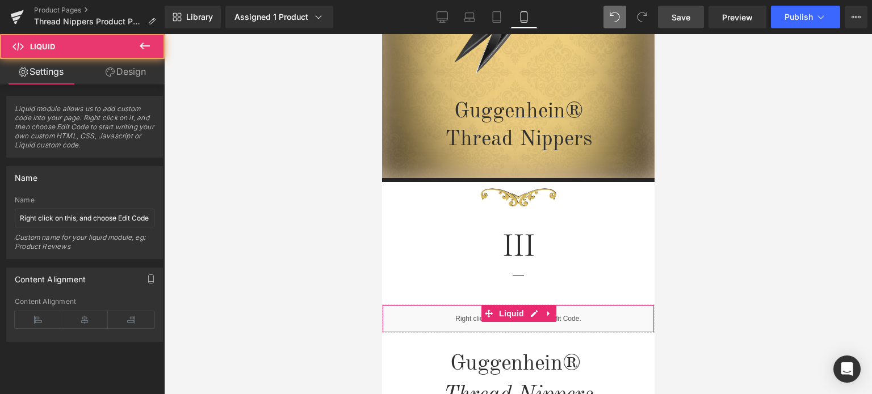
click at [132, 71] on link "Design" at bounding box center [126, 72] width 82 height 26
click at [0, 0] on div "Spacing" at bounding box center [0, 0] width 0 height 0
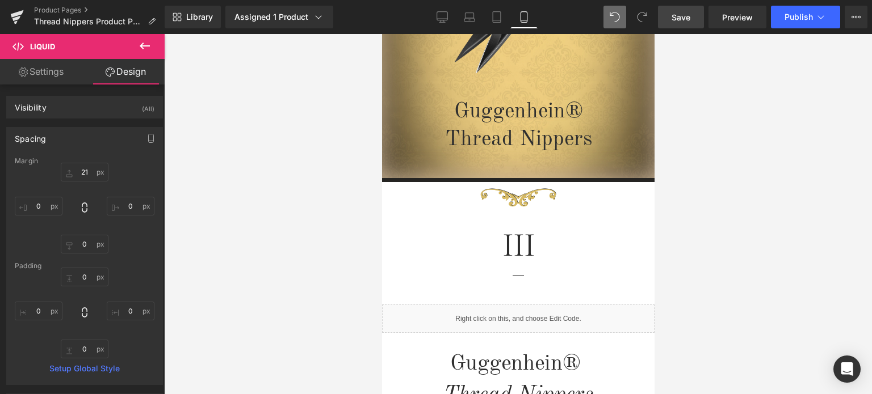
click at [688, 17] on span "Save" at bounding box center [680, 17] width 19 height 12
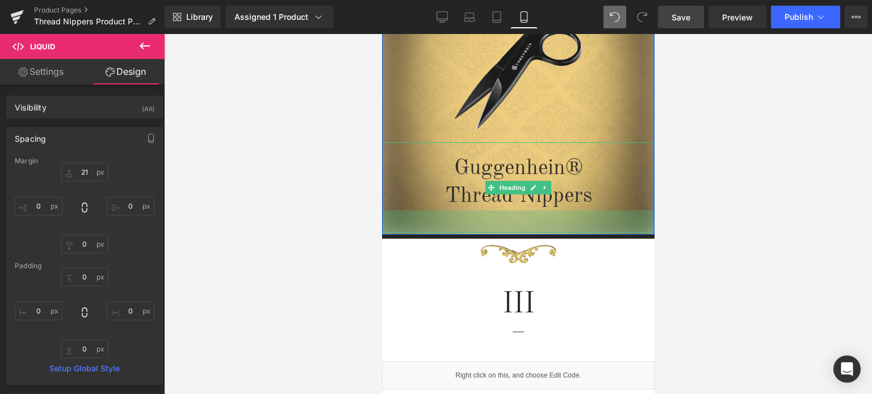
scroll to position [61, 0]
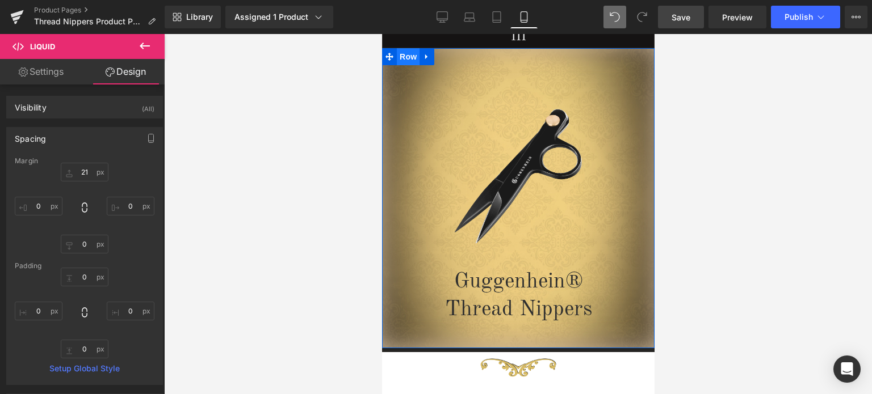
click at [406, 58] on span "Row" at bounding box center [407, 56] width 23 height 17
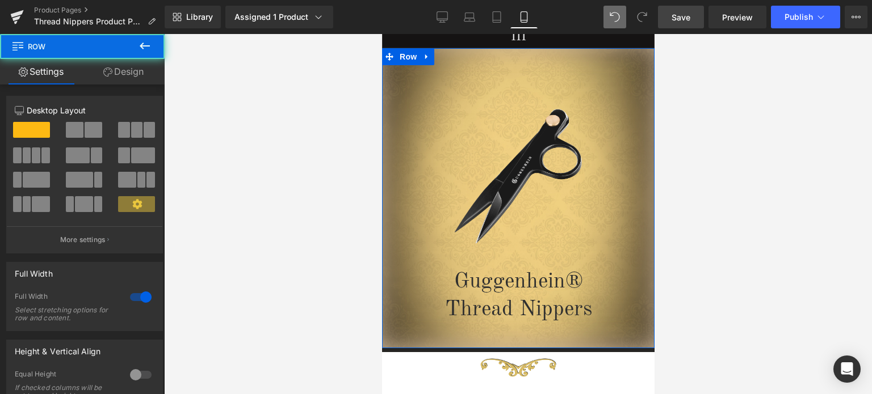
click at [125, 75] on link "Design" at bounding box center [123, 72] width 82 height 26
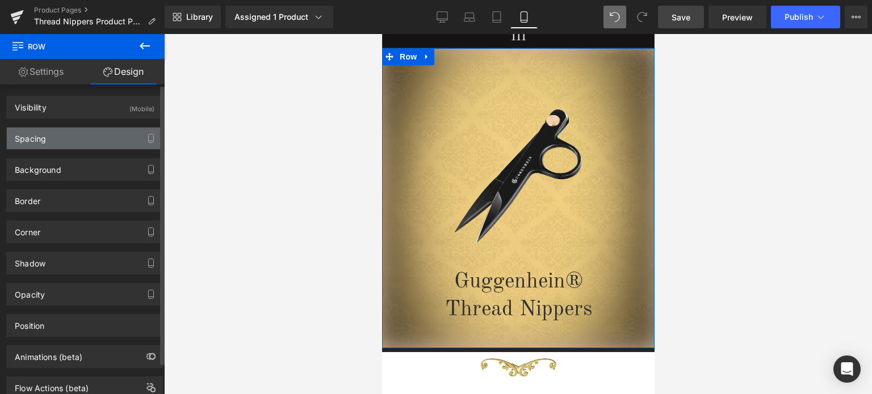
click at [66, 136] on div "Spacing" at bounding box center [84, 139] width 155 height 22
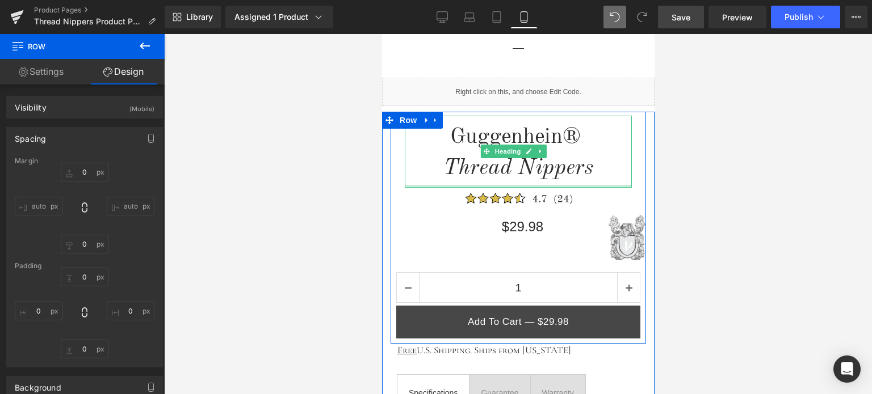
scroll to position [629, 0]
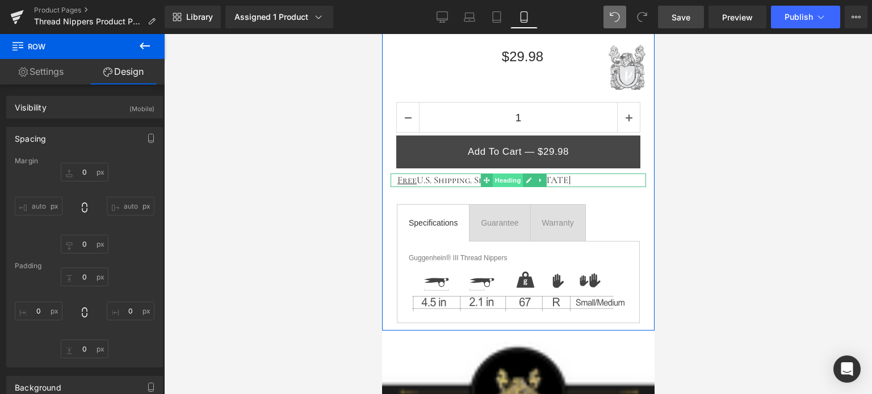
click at [504, 179] on span "Heading" at bounding box center [507, 181] width 31 height 14
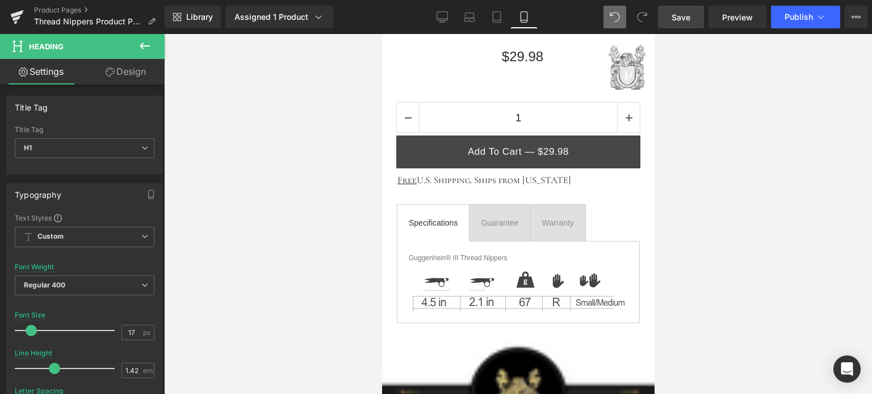
click at [679, 19] on span "Save" at bounding box center [680, 17] width 19 height 12
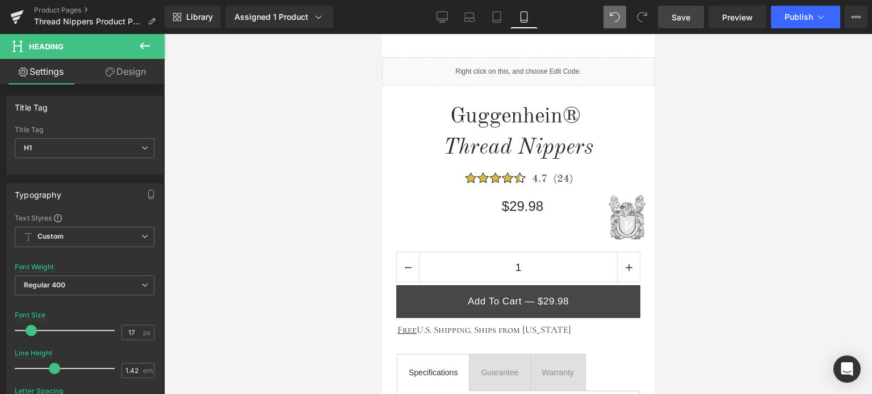
scroll to position [456, 0]
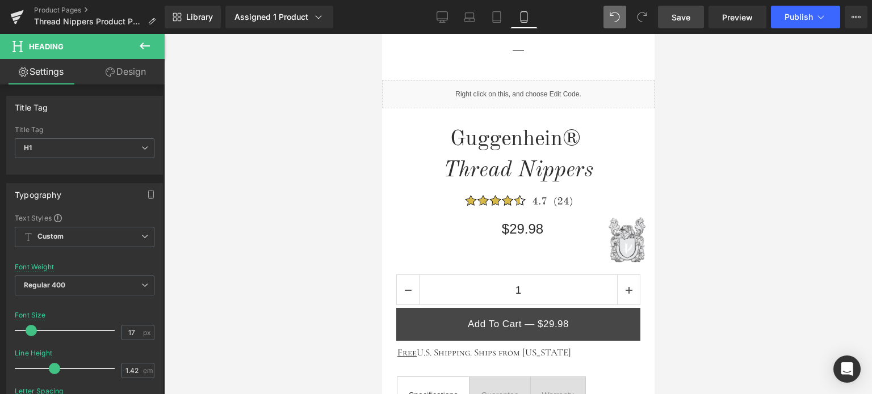
drag, startPoint x: 649, startPoint y: 148, endPoint x: 1041, endPoint y: 148, distance: 391.6
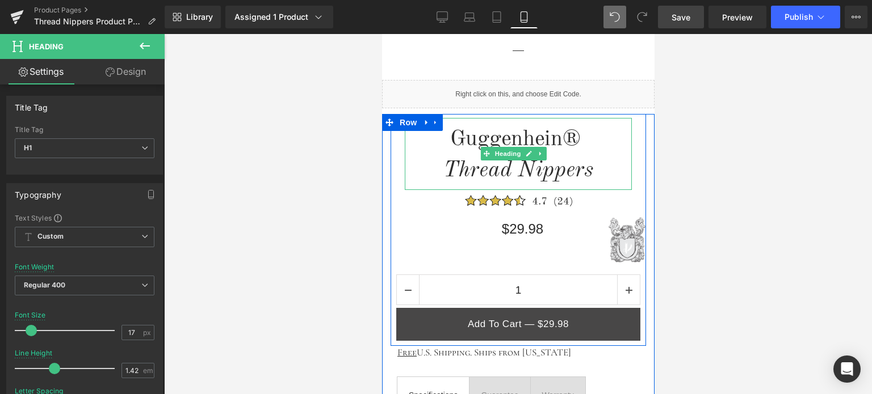
scroll to position [229, 0]
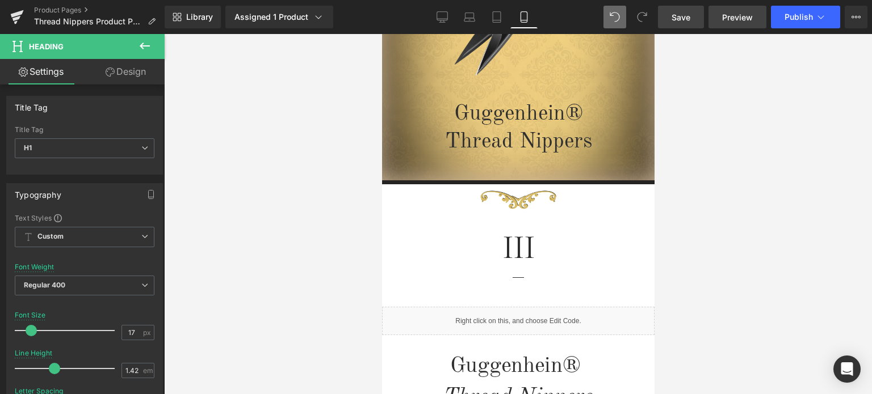
click at [737, 15] on span "Preview" at bounding box center [737, 17] width 31 height 12
click at [689, 15] on span "Save" at bounding box center [680, 17] width 19 height 12
click at [680, 16] on span "Save" at bounding box center [680, 17] width 19 height 12
click at [690, 19] on span "Save" at bounding box center [680, 17] width 19 height 12
click at [691, 18] on link "Save" at bounding box center [681, 17] width 46 height 23
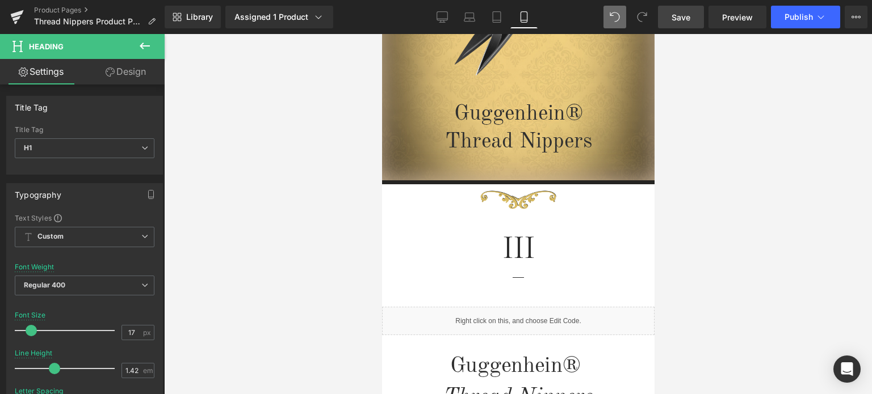
click at [685, 16] on span "Save" at bounding box center [680, 17] width 19 height 12
click at [64, 9] on link "Product Pages" at bounding box center [99, 10] width 131 height 9
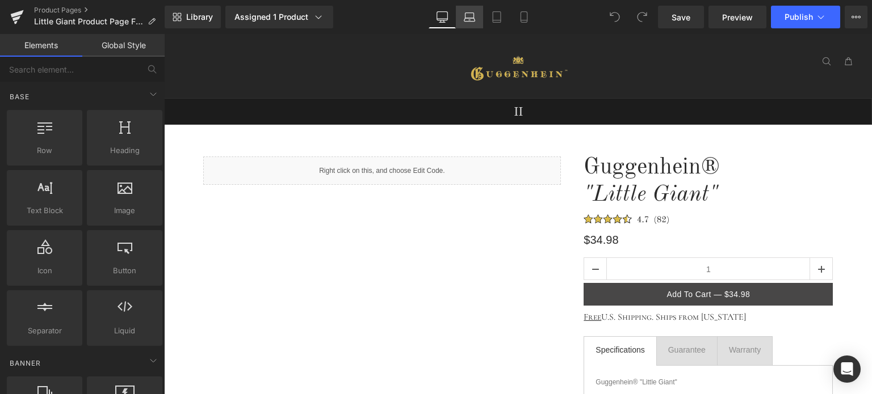
click at [469, 18] on icon at bounding box center [469, 19] width 11 height 3
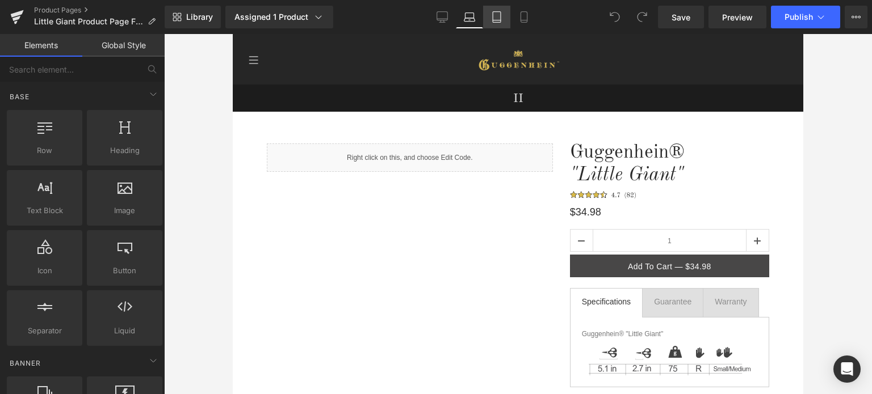
click at [498, 15] on icon at bounding box center [496, 16] width 11 height 11
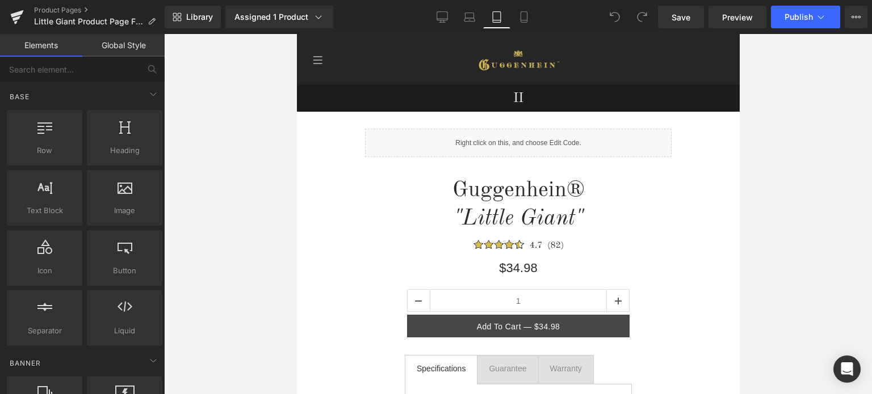
scroll to position [51, 0]
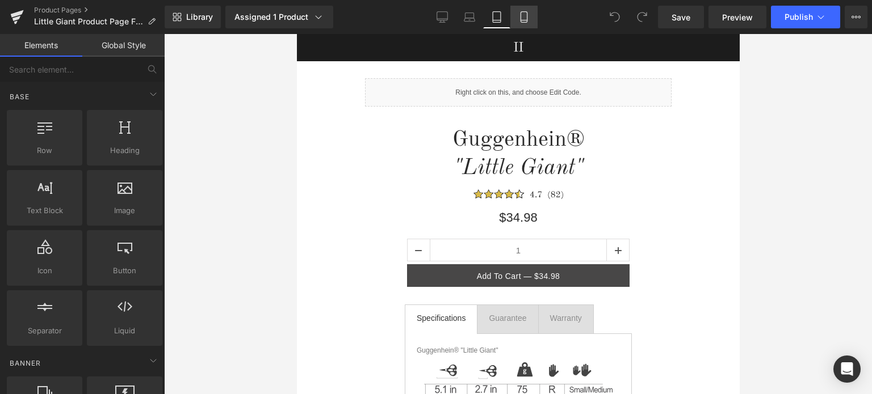
click at [525, 14] on icon at bounding box center [523, 16] width 11 height 11
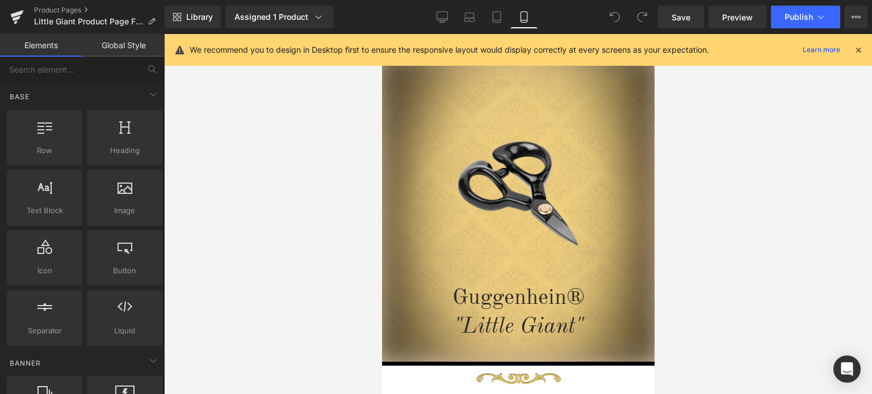
click at [858, 48] on icon at bounding box center [858, 50] width 10 height 10
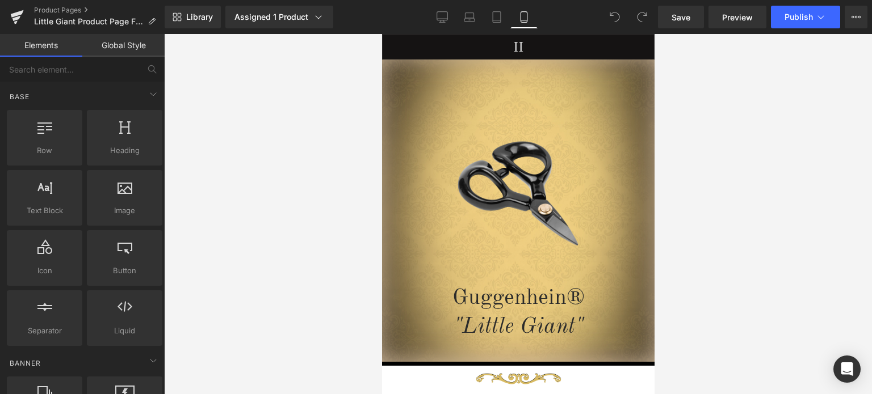
scroll to position [93, 0]
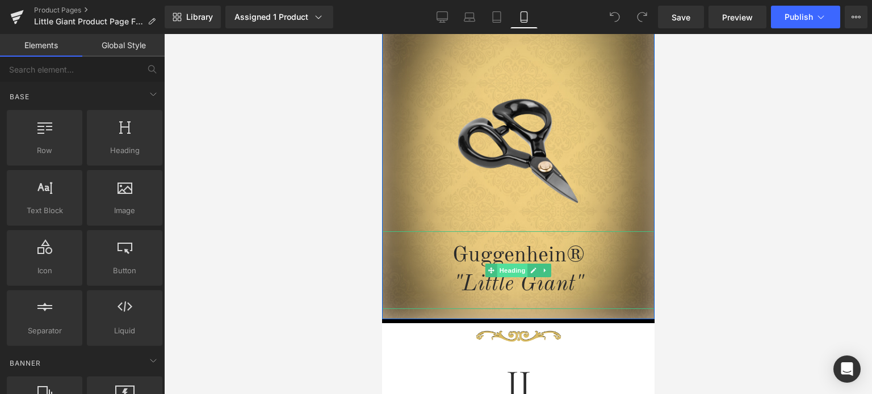
click at [507, 271] on span "Heading" at bounding box center [512, 271] width 31 height 14
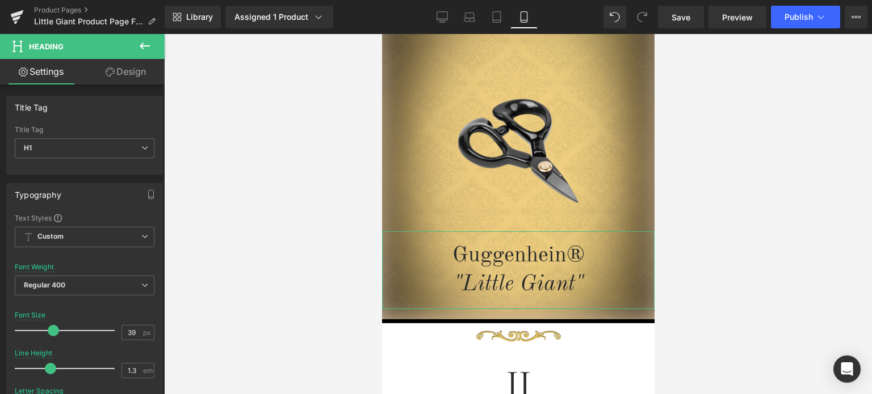
click at [118, 73] on link "Design" at bounding box center [126, 72] width 82 height 26
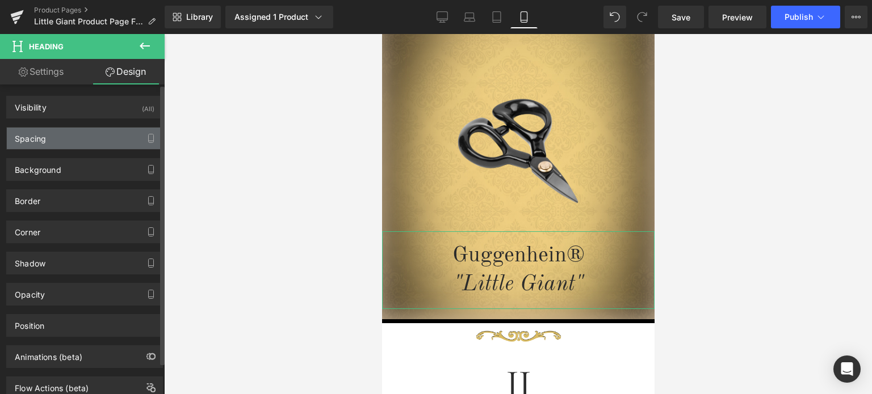
click at [78, 143] on div "Spacing" at bounding box center [84, 139] width 155 height 22
type input "0"
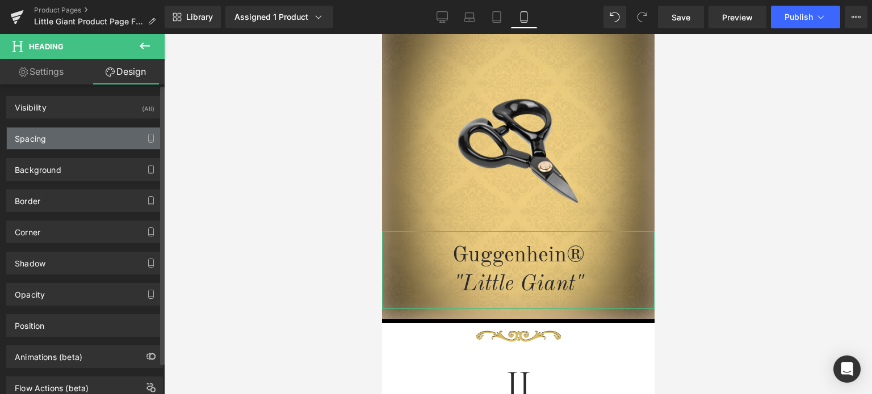
type input "18"
type input "0"
type input "18"
type input "0"
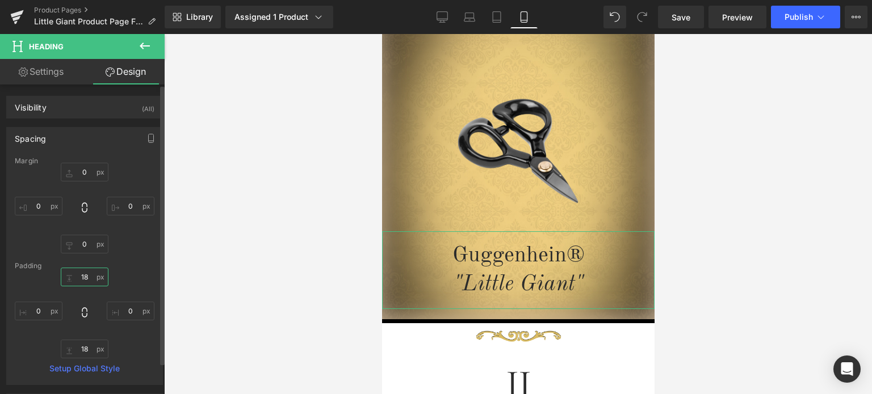
click at [87, 280] on input "18" at bounding box center [85, 277] width 48 height 19
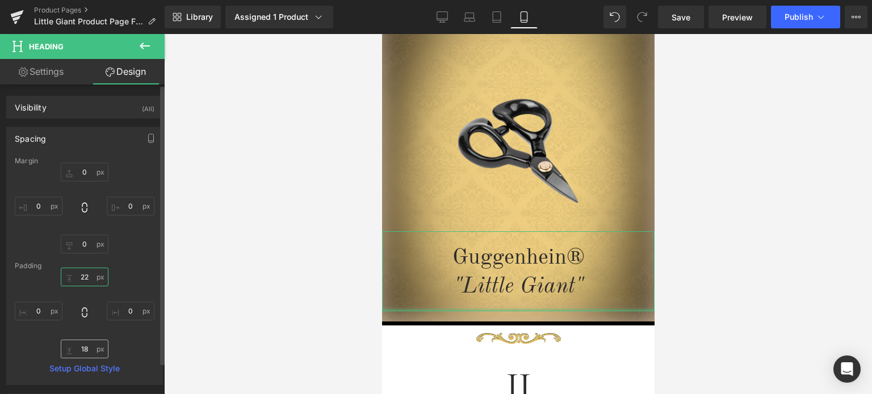
type input "22"
click at [88, 350] on input "18" at bounding box center [85, 349] width 48 height 19
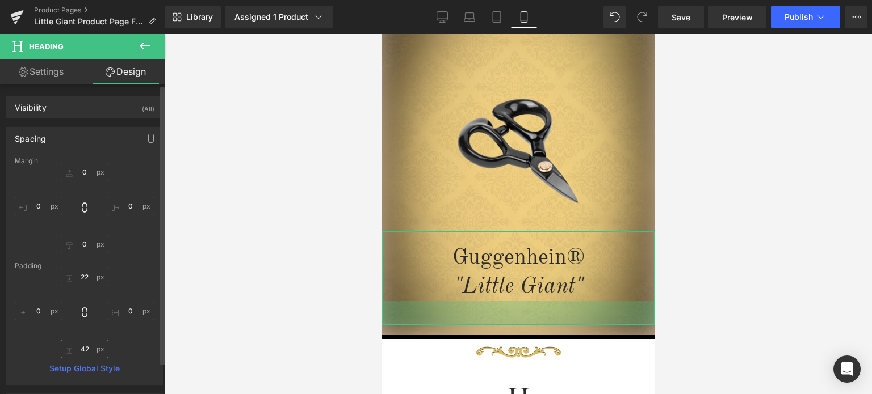
click at [87, 350] on input "42" at bounding box center [85, 349] width 48 height 19
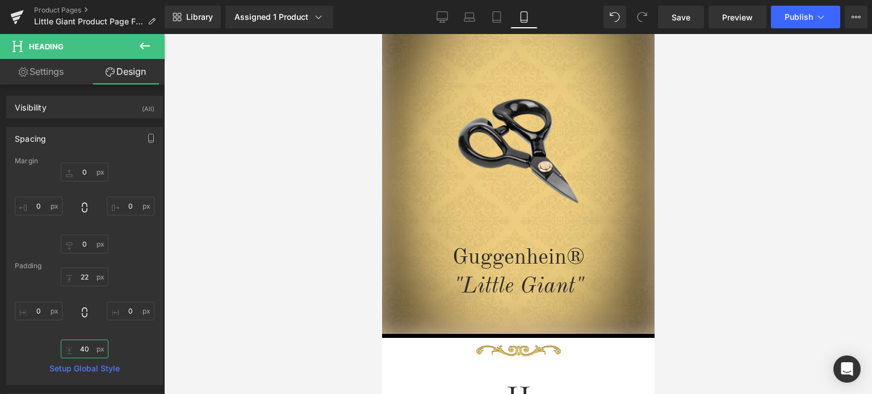
type input "40"
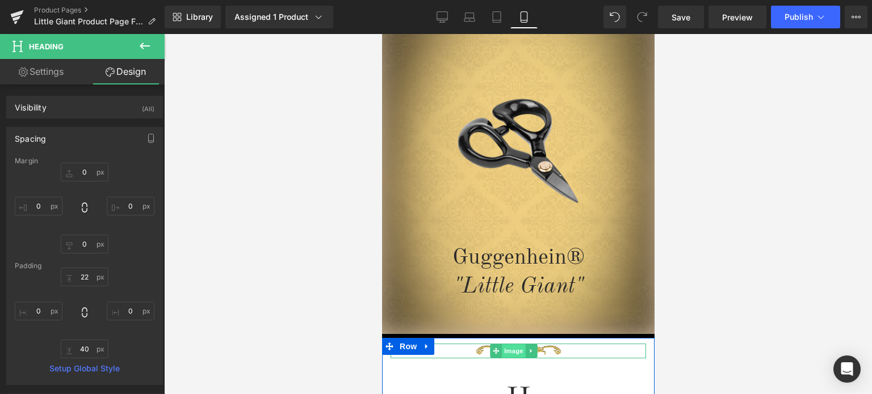
click at [514, 353] on span "Image" at bounding box center [514, 351] width 24 height 14
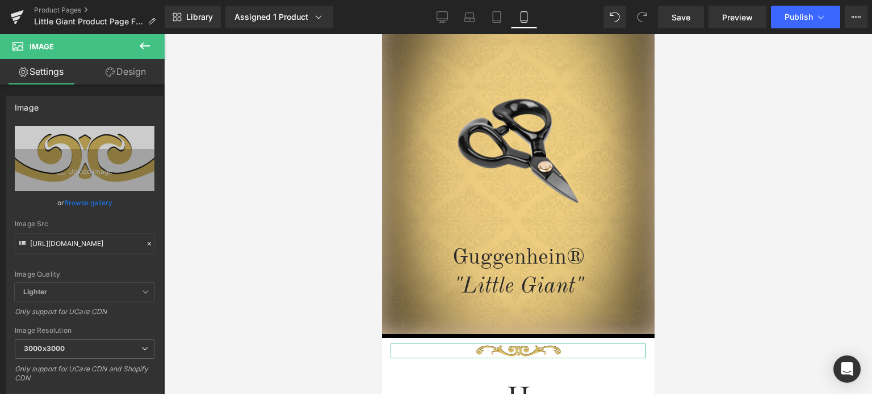
click at [133, 76] on link "Design" at bounding box center [126, 72] width 82 height 26
click at [0, 0] on div "Spacing" at bounding box center [0, 0] width 0 height 0
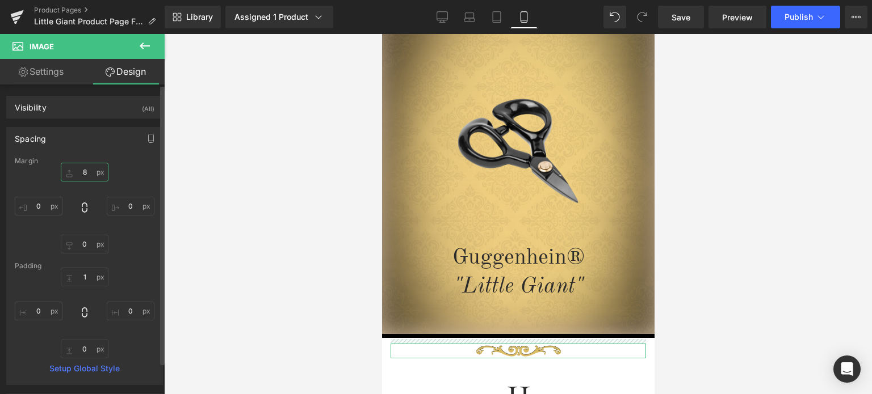
click at [86, 173] on input "8" at bounding box center [85, 172] width 48 height 19
click at [87, 170] on input "11" at bounding box center [85, 172] width 48 height 19
type input "10"
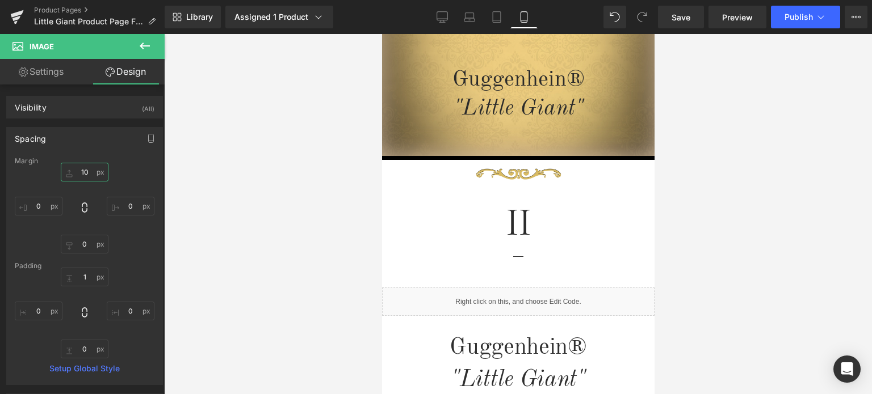
scroll to position [277, 0]
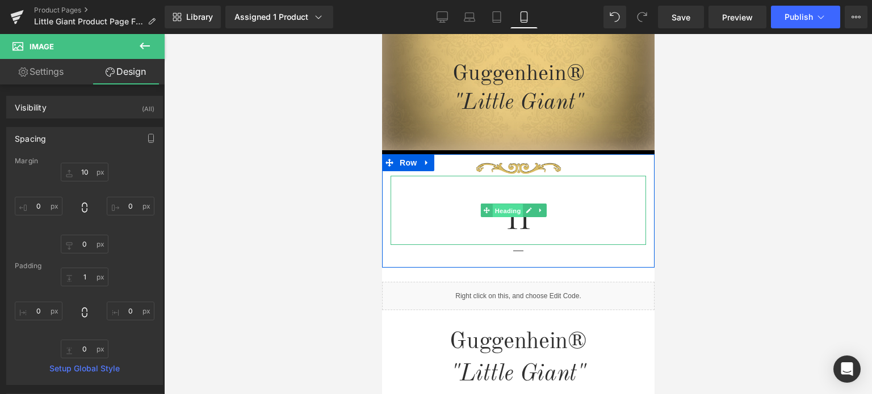
click at [507, 209] on span "Heading" at bounding box center [507, 211] width 31 height 14
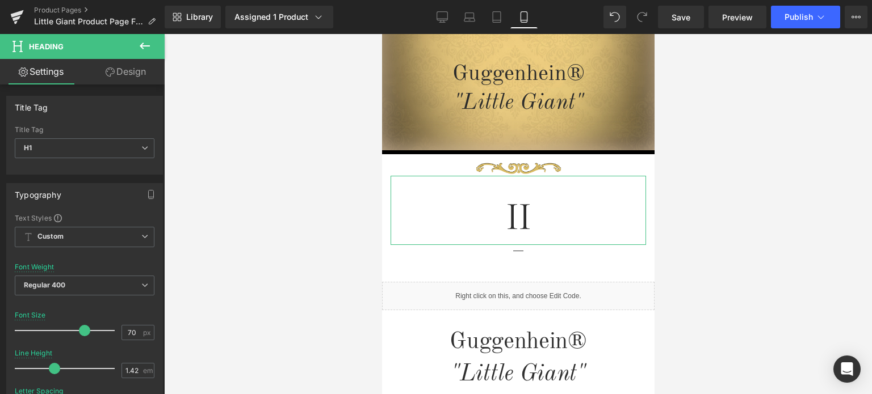
click at [135, 69] on link "Design" at bounding box center [126, 72] width 82 height 26
click at [0, 0] on div "Spacing" at bounding box center [0, 0] width 0 height 0
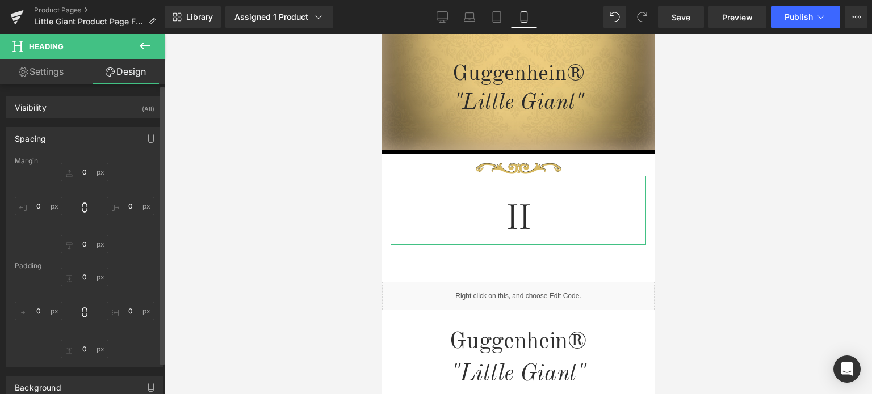
type input "0"
type input "22"
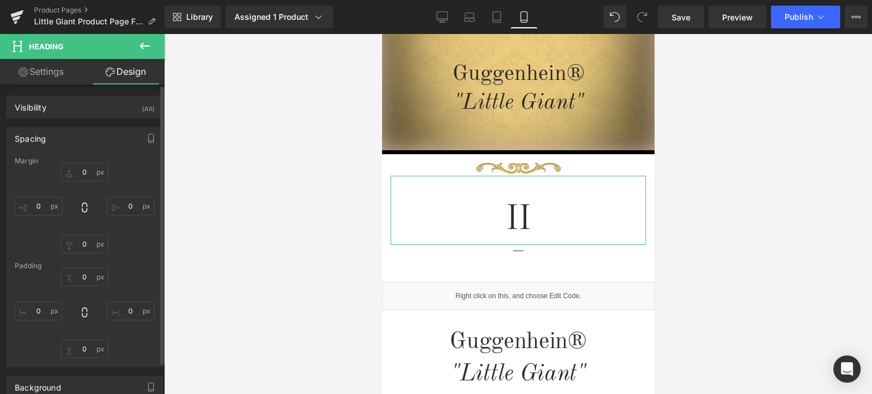
type input "0"
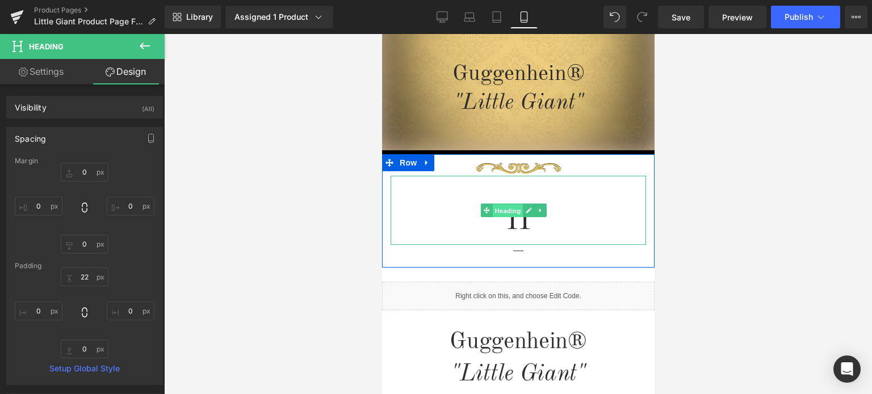
click at [511, 213] on span "Heading" at bounding box center [507, 211] width 31 height 14
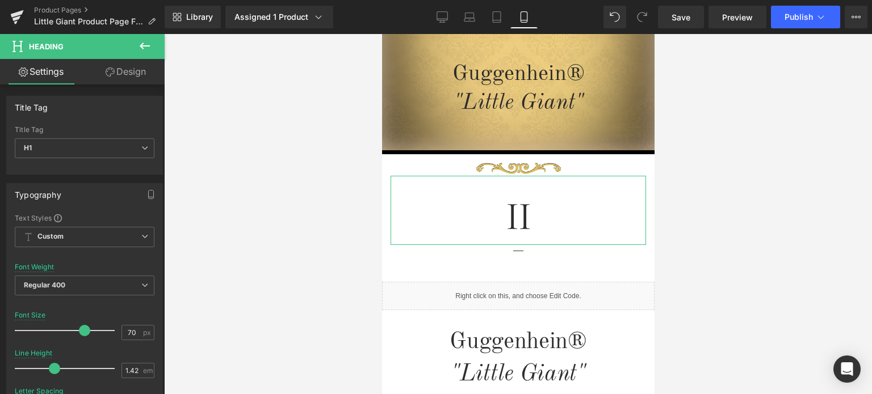
click at [130, 68] on link "Design" at bounding box center [126, 72] width 82 height 26
click at [0, 0] on div "Spacing" at bounding box center [0, 0] width 0 height 0
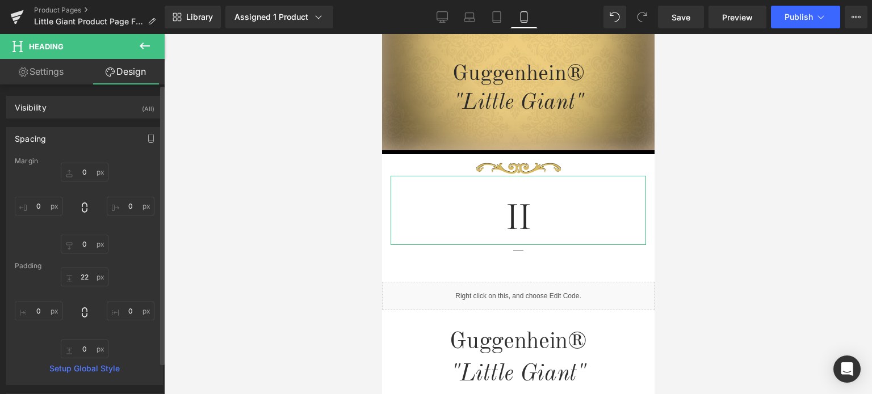
type input "0"
type input "22"
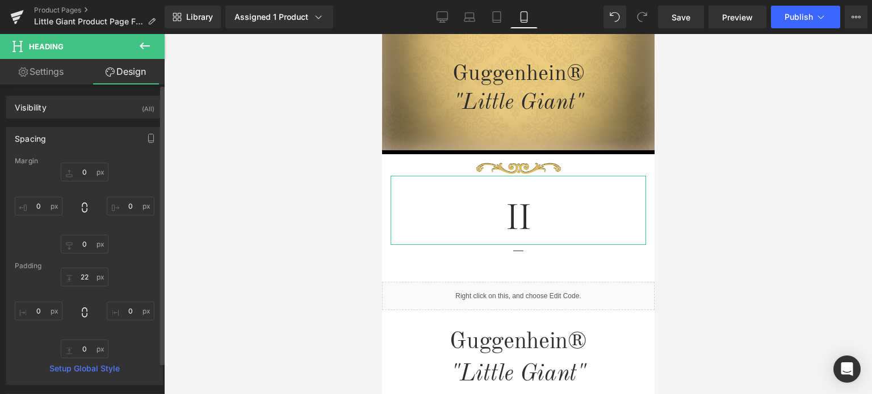
type input "0"
click at [89, 278] on input "22" at bounding box center [85, 277] width 48 height 19
click at [83, 278] on input "22" at bounding box center [85, 277] width 48 height 19
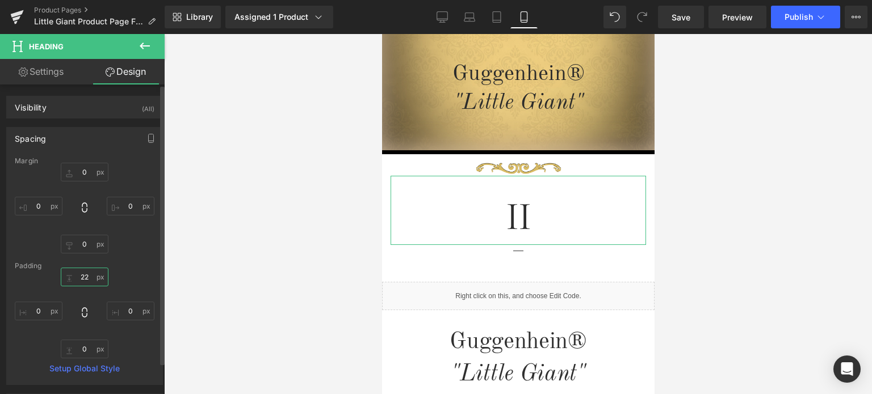
click at [87, 277] on input "22" at bounding box center [85, 277] width 48 height 19
type input "20"
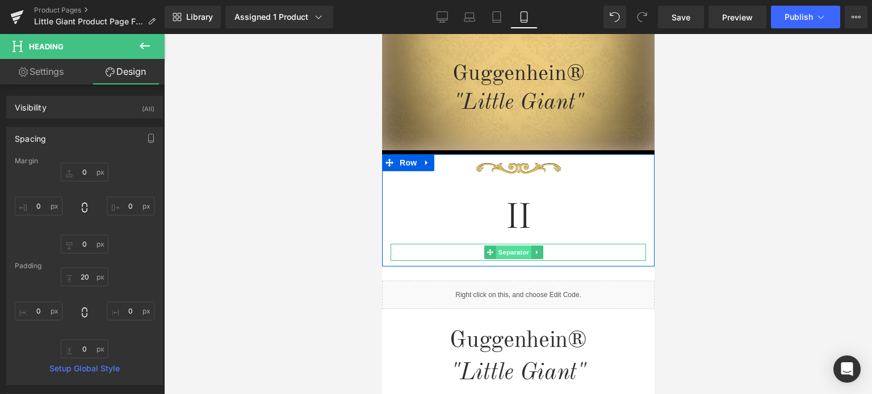
click at [515, 251] on span "Separator" at bounding box center [512, 253] width 35 height 14
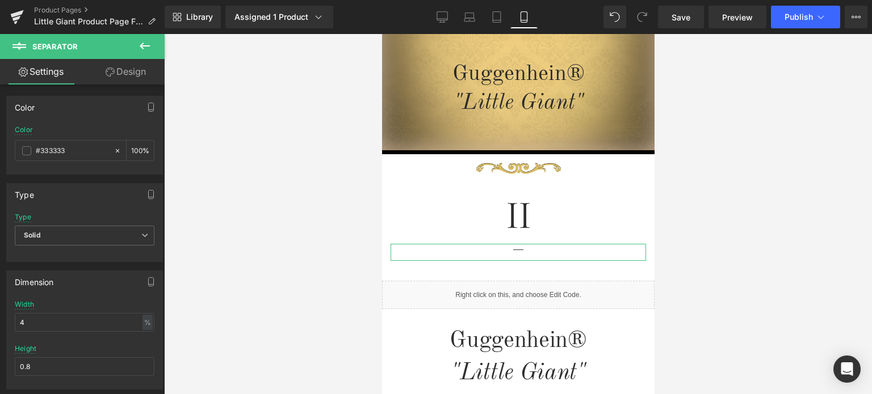
drag, startPoint x: 123, startPoint y: 67, endPoint x: 64, endPoint y: 129, distance: 85.9
click at [123, 67] on link "Design" at bounding box center [126, 72] width 82 height 26
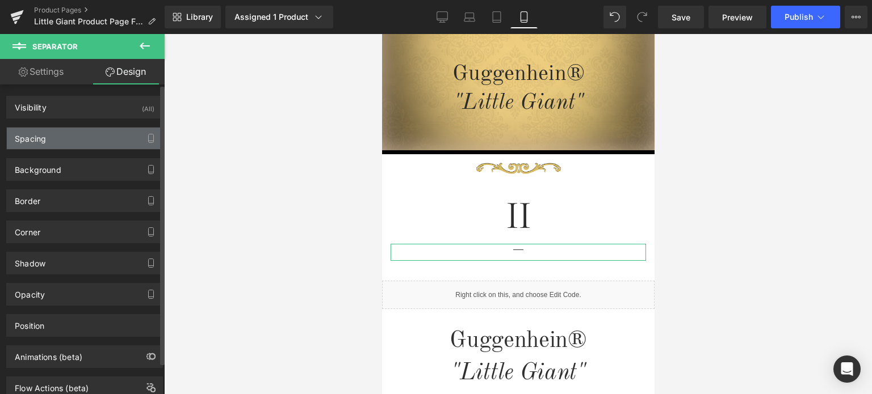
type input "0"
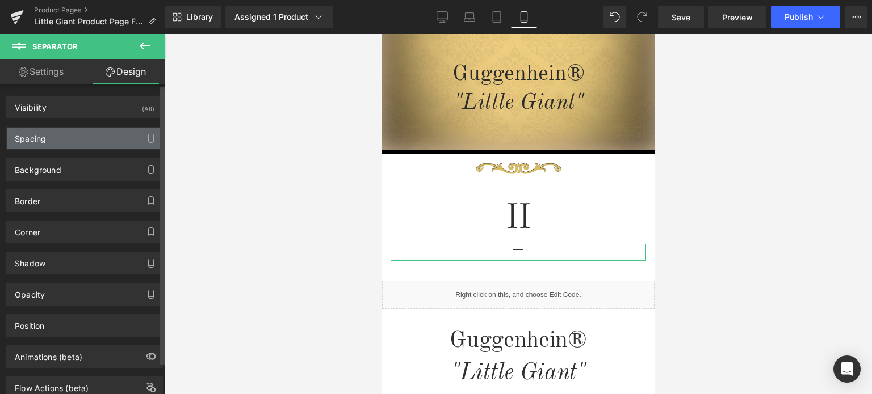
type input "0"
type input "10"
type input "0"
click at [62, 137] on div "Spacing" at bounding box center [84, 139] width 155 height 22
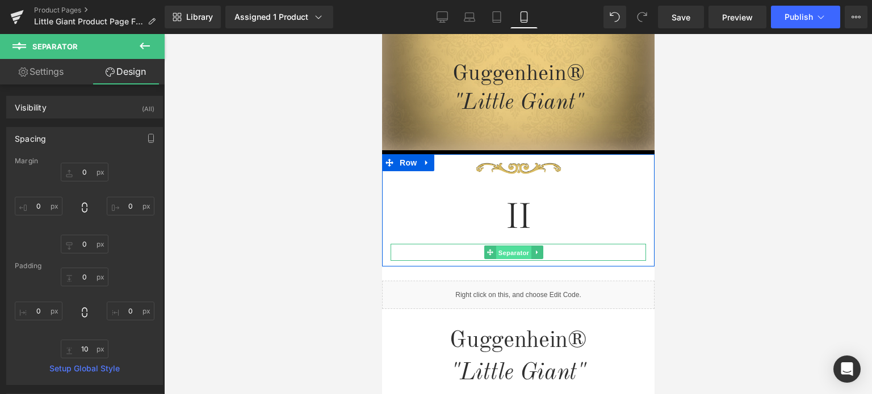
click at [514, 249] on span "Separator" at bounding box center [512, 253] width 35 height 14
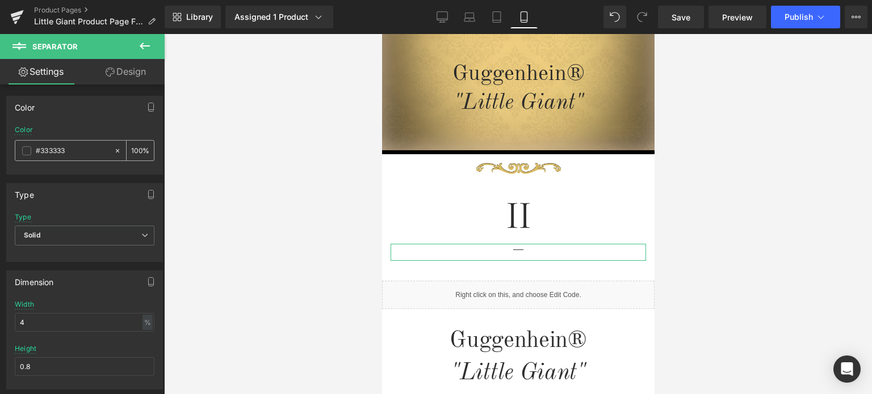
click at [70, 152] on input "#333333" at bounding box center [72, 151] width 73 height 12
drag, startPoint x: 71, startPoint y: 150, endPoint x: 37, endPoint y: 152, distance: 33.5
click at [37, 152] on input "#333333" at bounding box center [72, 151] width 73 height 12
type input "2"
type input "0"
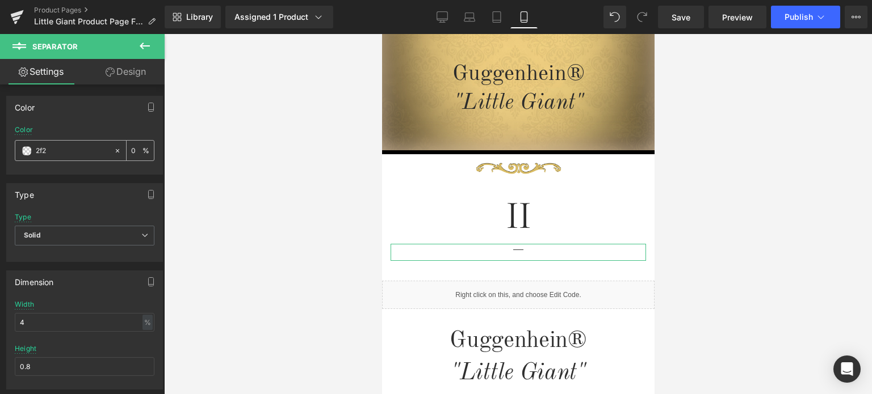
type input "2f2f"
type input "100"
type input "#2f2f2f"
click at [120, 179] on div "Type Solid Dashed Dotted Type Solid Solid Dashed Dotted" at bounding box center [85, 218] width 170 height 87
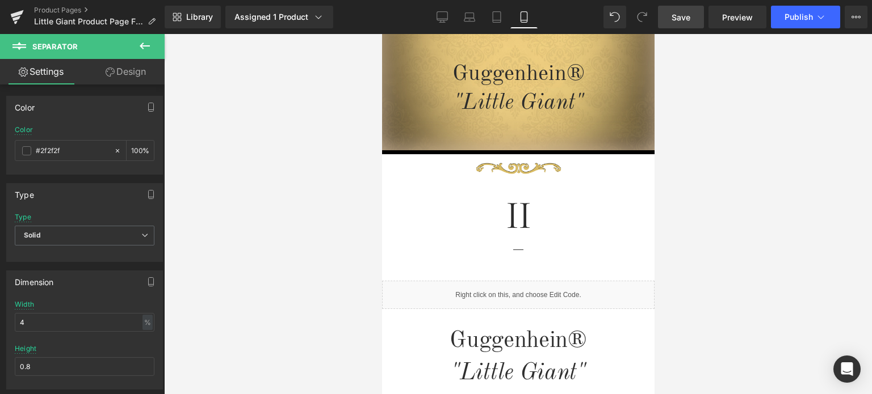
click at [683, 16] on span "Save" at bounding box center [680, 17] width 19 height 12
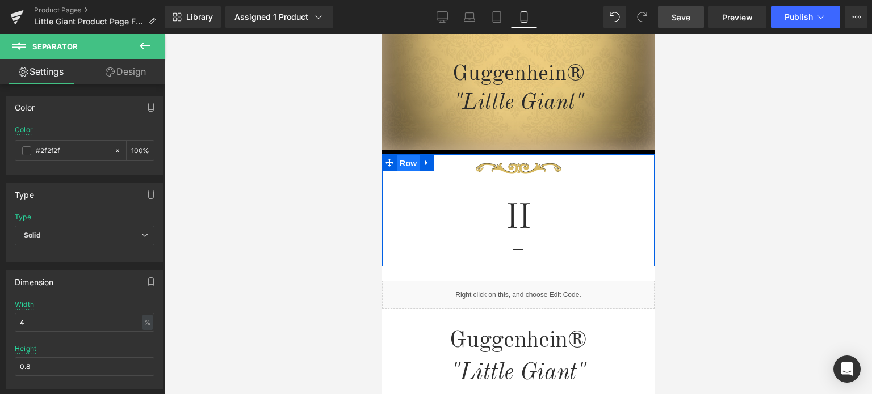
click at [409, 162] on span "Row" at bounding box center [407, 163] width 23 height 17
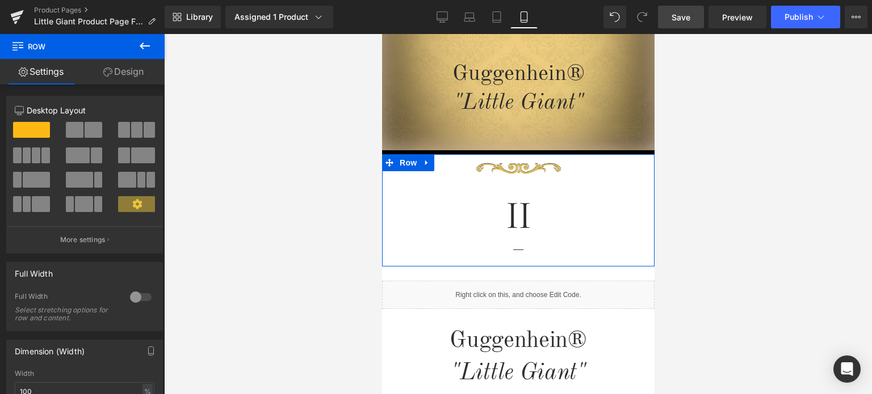
drag, startPoint x: 132, startPoint y: 71, endPoint x: 82, endPoint y: 136, distance: 81.8
click at [132, 71] on link "Design" at bounding box center [123, 72] width 82 height 26
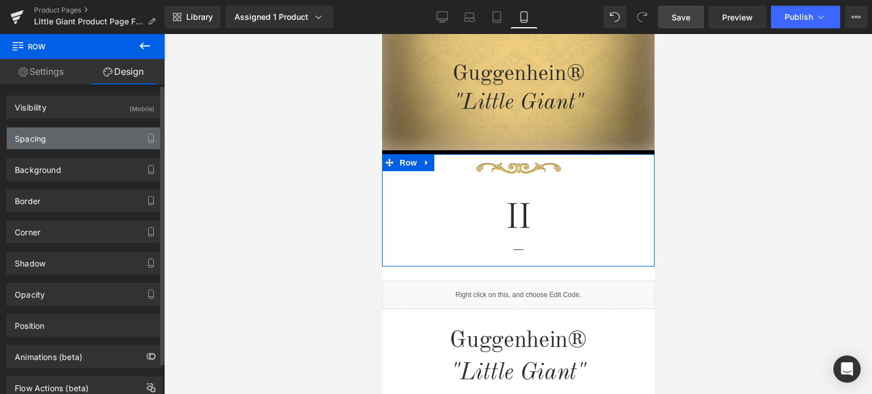
click at [82, 136] on div "Spacing" at bounding box center [84, 139] width 155 height 22
type input "0"
type input "2"
type input "0"
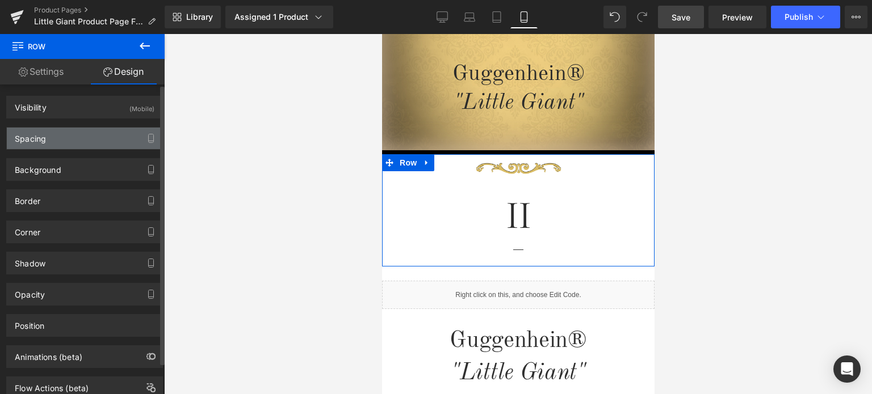
type input "10"
type input "0"
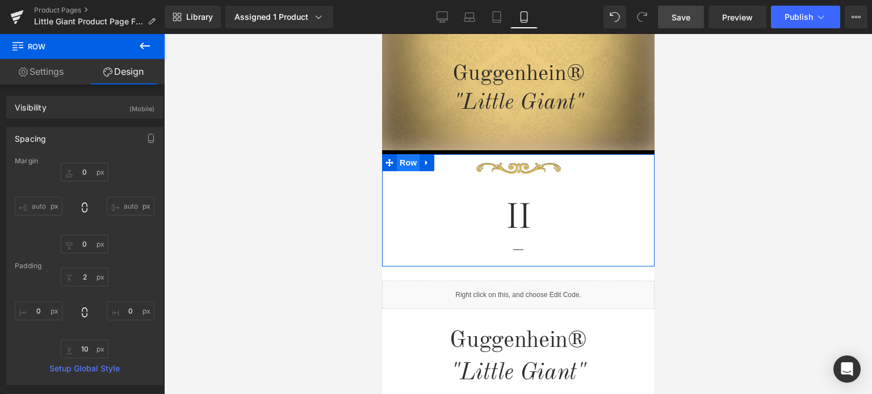
click at [407, 163] on span "Row" at bounding box center [407, 162] width 23 height 17
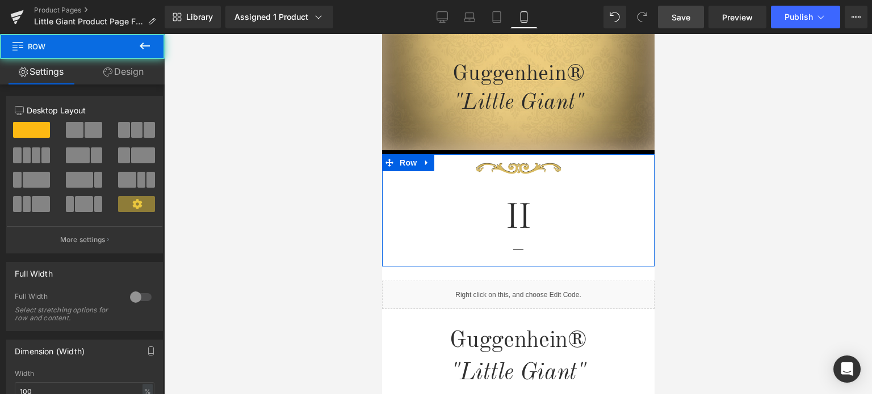
click at [119, 71] on link "Design" at bounding box center [123, 72] width 82 height 26
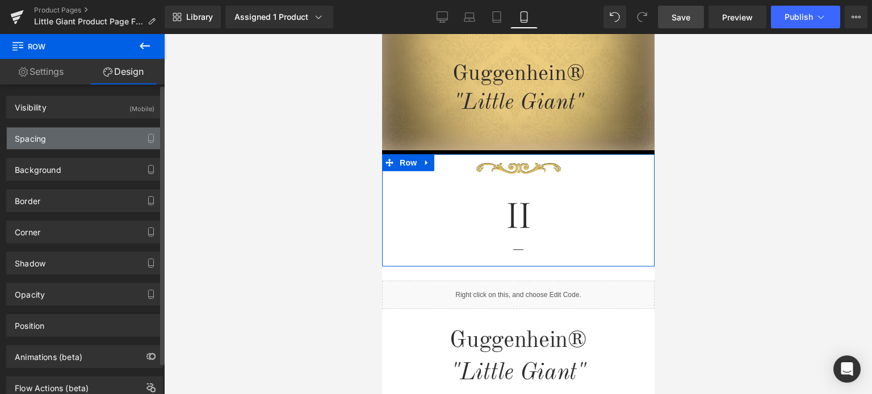
click at [62, 140] on div "Spacing" at bounding box center [84, 139] width 155 height 22
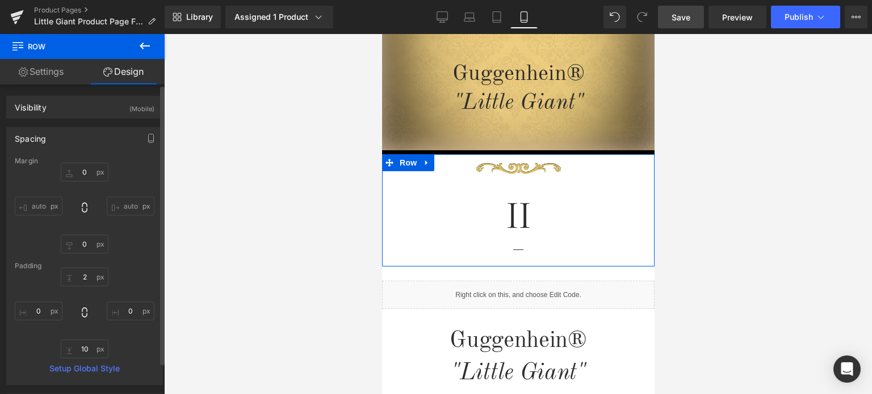
type input "0"
type input "2"
type input "0"
type input "10"
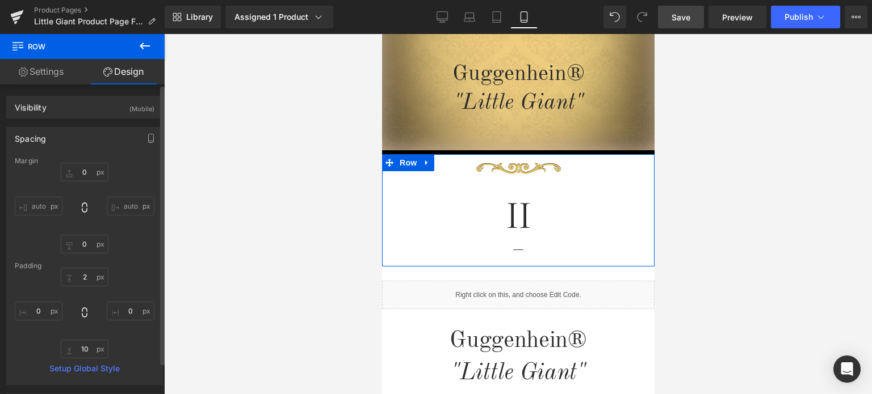
type input "0"
click at [87, 348] on input "10" at bounding box center [85, 349] width 48 height 19
type input "11"
click at [86, 274] on input "2" at bounding box center [85, 277] width 48 height 19
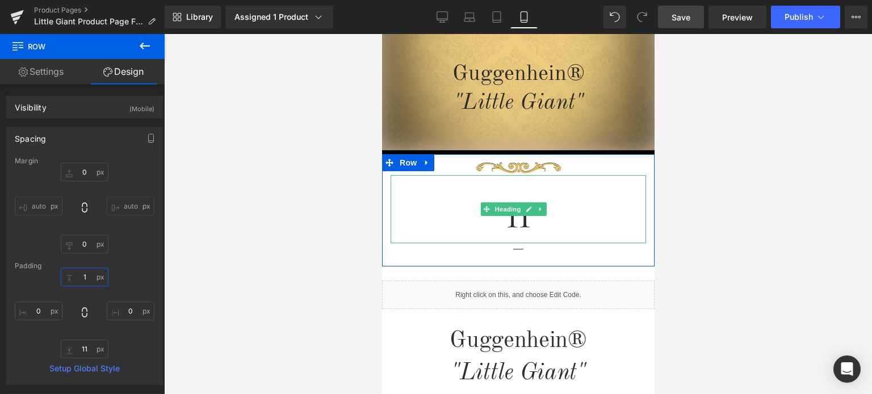
scroll to position [390, 0]
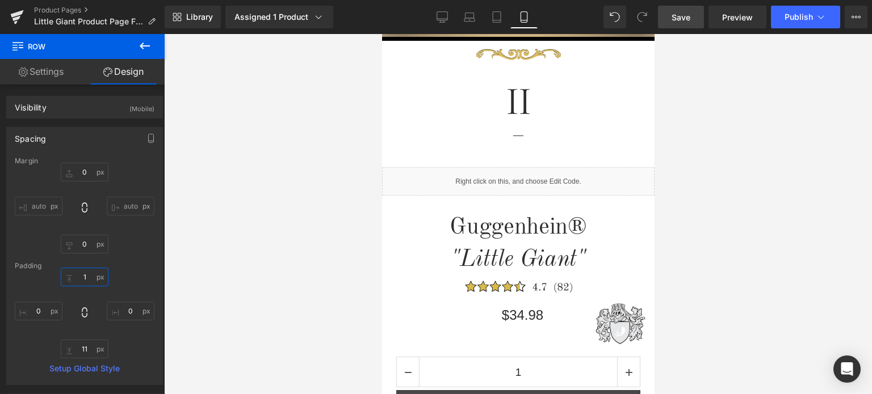
type input "1"
click at [399, 175] on span "Row" at bounding box center [407, 176] width 23 height 17
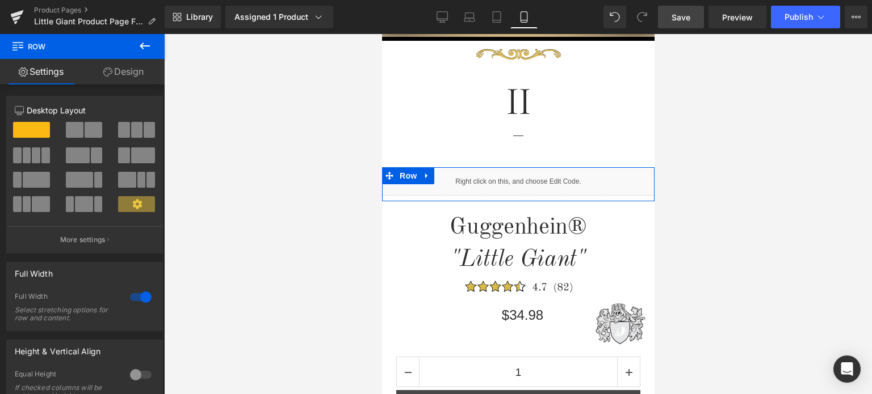
drag, startPoint x: 131, startPoint y: 75, endPoint x: 77, endPoint y: 140, distance: 84.3
click at [131, 75] on link "Design" at bounding box center [123, 72] width 82 height 26
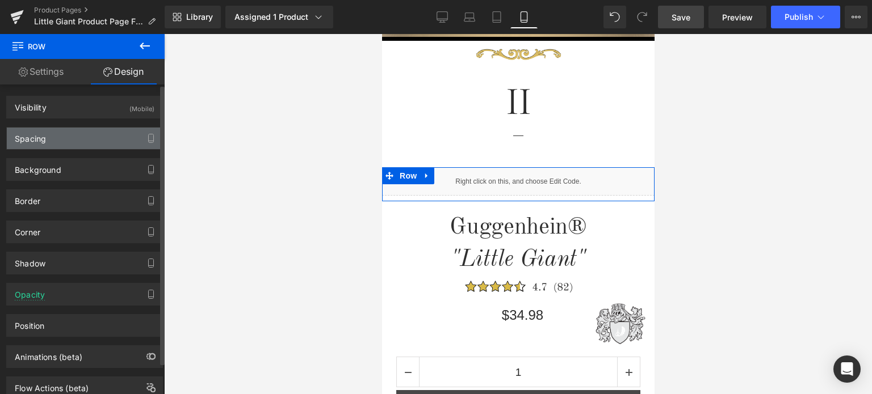
click at [77, 140] on div "Spacing" at bounding box center [84, 139] width 155 height 22
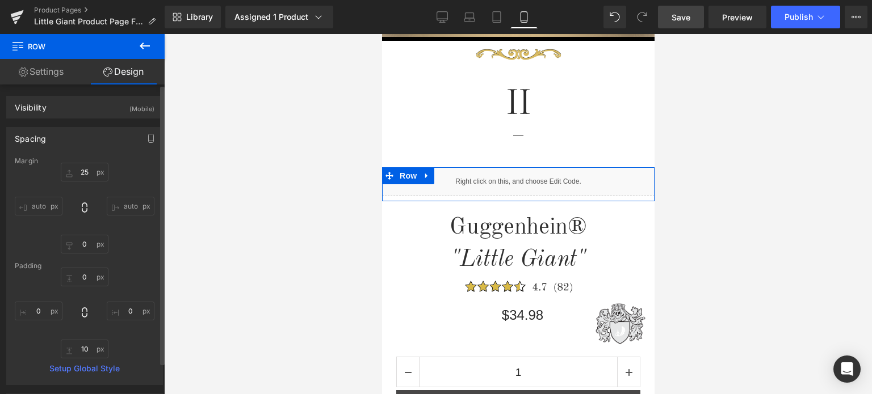
type input "25"
type input "0"
type input "10"
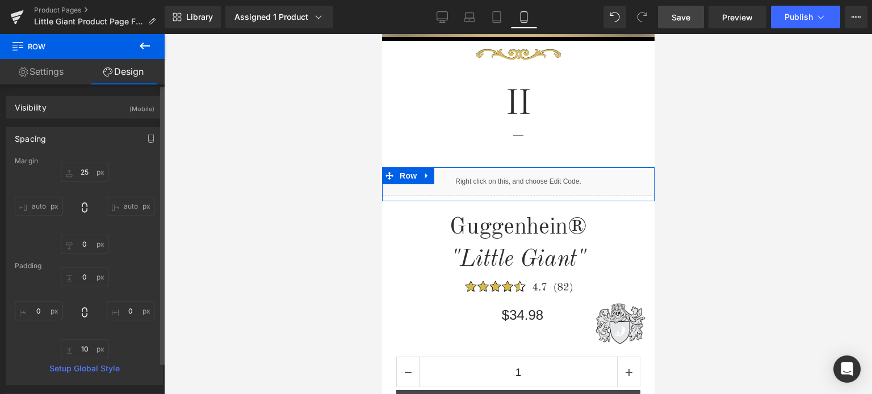
type input "0"
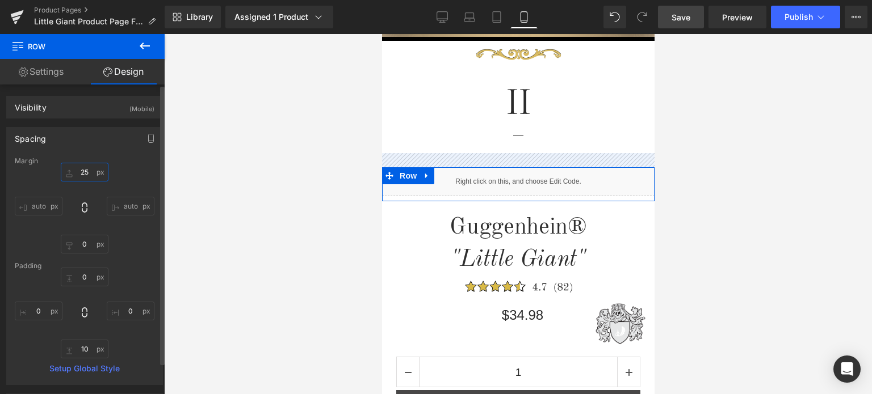
click at [89, 171] on input "25" at bounding box center [85, 172] width 48 height 19
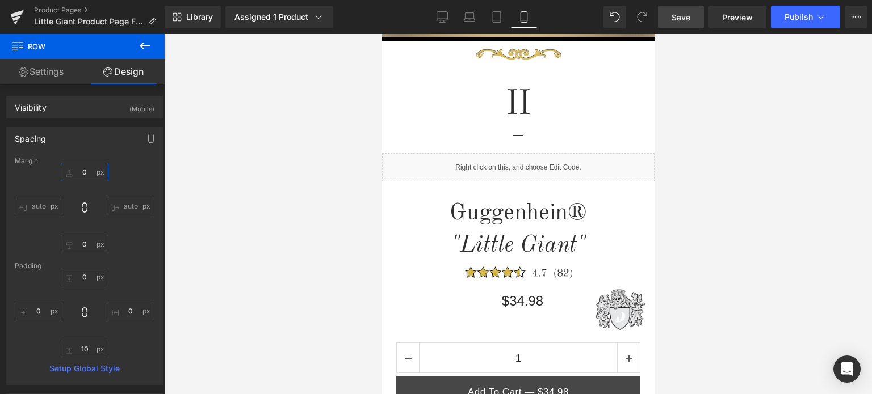
type input "0"
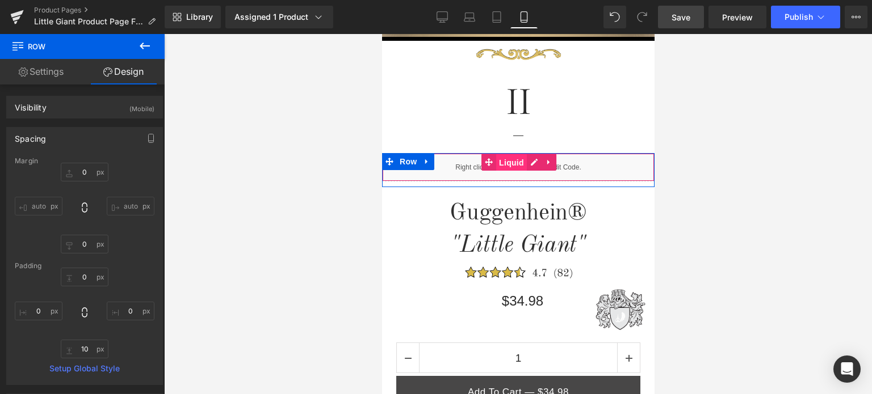
click at [511, 161] on span "Liquid" at bounding box center [510, 162] width 31 height 17
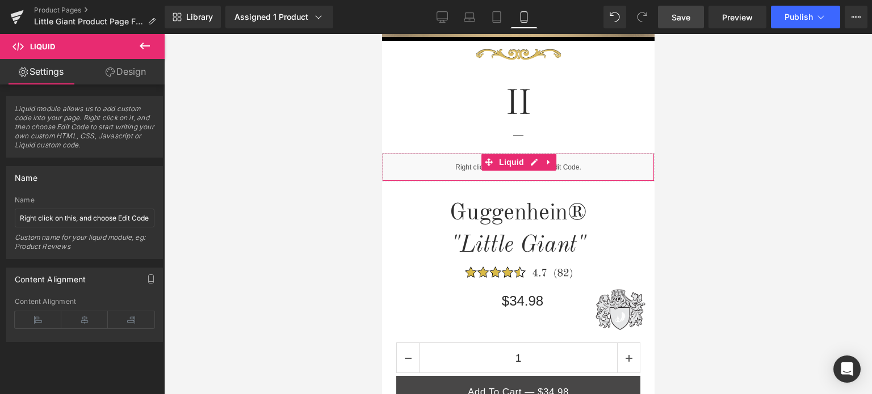
click at [128, 76] on link "Design" at bounding box center [126, 72] width 82 height 26
click at [0, 0] on div "Spacing" at bounding box center [0, 0] width 0 height 0
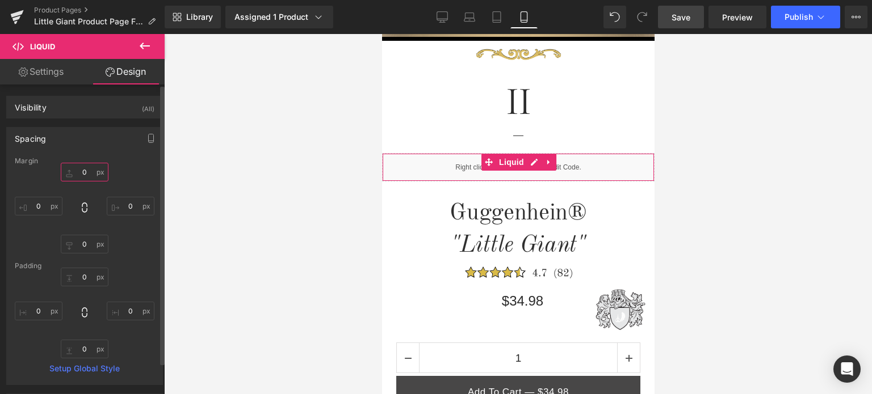
click at [89, 173] on input "0" at bounding box center [85, 172] width 48 height 19
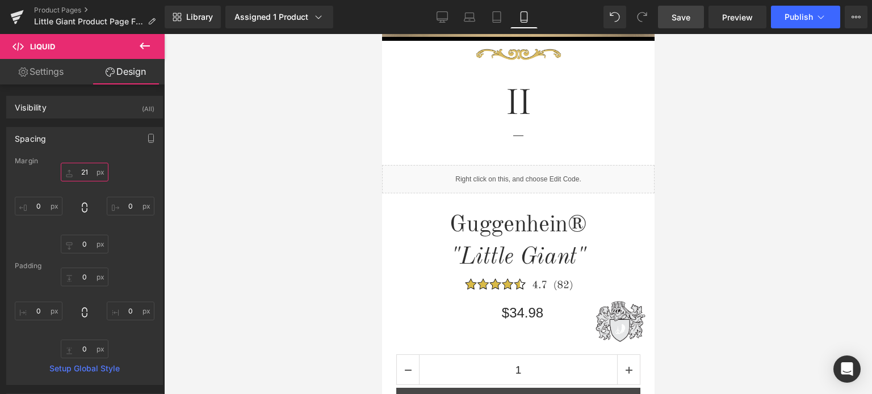
type input "21"
click at [683, 20] on span "Save" at bounding box center [680, 17] width 19 height 12
click at [685, 16] on span "Save" at bounding box center [680, 17] width 19 height 12
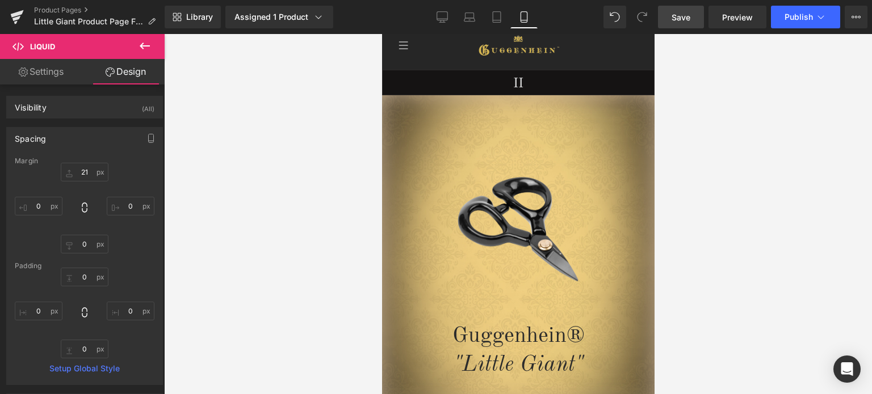
scroll to position [0, 0]
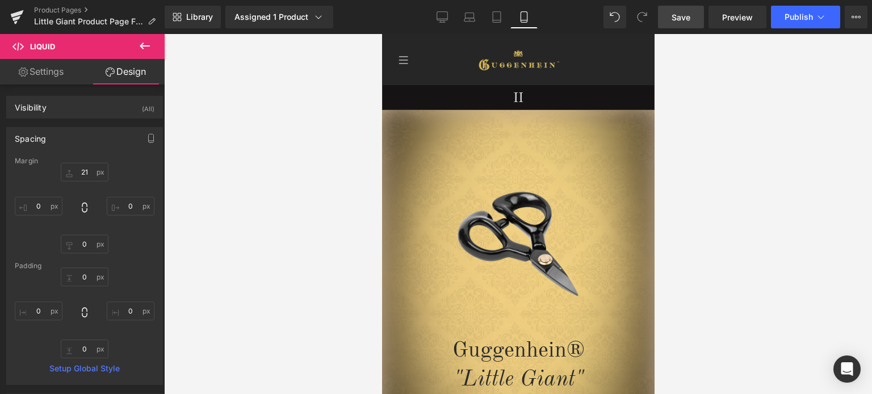
drag, startPoint x: 647, startPoint y: 107, endPoint x: 1055, endPoint y: 91, distance: 408.3
click at [682, 18] on span "Save" at bounding box center [680, 17] width 19 height 12
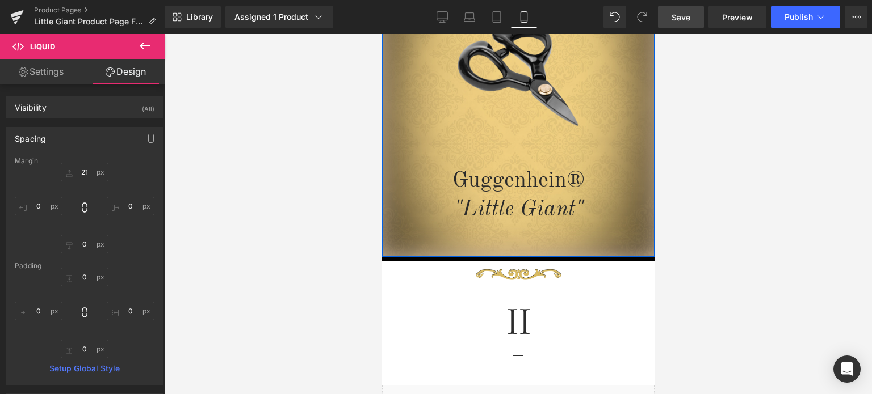
scroll to position [57, 0]
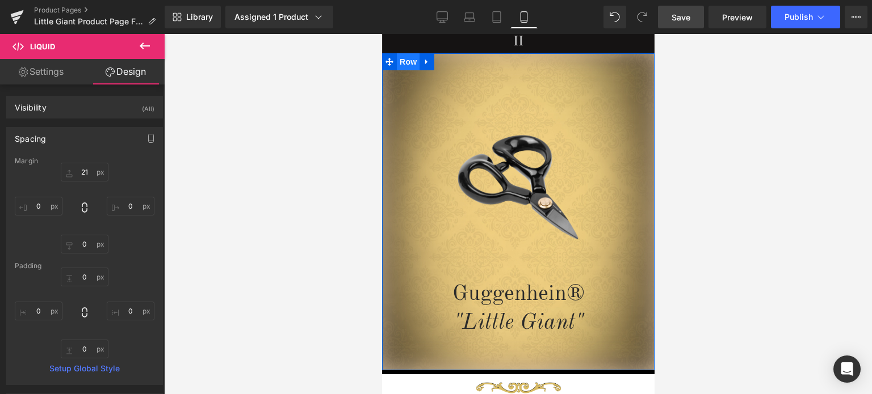
click at [407, 61] on span "Row" at bounding box center [407, 61] width 23 height 17
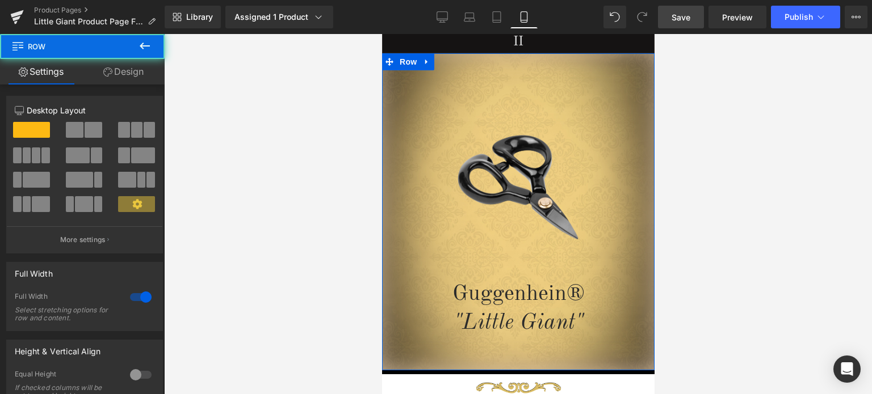
drag, startPoint x: 132, startPoint y: 70, endPoint x: 86, endPoint y: 137, distance: 81.7
click at [132, 70] on link "Design" at bounding box center [123, 72] width 82 height 26
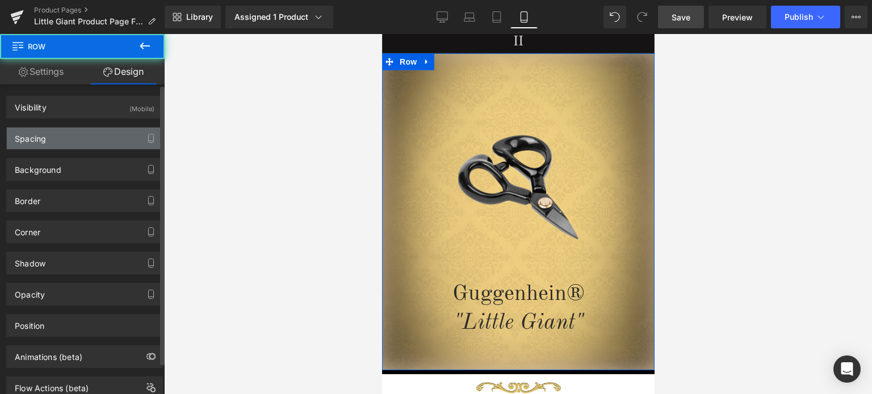
click at [86, 137] on div "Spacing" at bounding box center [84, 139] width 155 height 22
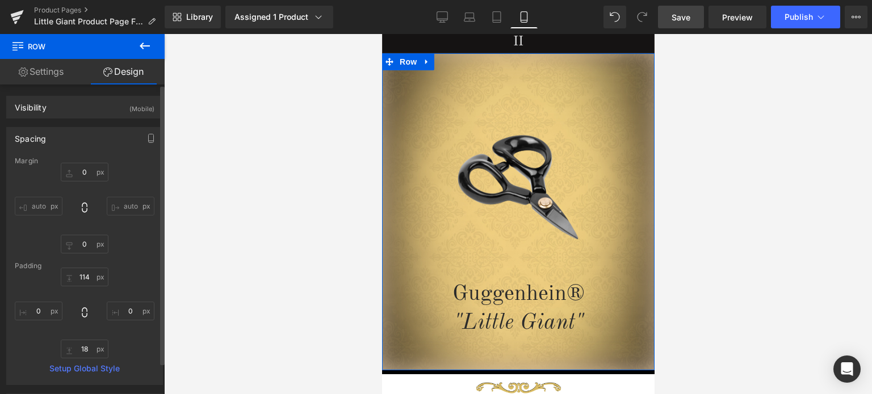
type input "0"
type input "114"
type input "0"
type input "18"
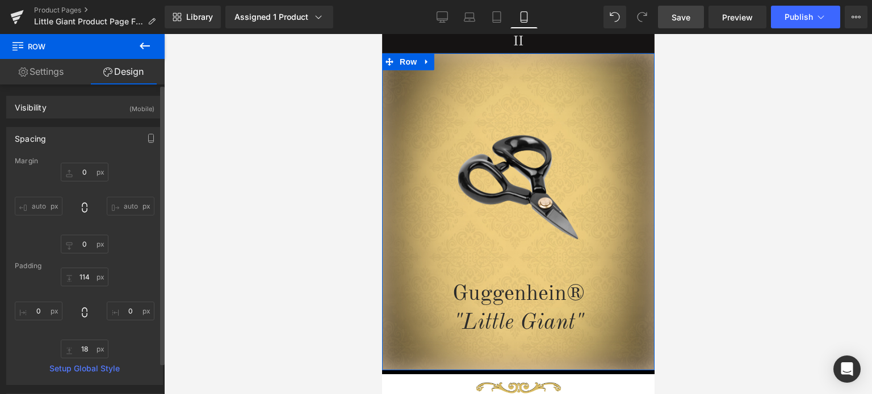
type input "0"
click at [86, 351] on input "18" at bounding box center [85, 349] width 48 height 19
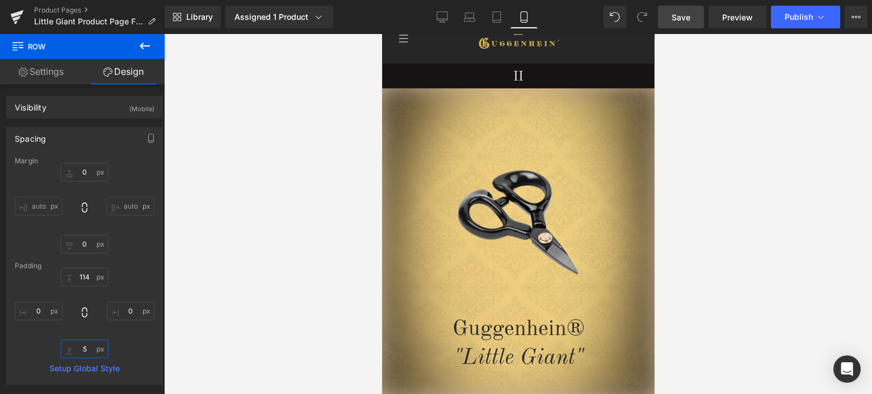
scroll to position [0, 0]
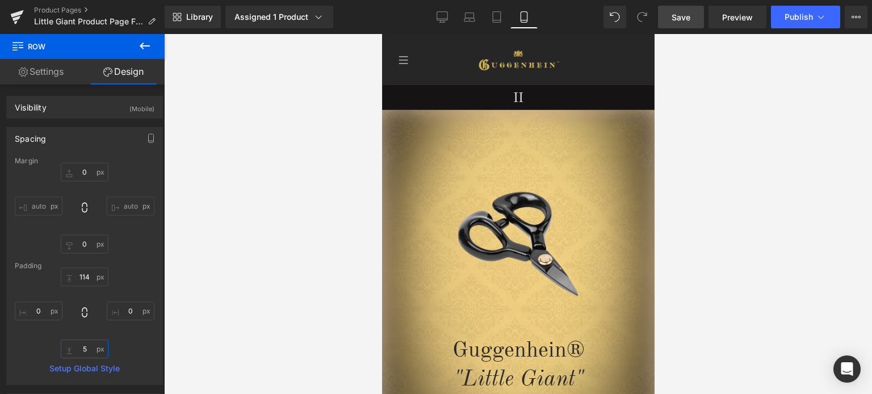
drag, startPoint x: 647, startPoint y: 60, endPoint x: 1044, endPoint y: 85, distance: 396.8
type input "5"
click at [686, 12] on span "Save" at bounding box center [680, 17] width 19 height 12
click at [696, 18] on link "Save" at bounding box center [681, 17] width 46 height 23
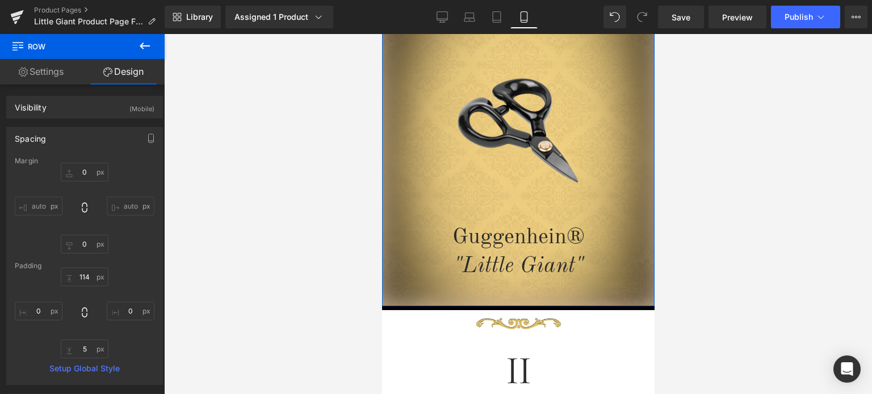
scroll to position [57, 0]
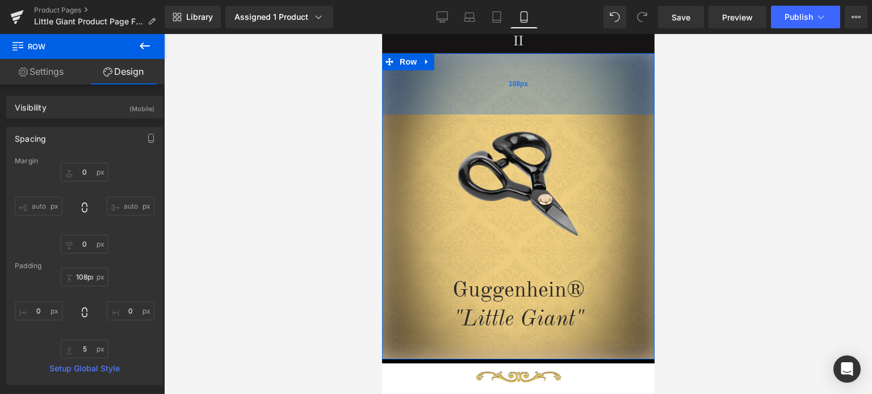
type input "107px"
click at [565, 84] on div "107px" at bounding box center [517, 83] width 272 height 61
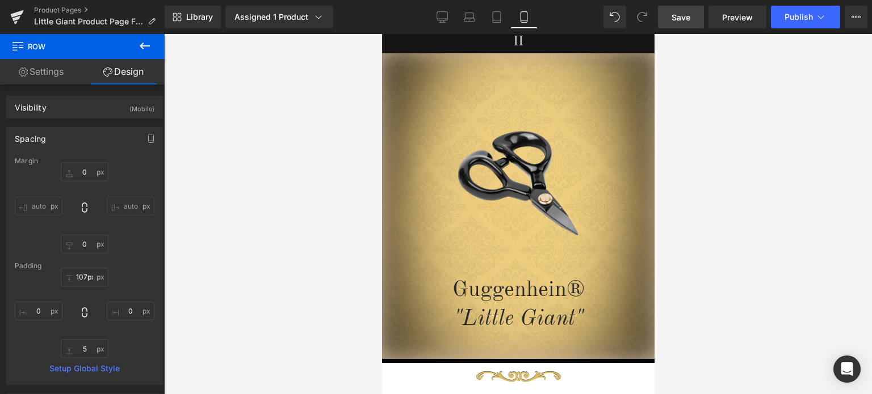
click at [686, 17] on span "Save" at bounding box center [680, 17] width 19 height 12
click at [695, 18] on link "Save" at bounding box center [681, 17] width 46 height 23
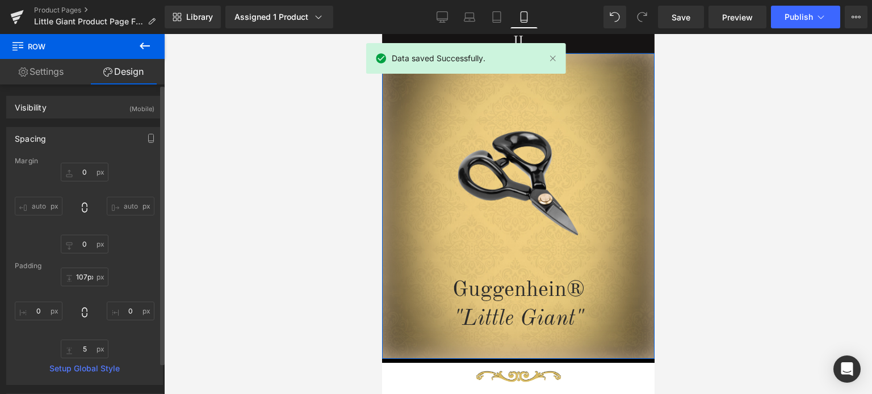
click at [52, 133] on div "Spacing" at bounding box center [84, 139] width 155 height 22
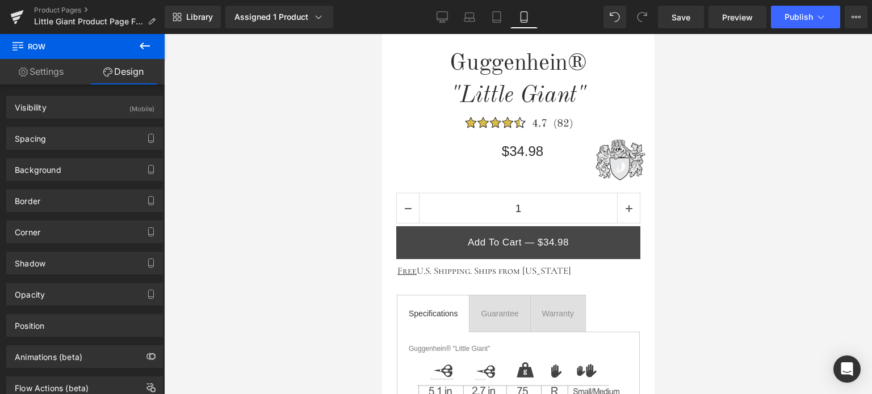
scroll to position [662, 0]
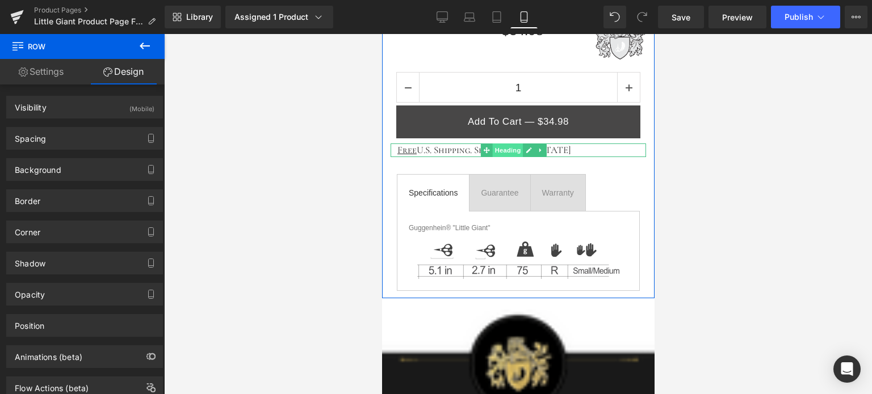
click at [508, 149] on span "Heading" at bounding box center [507, 151] width 31 height 14
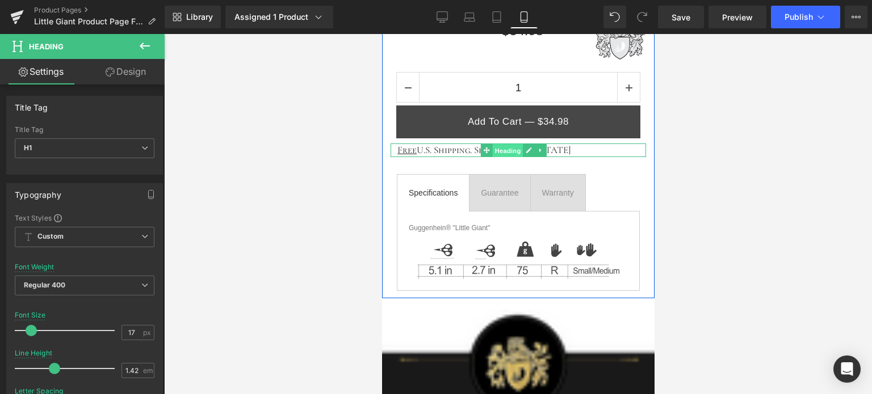
click at [503, 149] on span "Heading" at bounding box center [507, 151] width 31 height 14
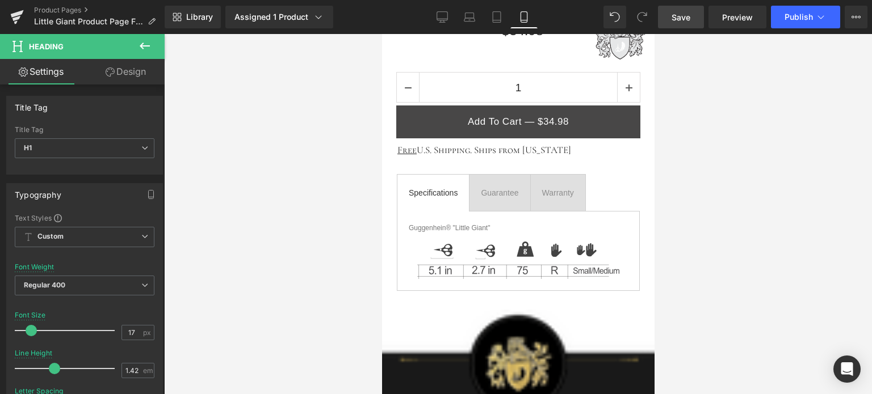
click at [677, 15] on span "Save" at bounding box center [680, 17] width 19 height 12
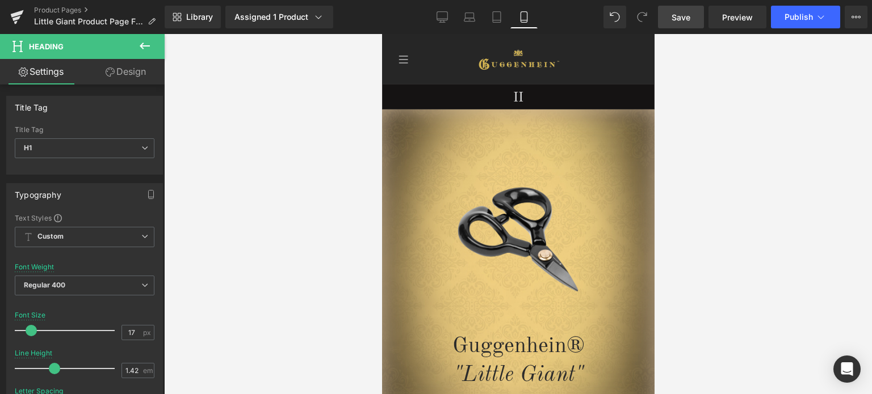
scroll to position [0, 0]
drag, startPoint x: 649, startPoint y: 130, endPoint x: 1044, endPoint y: 86, distance: 397.4
click at [683, 15] on span "Save" at bounding box center [680, 17] width 19 height 12
click at [683, 18] on span "Save" at bounding box center [680, 17] width 19 height 12
drag, startPoint x: 649, startPoint y: 57, endPoint x: 1073, endPoint y: 85, distance: 424.8
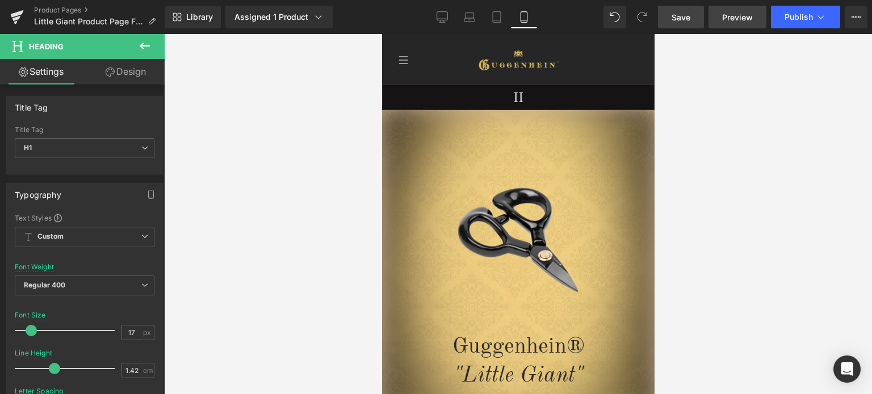
click at [736, 15] on span "Preview" at bounding box center [737, 17] width 31 height 12
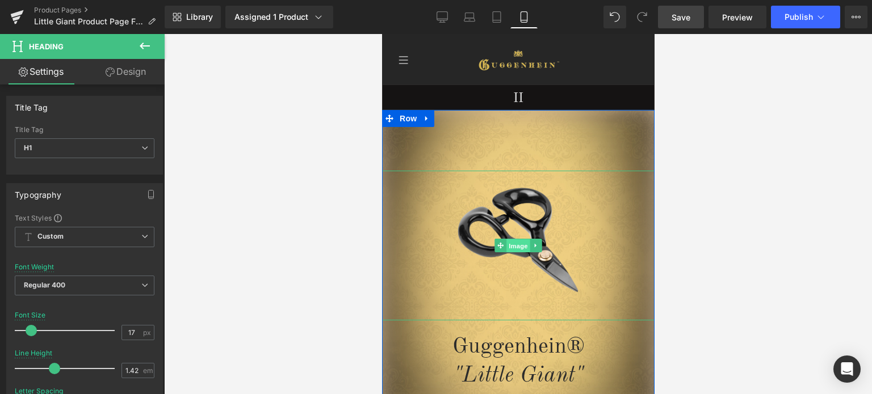
click at [514, 246] on span "Image" at bounding box center [518, 246] width 24 height 14
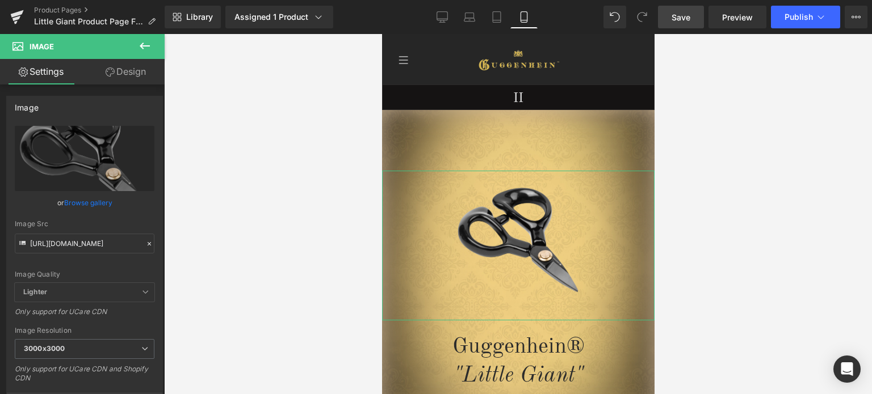
drag, startPoint x: 137, startPoint y: 70, endPoint x: 70, endPoint y: 288, distance: 227.3
click at [137, 70] on link "Design" at bounding box center [126, 72] width 82 height 26
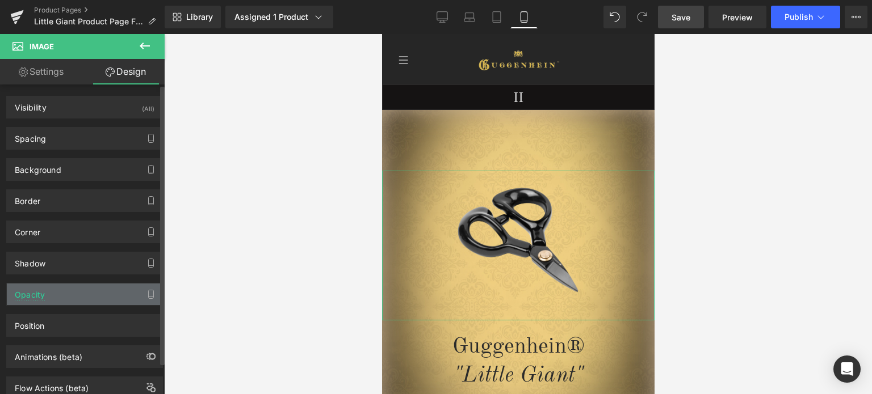
click at [70, 288] on div "Opacity" at bounding box center [84, 295] width 155 height 22
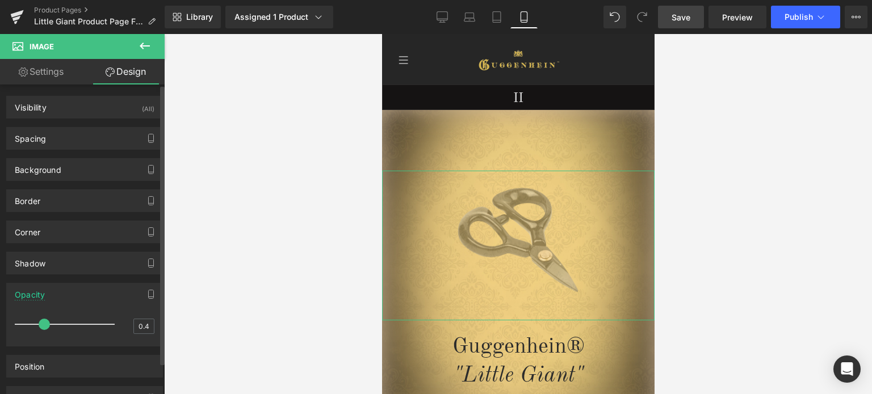
type input "0.5"
drag, startPoint x: 56, startPoint y: 327, endPoint x: 49, endPoint y: 327, distance: 7.4
click at [49, 327] on div at bounding box center [67, 324] width 94 height 23
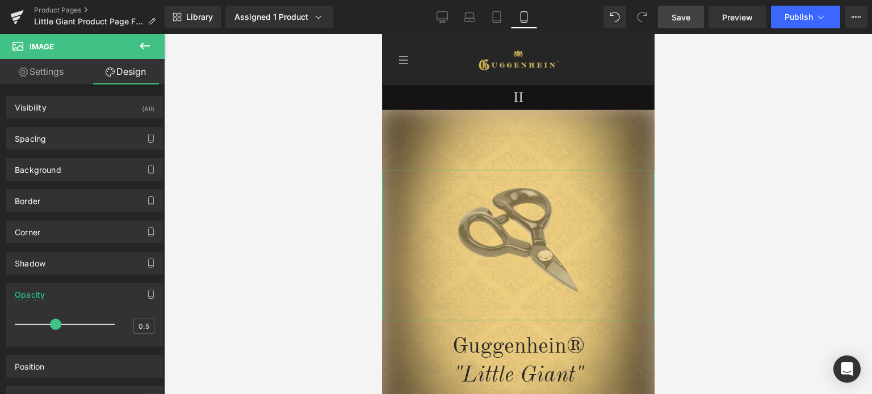
click at [45, 66] on link "Settings" at bounding box center [41, 72] width 82 height 26
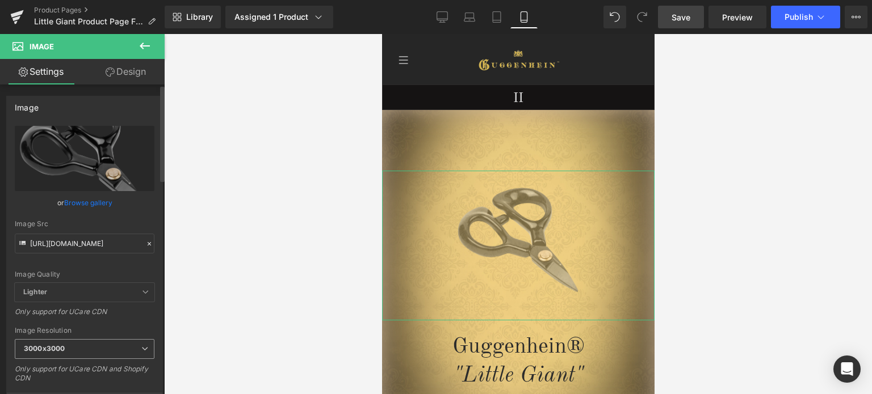
click at [62, 345] on b "3000x3000" at bounding box center [44, 348] width 41 height 9
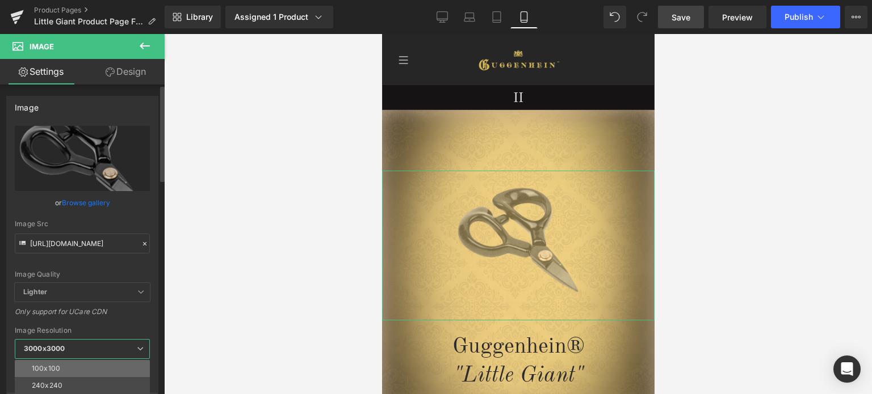
click at [68, 363] on li "100x100" at bounding box center [85, 368] width 140 height 17
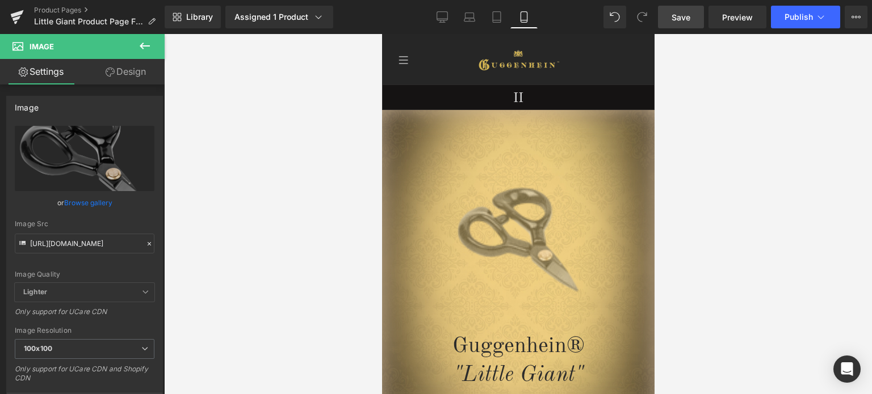
type input "[URL][DOMAIN_NAME]"
click at [688, 20] on span "Save" at bounding box center [680, 17] width 19 height 12
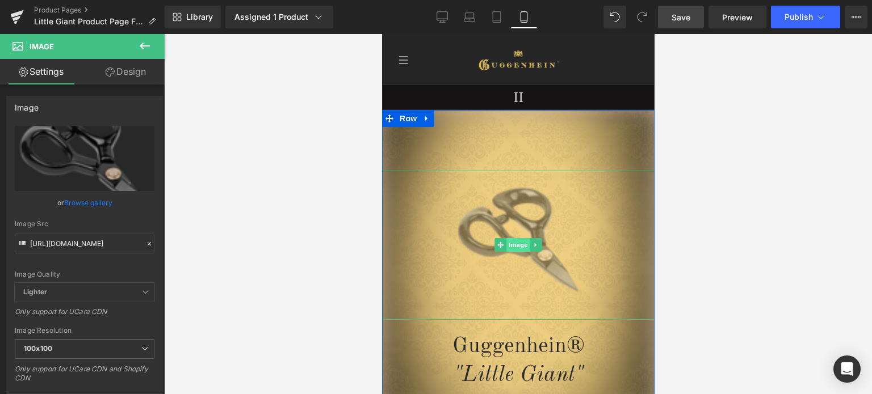
click at [518, 247] on span "Image" at bounding box center [518, 245] width 24 height 14
click at [132, 74] on link "Design" at bounding box center [126, 72] width 82 height 26
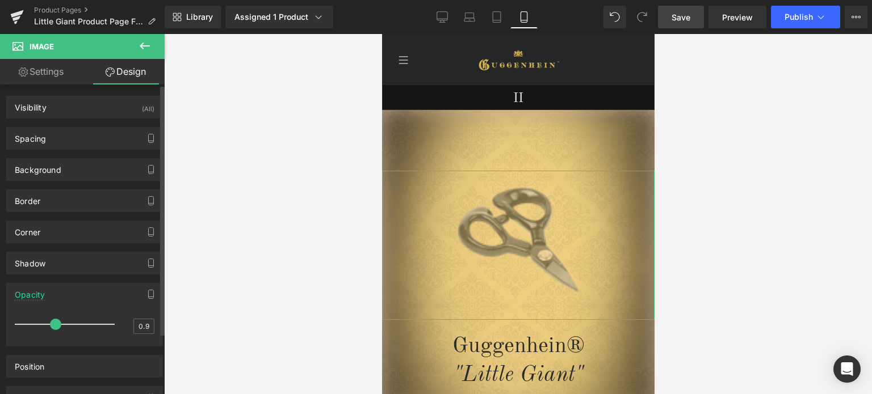
type input "1"
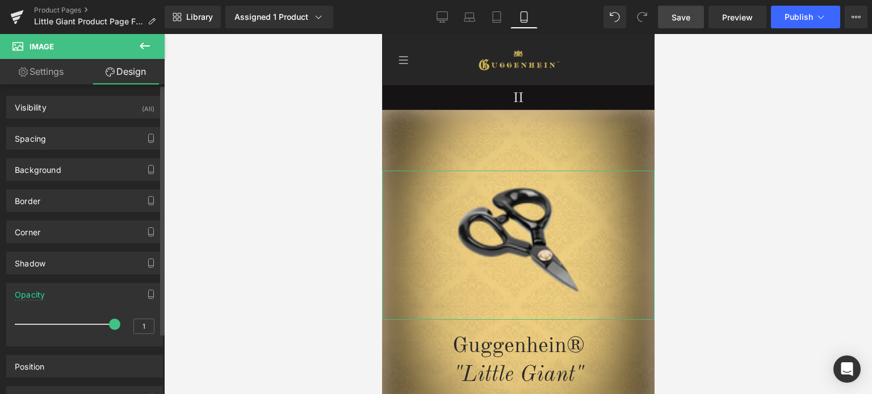
drag, startPoint x: 55, startPoint y: 325, endPoint x: 136, endPoint y: 314, distance: 81.9
click at [138, 322] on div "1" at bounding box center [85, 328] width 140 height 30
click at [687, 67] on div at bounding box center [518, 214] width 708 height 360
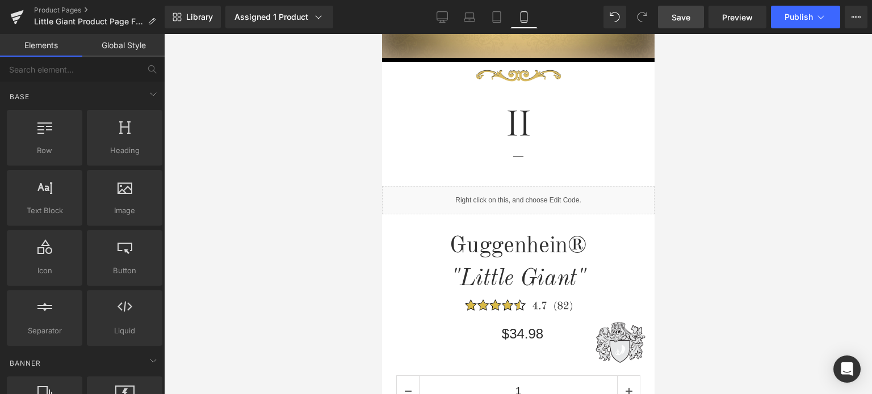
scroll to position [729, 0]
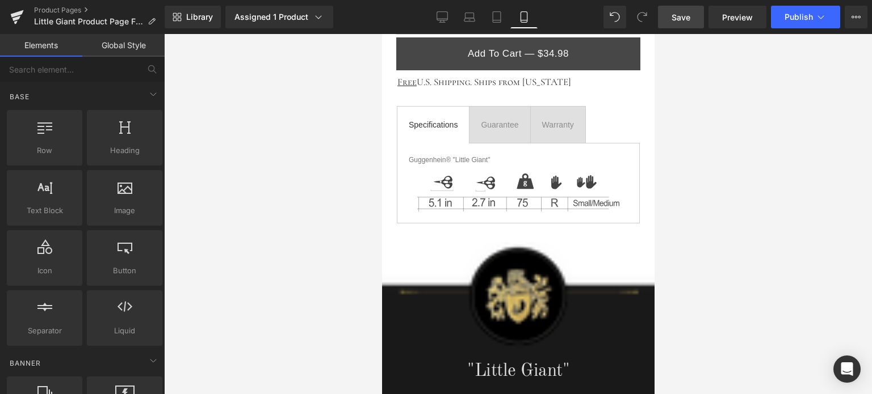
drag, startPoint x: 649, startPoint y: 60, endPoint x: 1037, endPoint y: 191, distance: 409.7
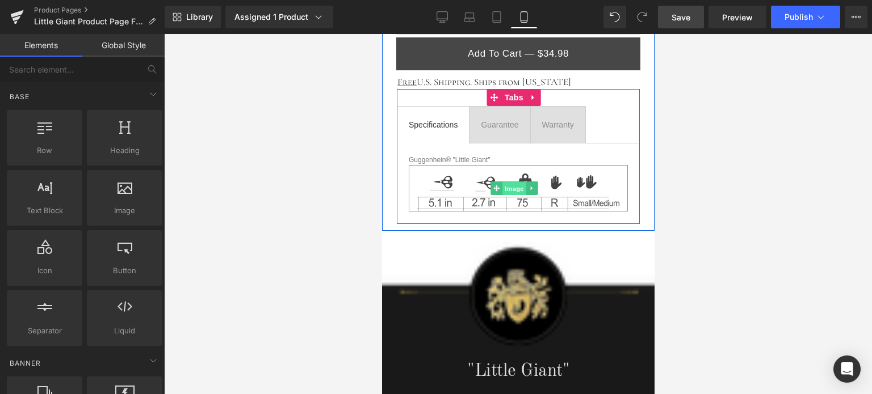
click at [515, 185] on span "Image" at bounding box center [514, 189] width 24 height 14
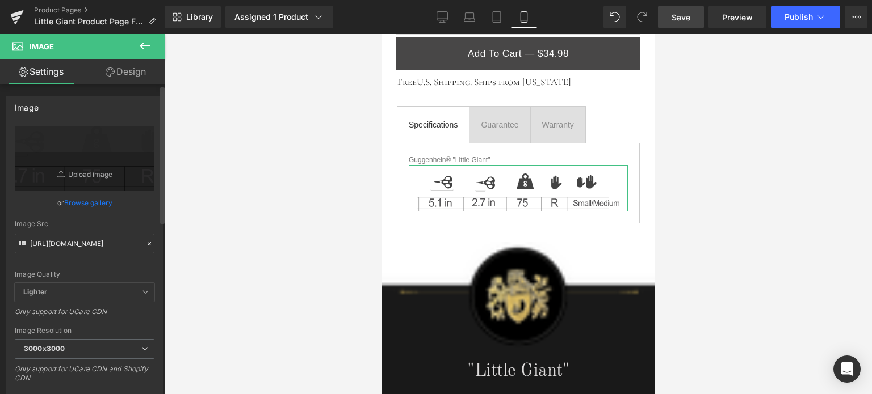
scroll to position [170, 0]
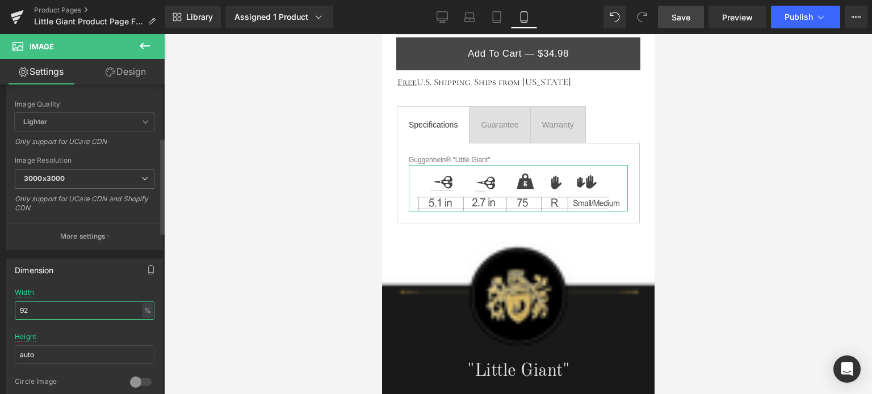
drag, startPoint x: 23, startPoint y: 314, endPoint x: 28, endPoint y: 313, distance: 5.7
click at [28, 313] on input "92" at bounding box center [85, 310] width 140 height 19
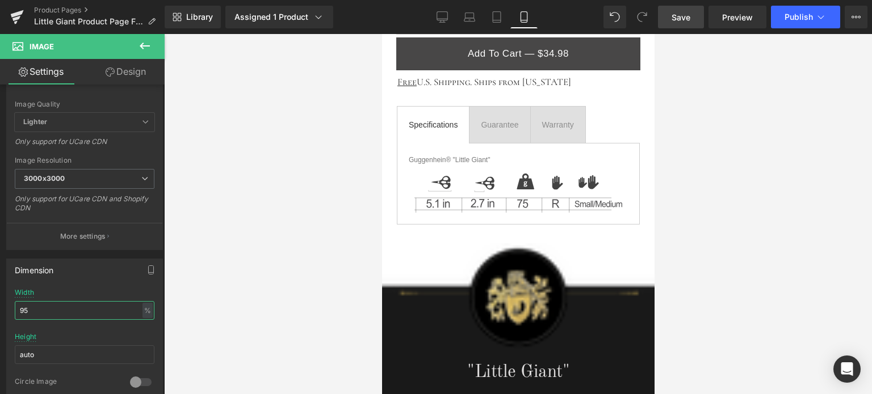
type input "95"
click at [687, 15] on span "Save" at bounding box center [680, 17] width 19 height 12
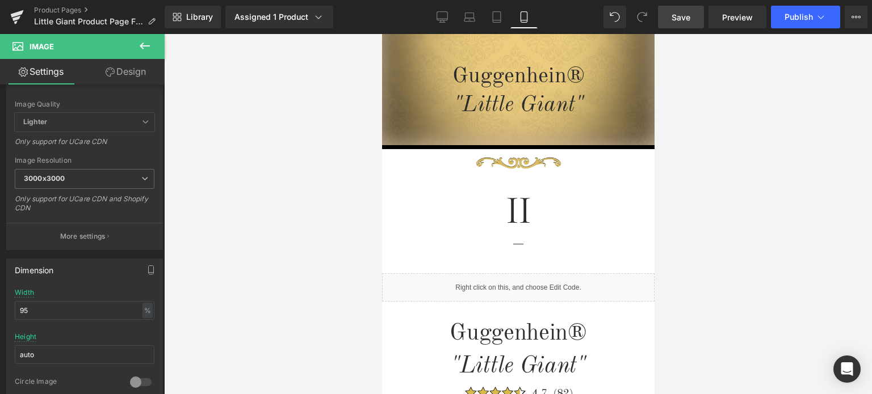
scroll to position [0, 0]
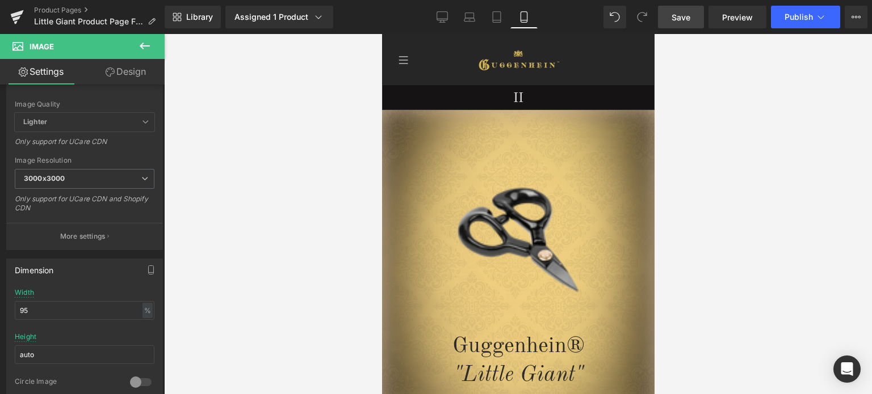
drag, startPoint x: 650, startPoint y: 149, endPoint x: 1046, endPoint y: 72, distance: 403.4
click at [685, 16] on span "Save" at bounding box center [680, 17] width 19 height 12
click at [683, 16] on span "Save" at bounding box center [680, 17] width 19 height 12
click at [687, 20] on span "Save" at bounding box center [680, 17] width 19 height 12
